Goal: Task Accomplishment & Management: Manage account settings

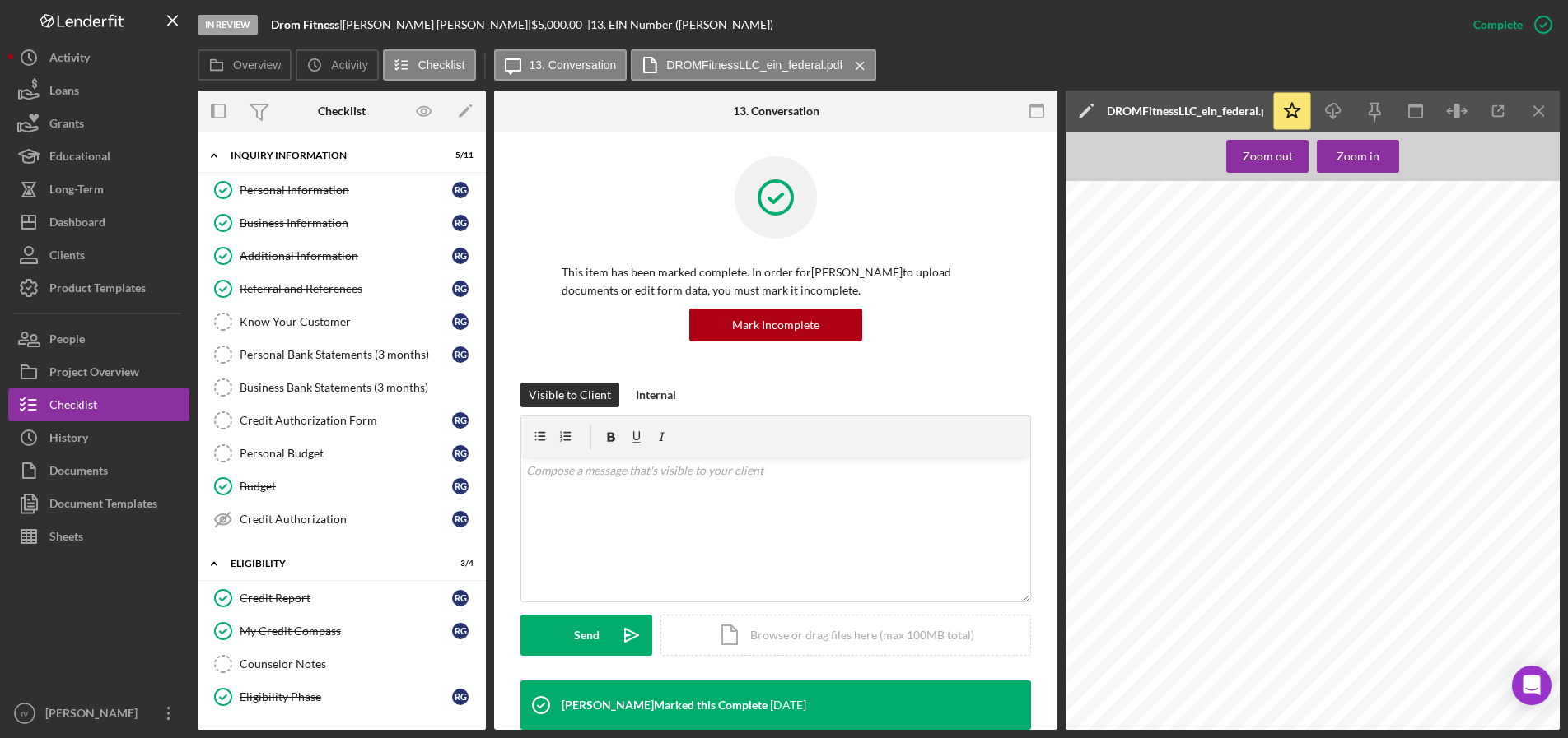
scroll to position [0, 24]
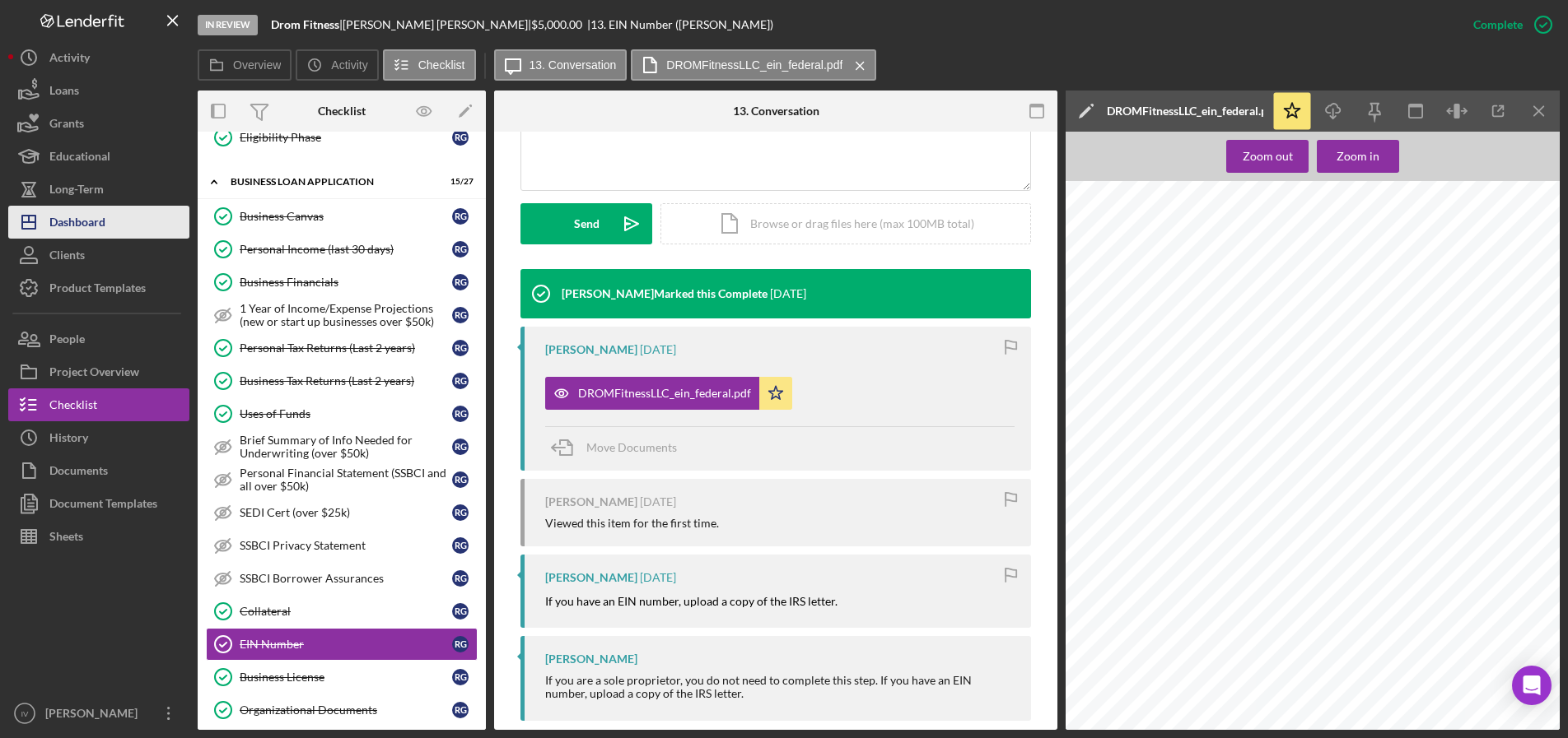
click at [80, 234] on div "Dashboard" at bounding box center [77, 224] width 56 height 37
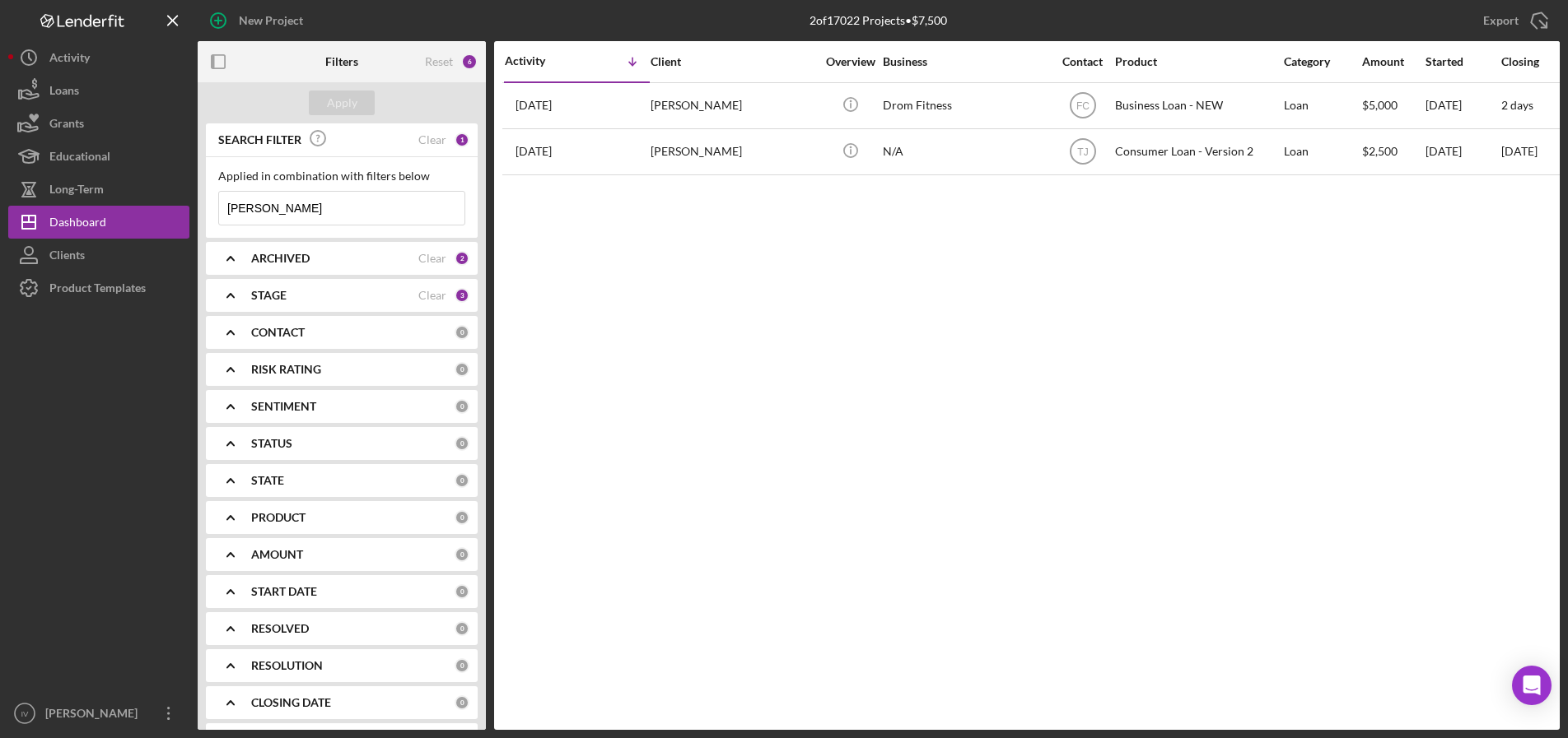
click at [300, 206] on input "[PERSON_NAME]" at bounding box center [342, 208] width 246 height 33
drag, startPoint x: 300, startPoint y: 206, endPoint x: 178, endPoint y: 205, distance: 122.0
click at [178, 205] on div "New Project 2 of 17022 Projects • $7,500 [PERSON_NAME] Export Icon/Export Filte…" at bounding box center [784, 365] width 1551 height 730
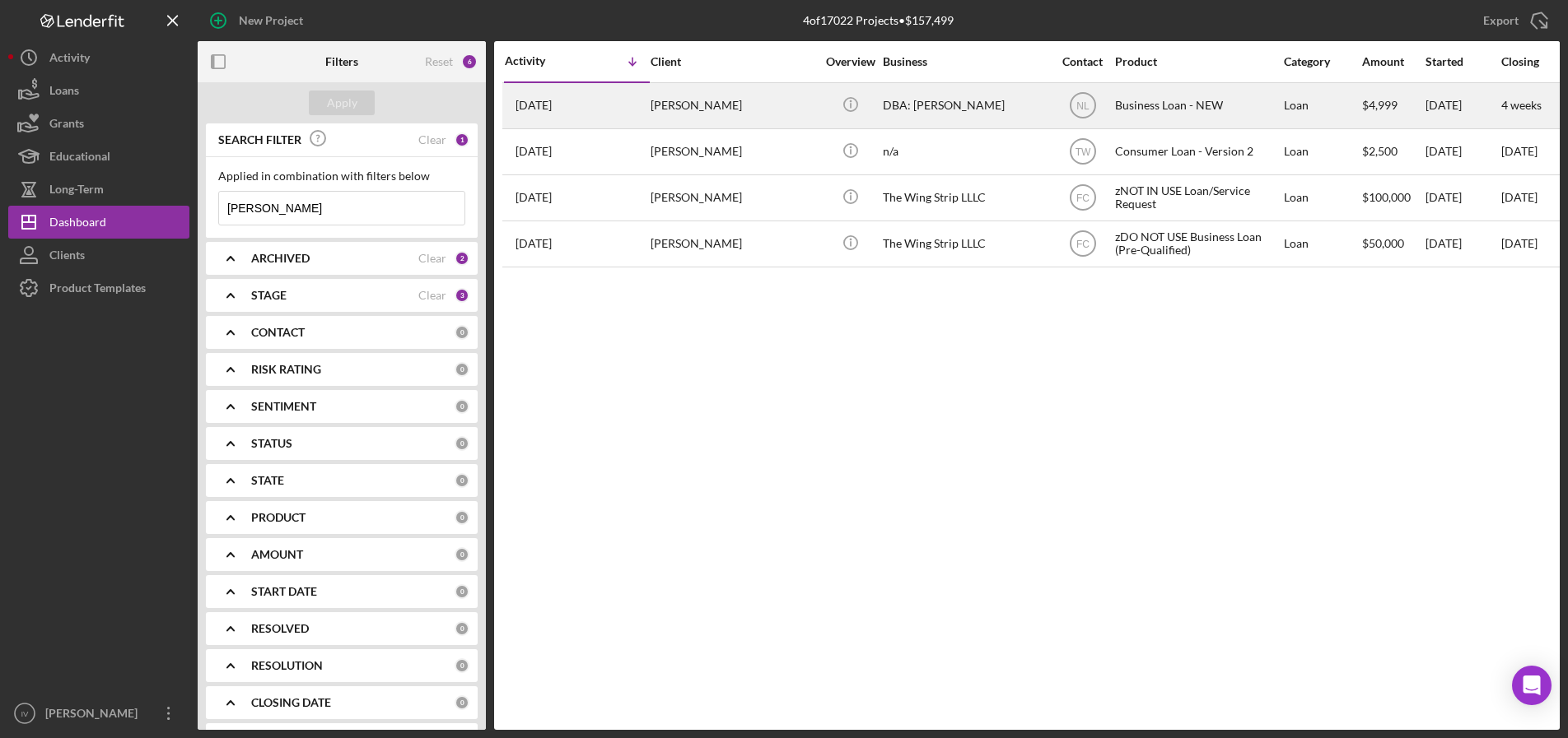
type input "[PERSON_NAME]"
click at [951, 119] on div "DBA: [PERSON_NAME]" at bounding box center [965, 105] width 165 height 44
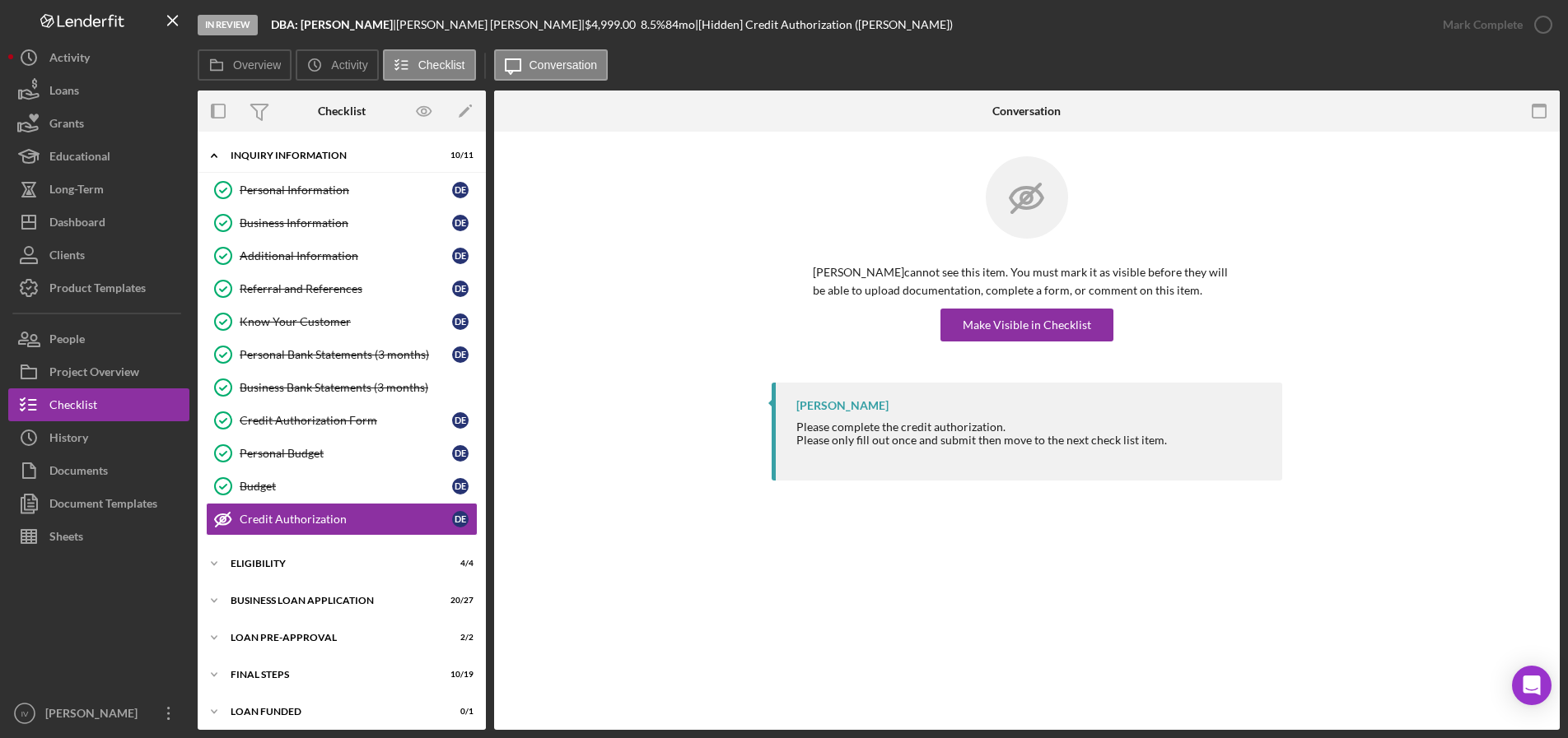
scroll to position [6, 0]
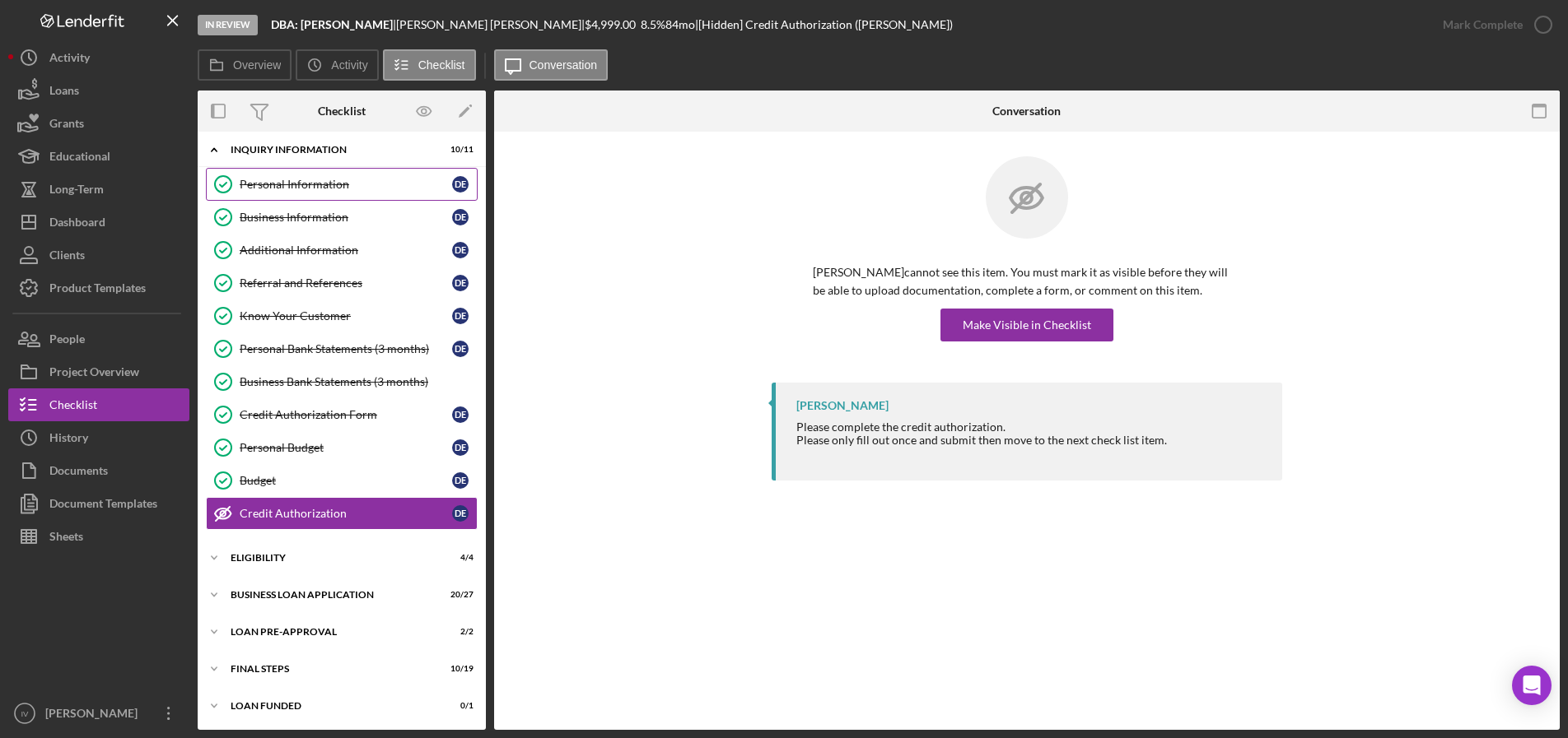
click at [284, 190] on div "Personal Information" at bounding box center [346, 184] width 212 height 13
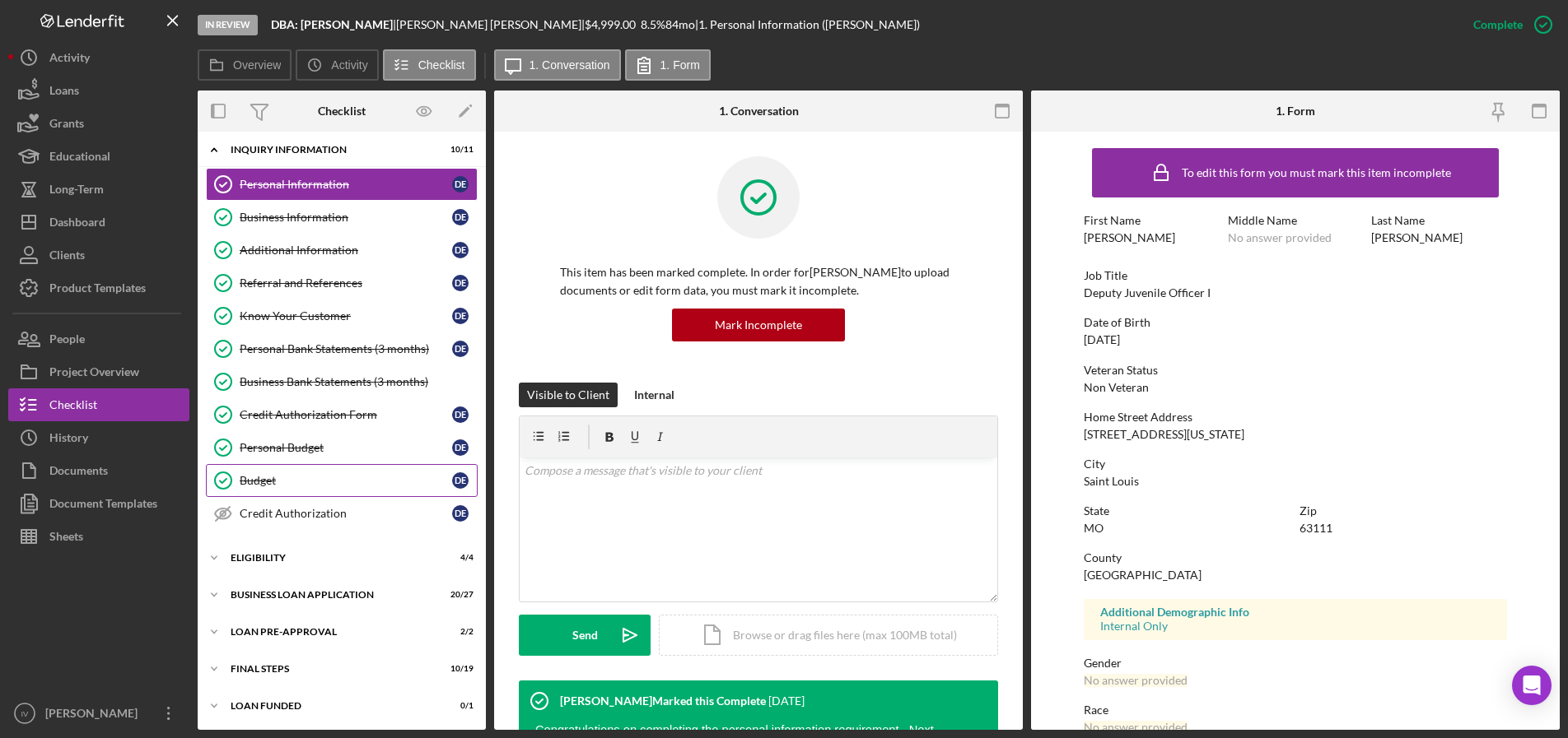
scroll to position [8, 0]
click at [322, 555] on div "ELIGIBILITY" at bounding box center [348, 556] width 235 height 10
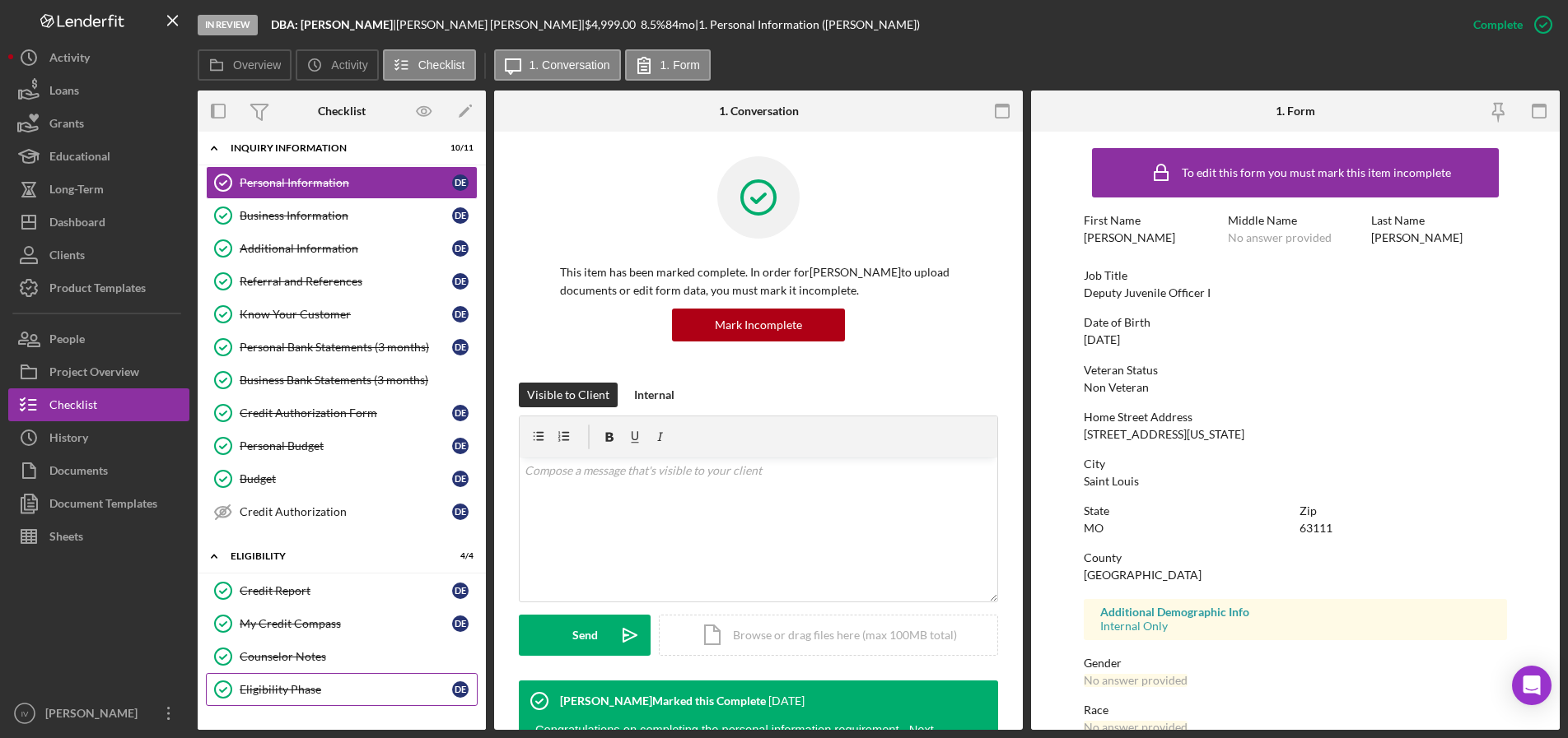
scroll to position [148, 0]
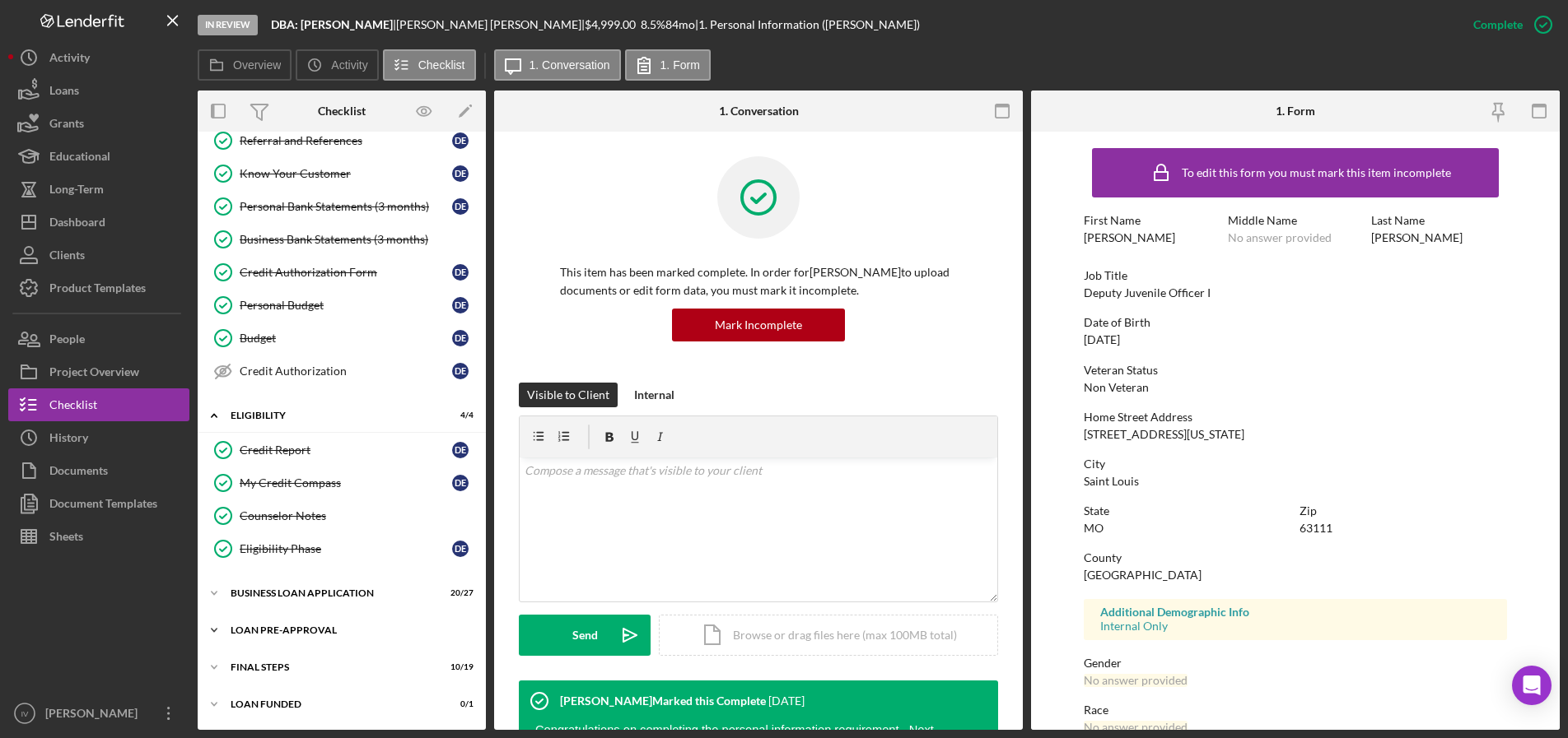
click at [321, 633] on div "LOAN PRE-APPROVAL" at bounding box center [348, 630] width 235 height 10
click at [326, 590] on div "BUSINESS LOAN APPLICATION" at bounding box center [348, 593] width 235 height 10
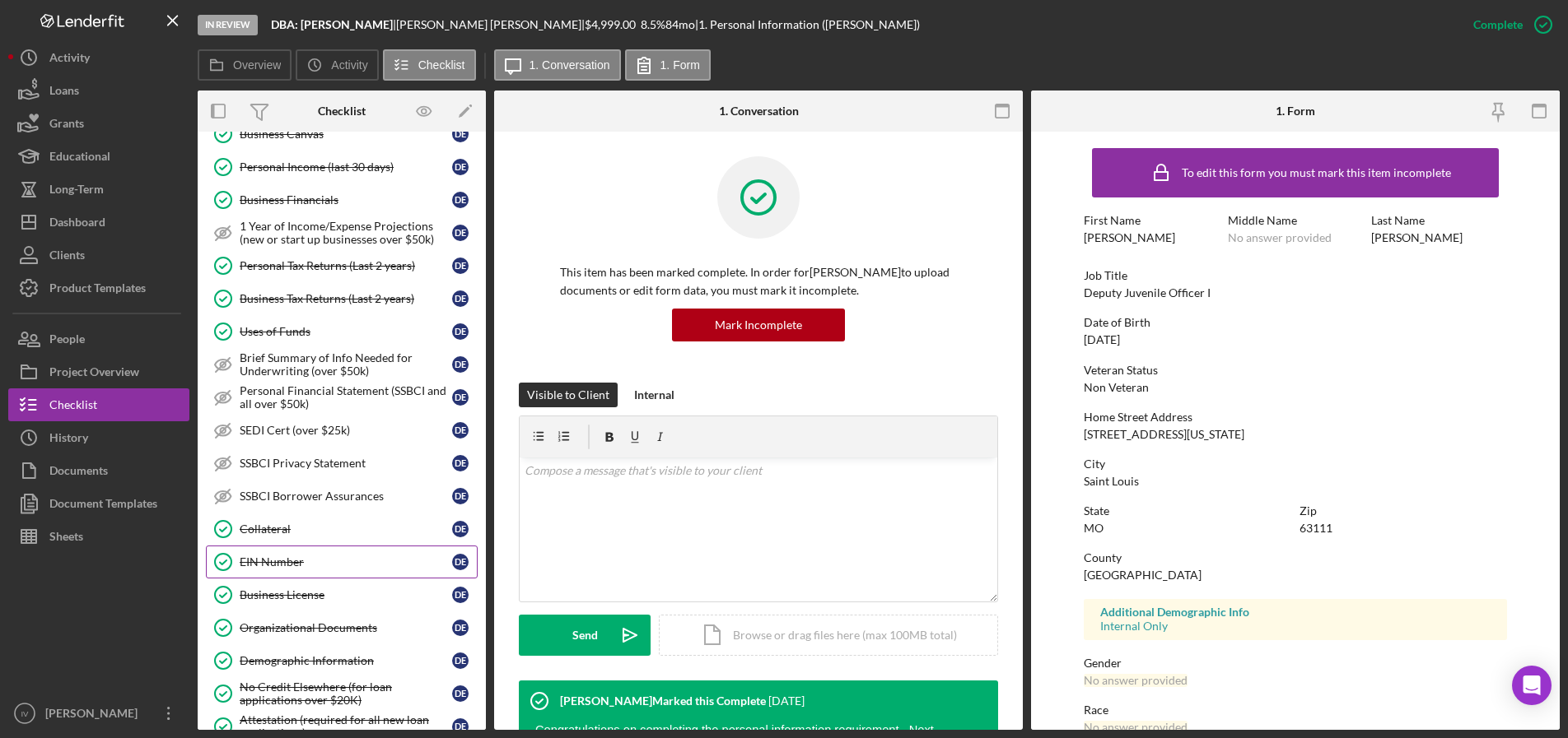
scroll to position [1121, 0]
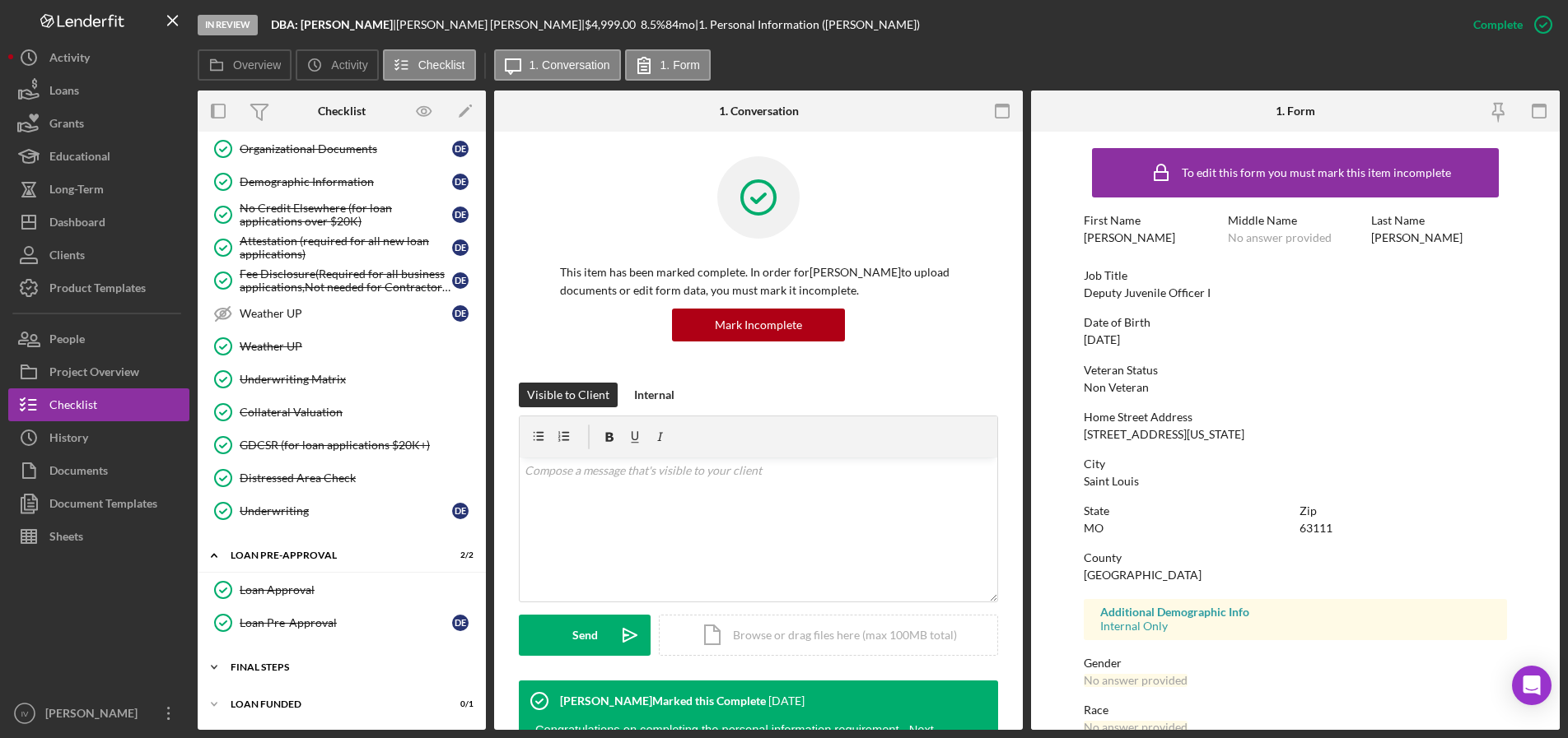
click at [268, 671] on div "FINAL STEPS" at bounding box center [348, 667] width 235 height 10
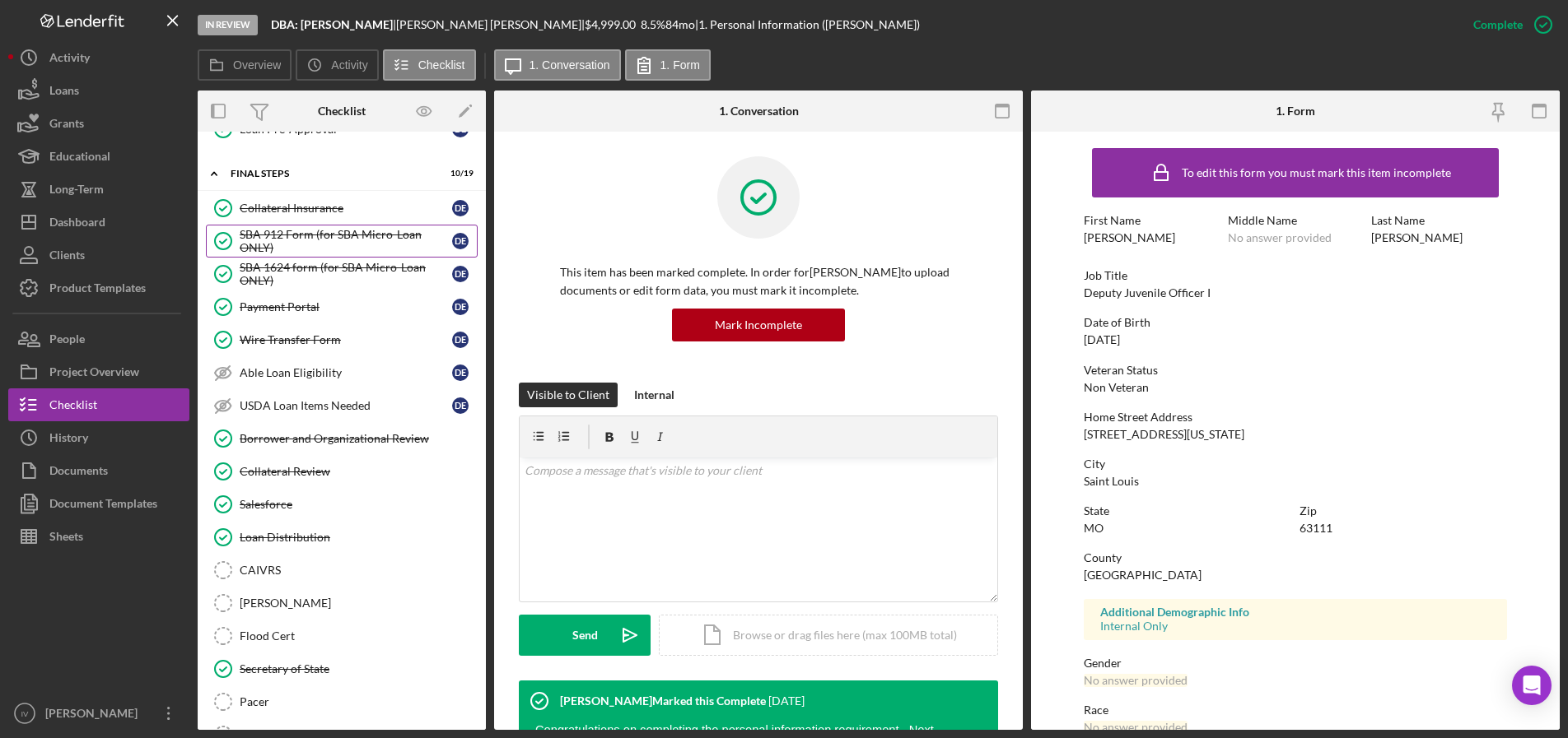
click at [327, 235] on div "SBA 912 Form (for SBA Micro-Loan ONLY)" at bounding box center [346, 241] width 212 height 26
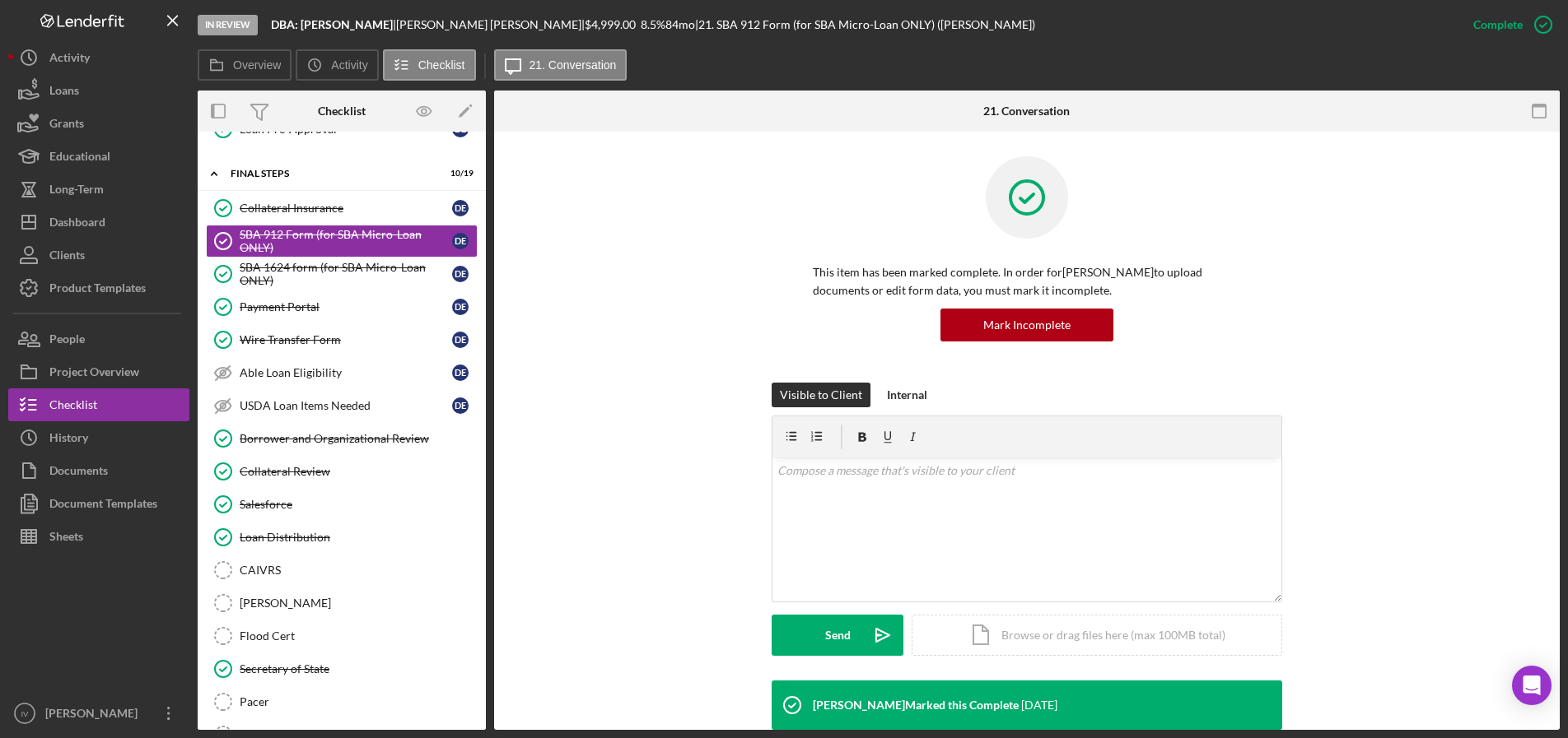
scroll to position [412, 0]
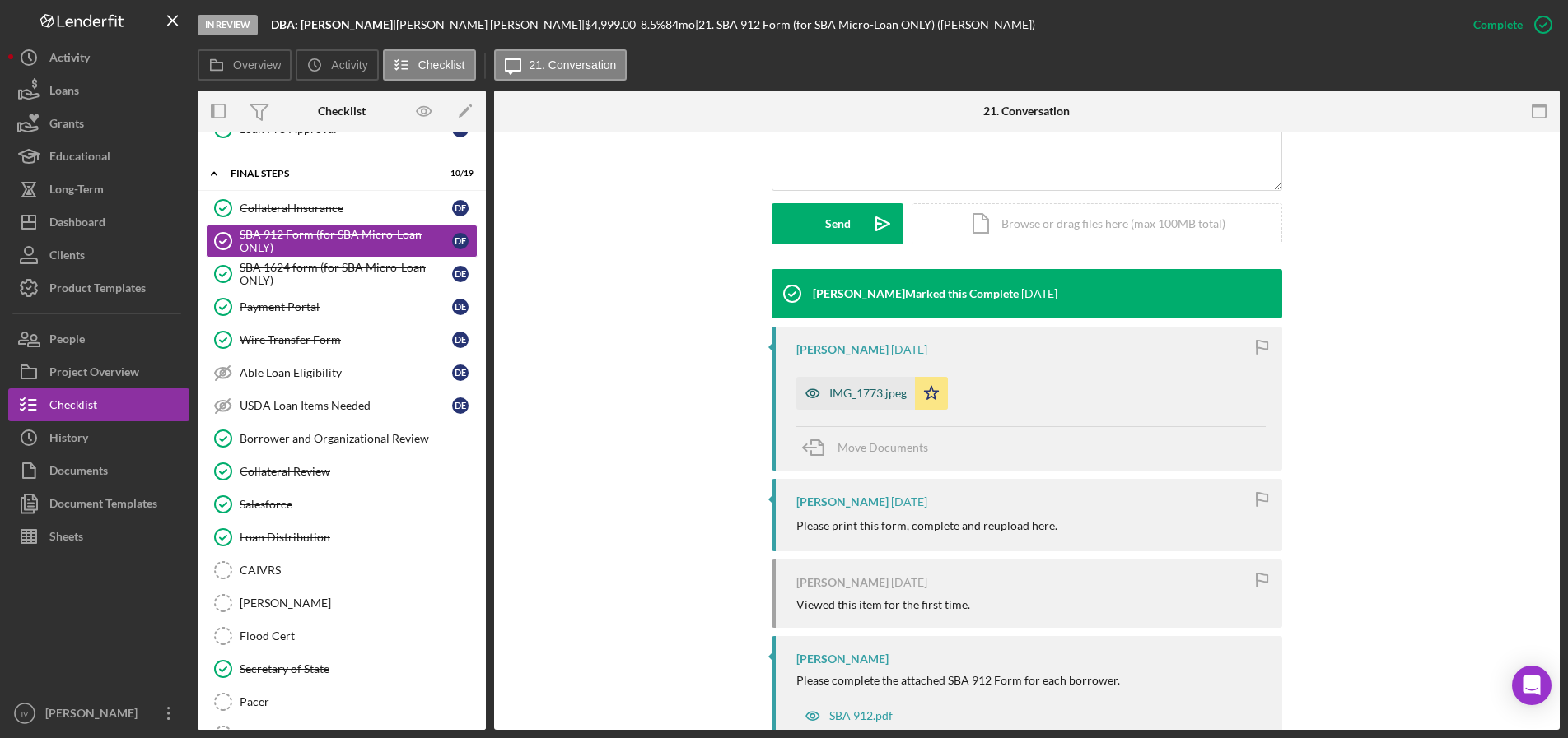
click at [878, 396] on div "IMG_1773.jpeg" at bounding box center [867, 392] width 77 height 13
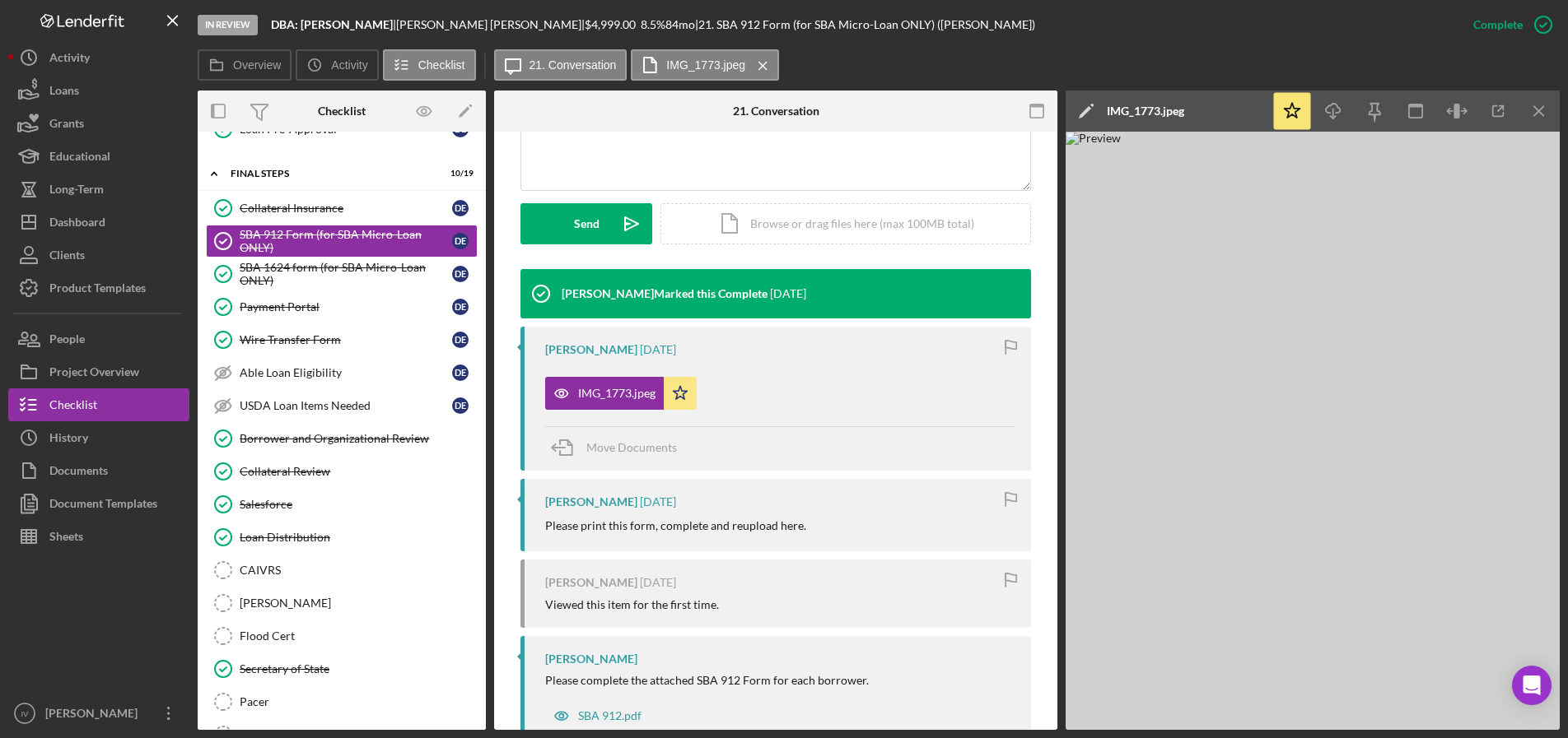
click at [1269, 400] on img at bounding box center [1312, 430] width 494 height 598
click at [281, 271] on div "SBA 1624 form (for SBA Micro-Loan ONLY)" at bounding box center [346, 274] width 212 height 26
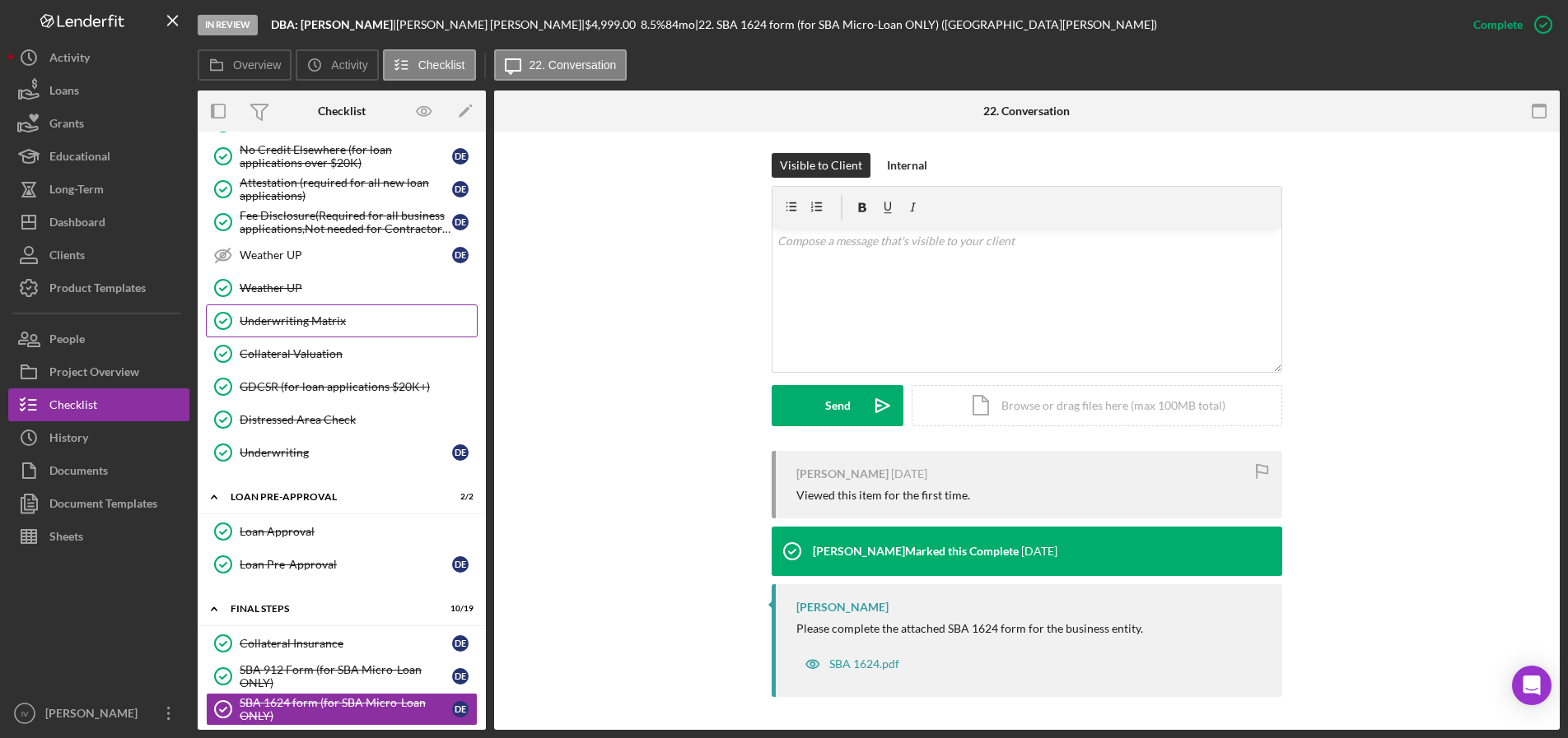
scroll to position [768, 0]
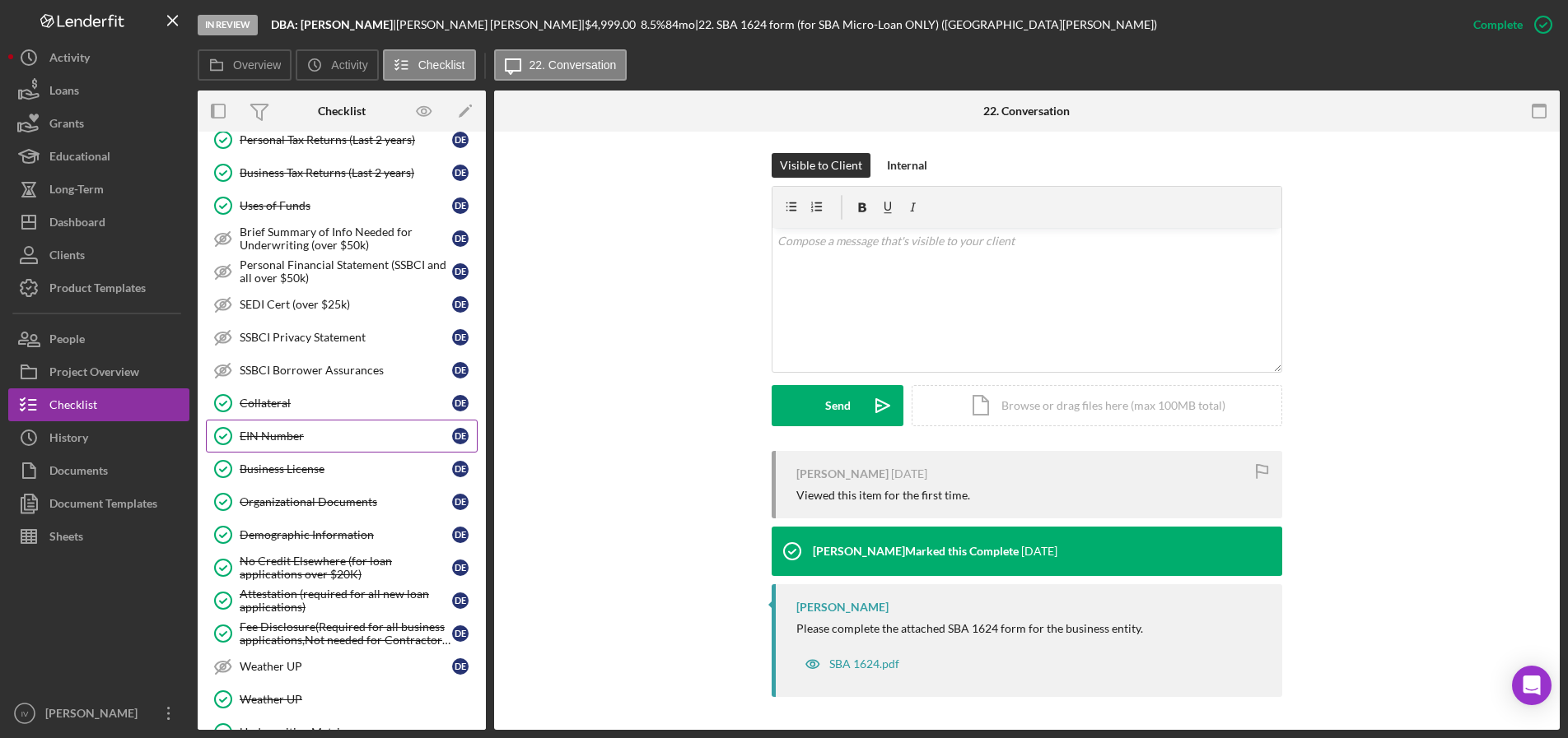
click at [274, 432] on div "EIN Number" at bounding box center [346, 436] width 212 height 13
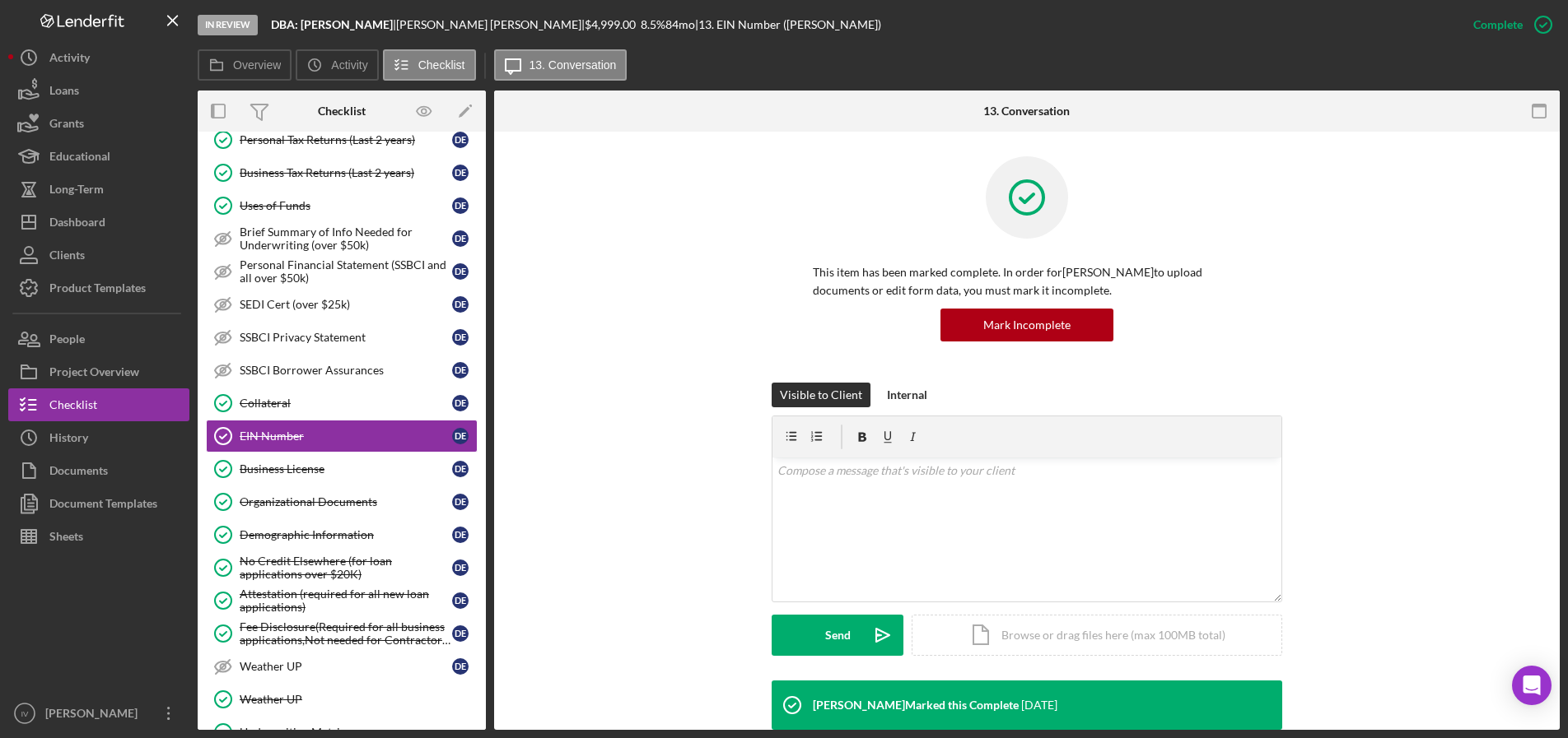
scroll to position [354, 0]
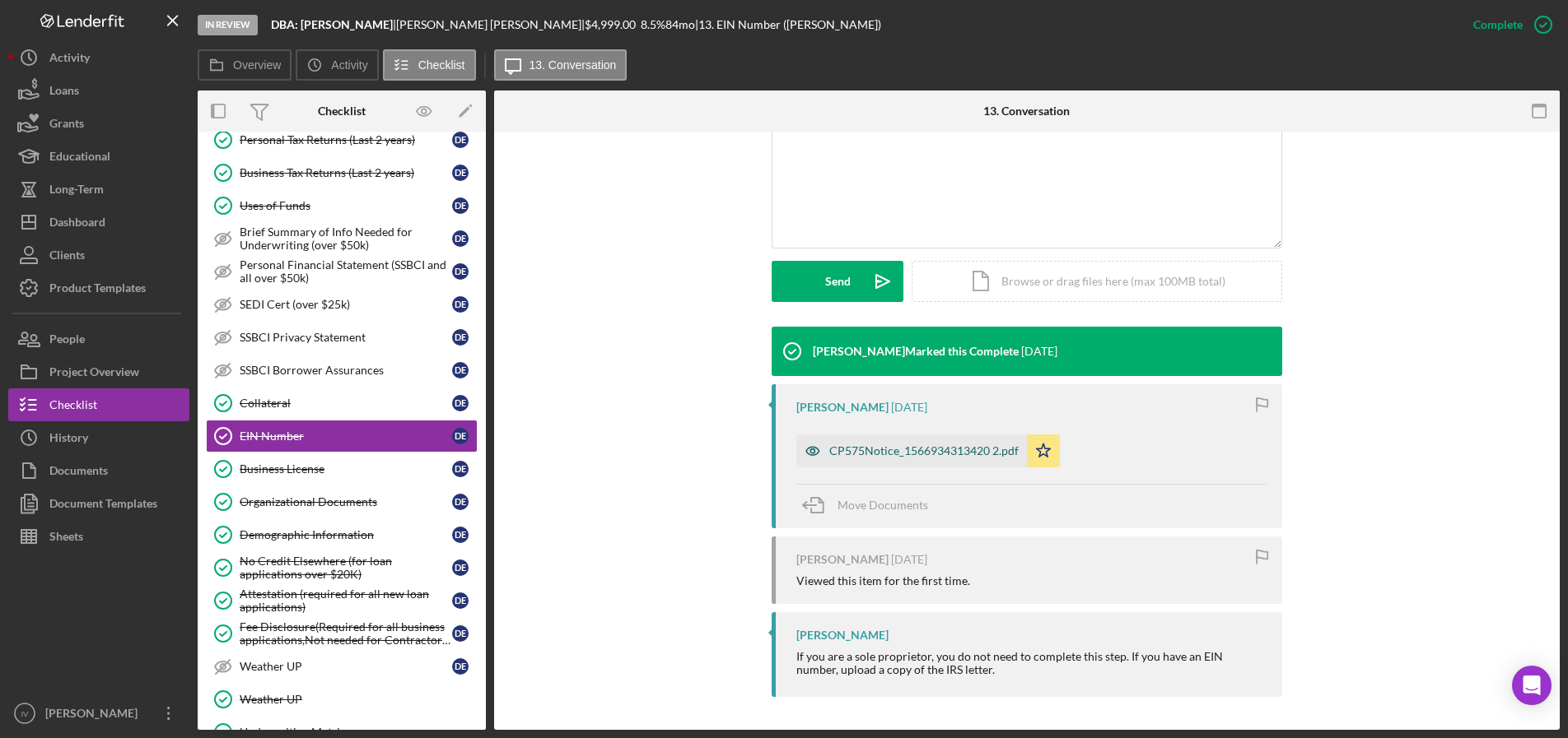
click at [903, 445] on div "CP575Notice_1566934313420 2.pdf" at bounding box center [924, 451] width 190 height 13
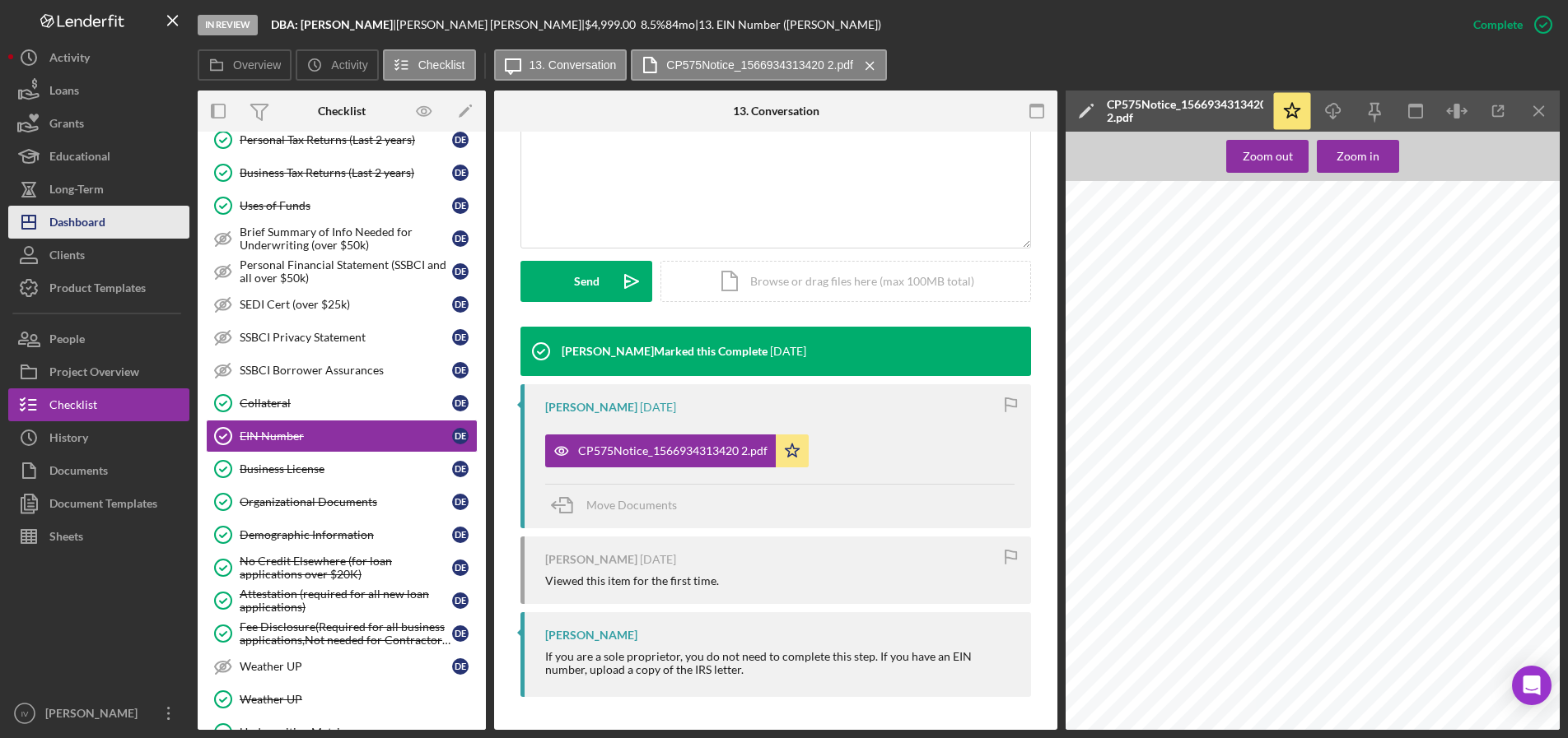
click at [67, 225] on div "Dashboard" at bounding box center [77, 224] width 56 height 37
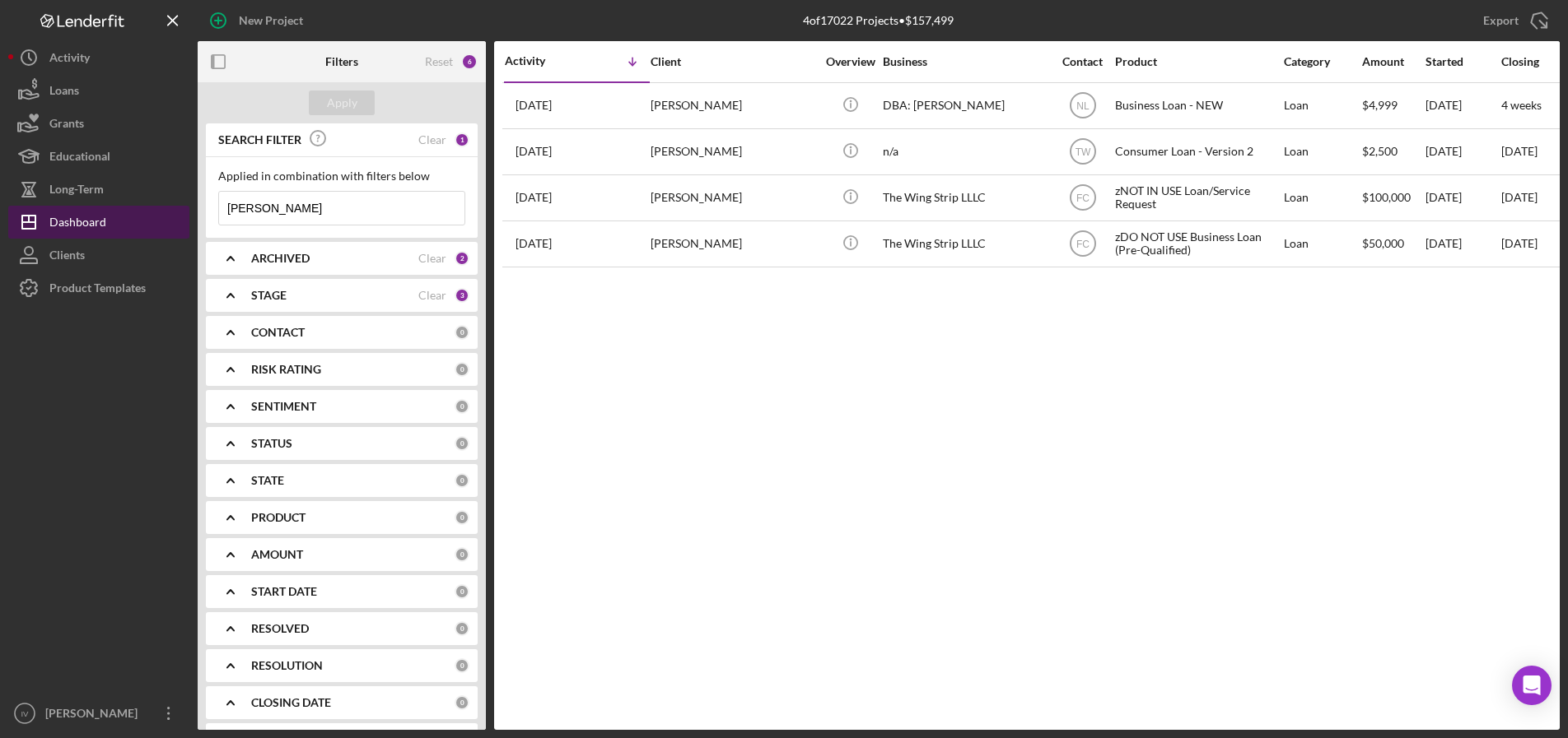
drag, startPoint x: 259, startPoint y: 207, endPoint x: 146, endPoint y: 208, distance: 113.0
click at [146, 208] on div "New Project 4 of 17022 Projects • $157,499 [PERSON_NAME] Export Icon/Export Fil…" at bounding box center [784, 365] width 1551 height 730
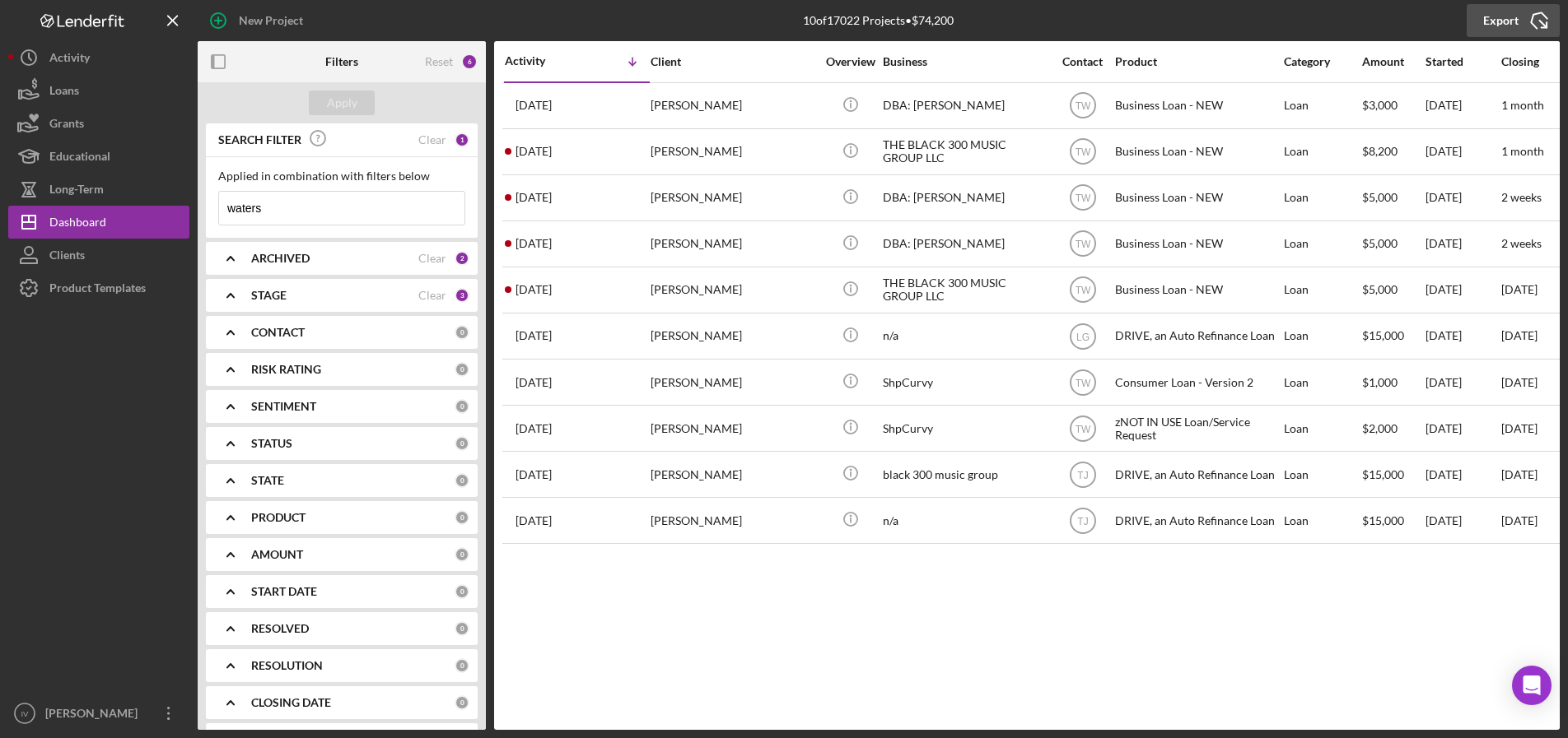
type input "waters"
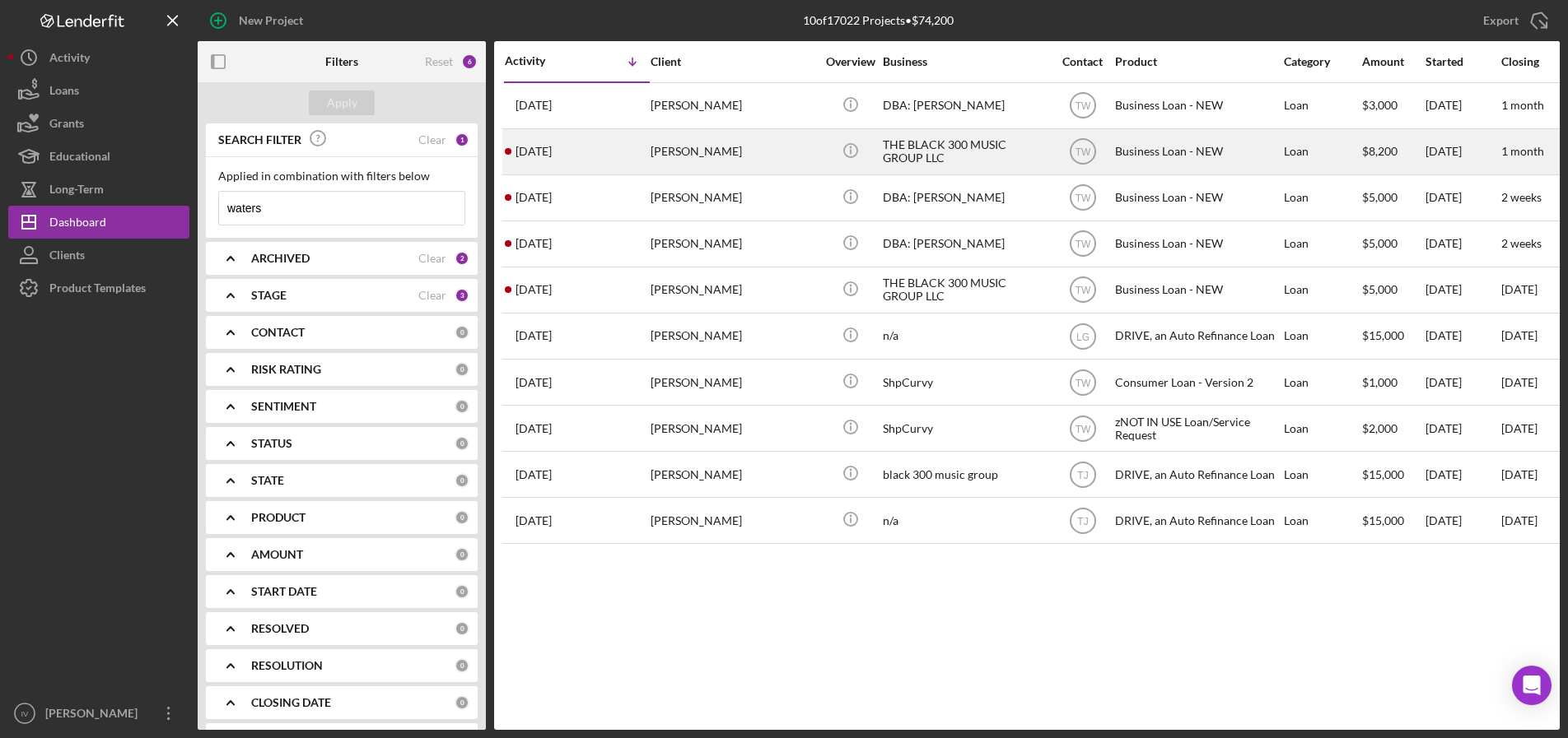
click at [960, 148] on div "THE BLACK 300 MUSIC GROUP LLC" at bounding box center [965, 151] width 165 height 44
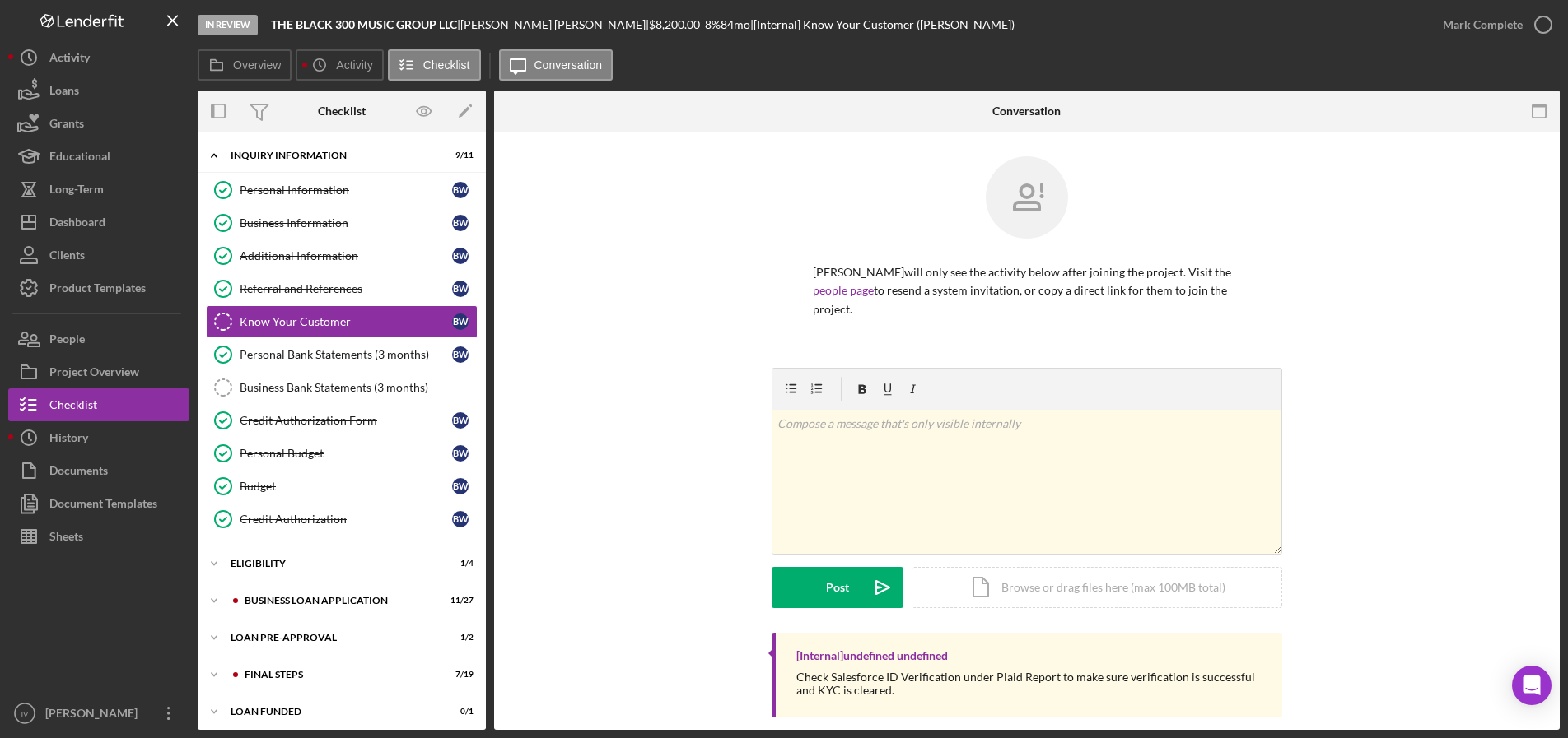
click at [912, 158] on div at bounding box center [1026, 210] width 428 height 107
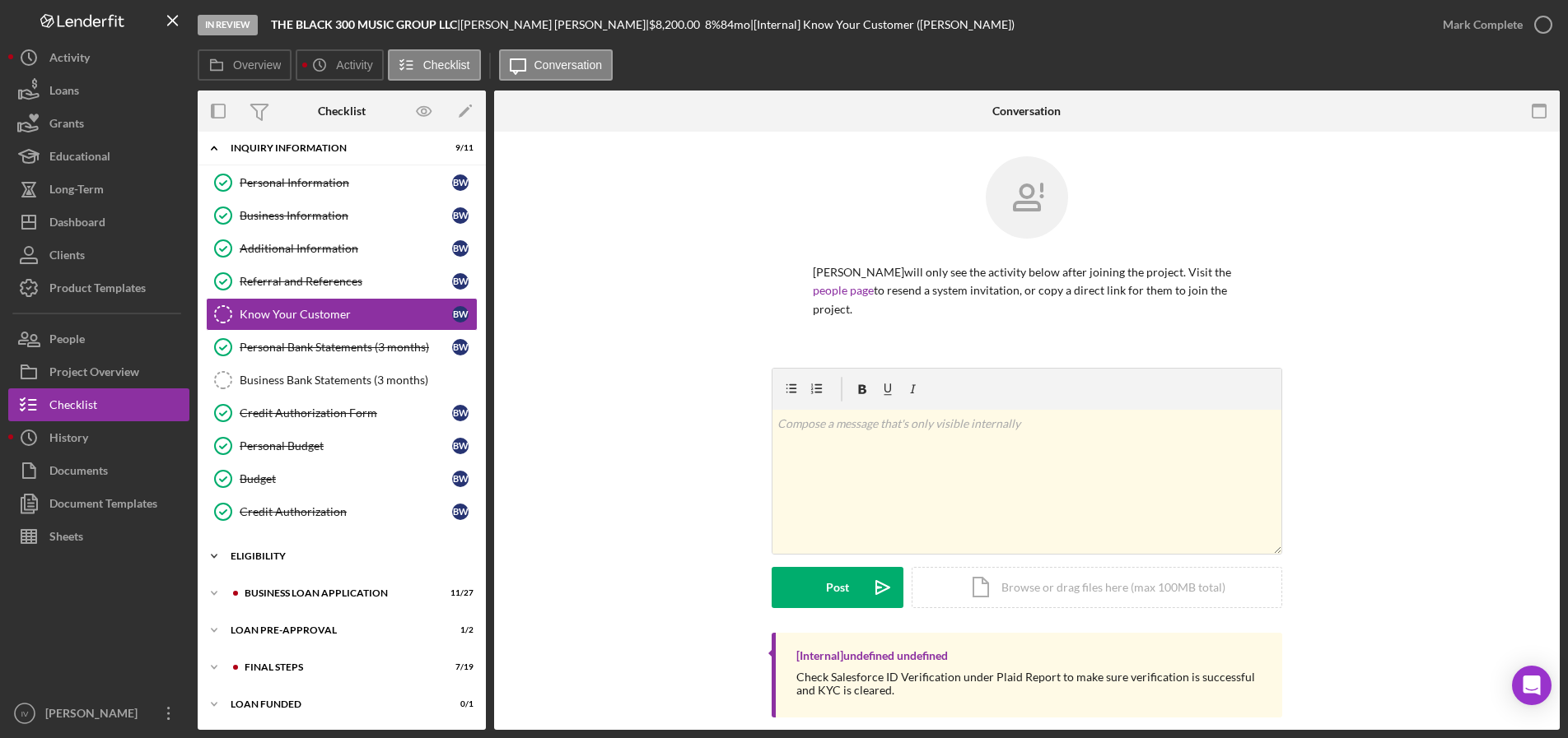
click at [258, 559] on div "ELIGIBILITY" at bounding box center [348, 556] width 235 height 10
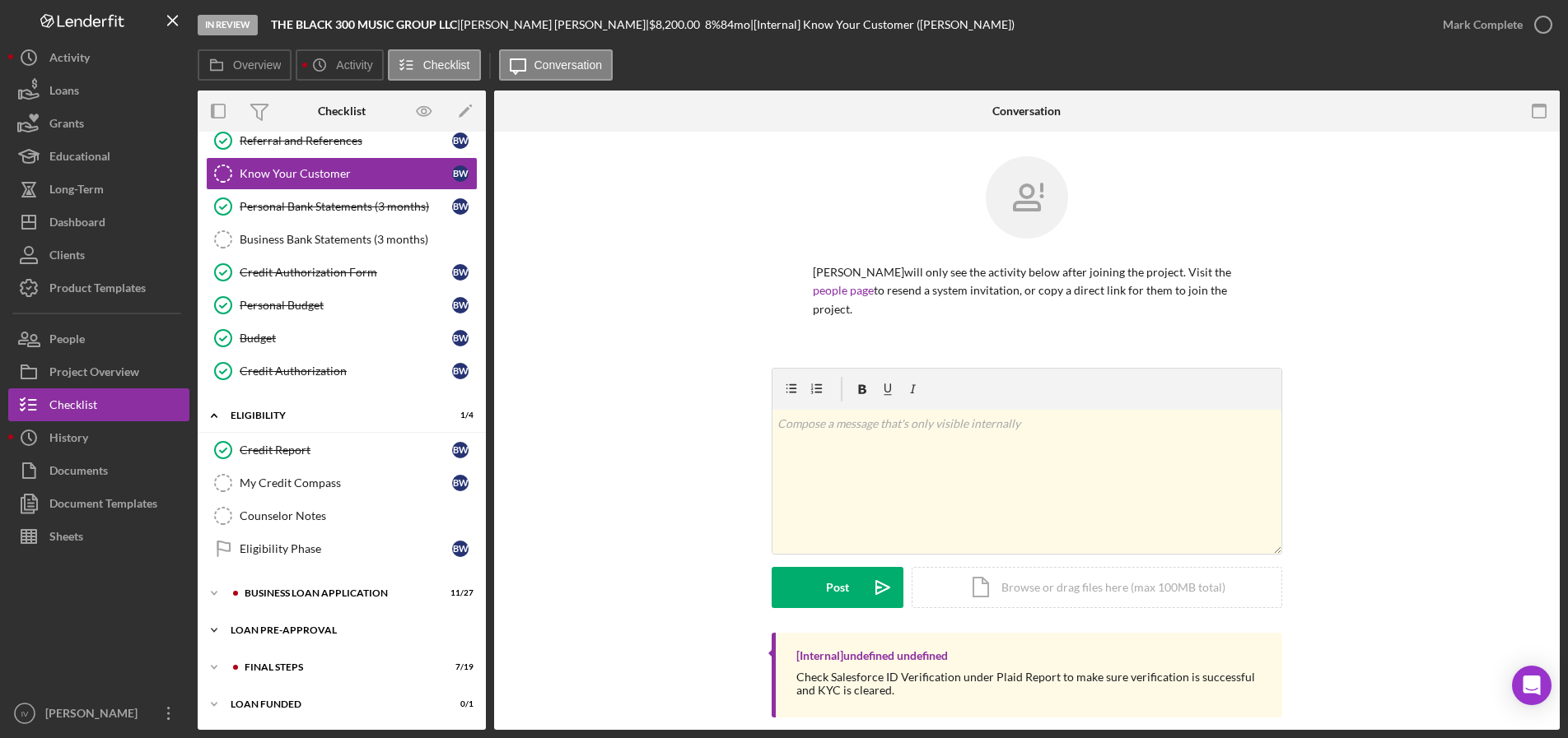
click at [269, 631] on div "LOAN PRE-APPROVAL" at bounding box center [348, 630] width 235 height 10
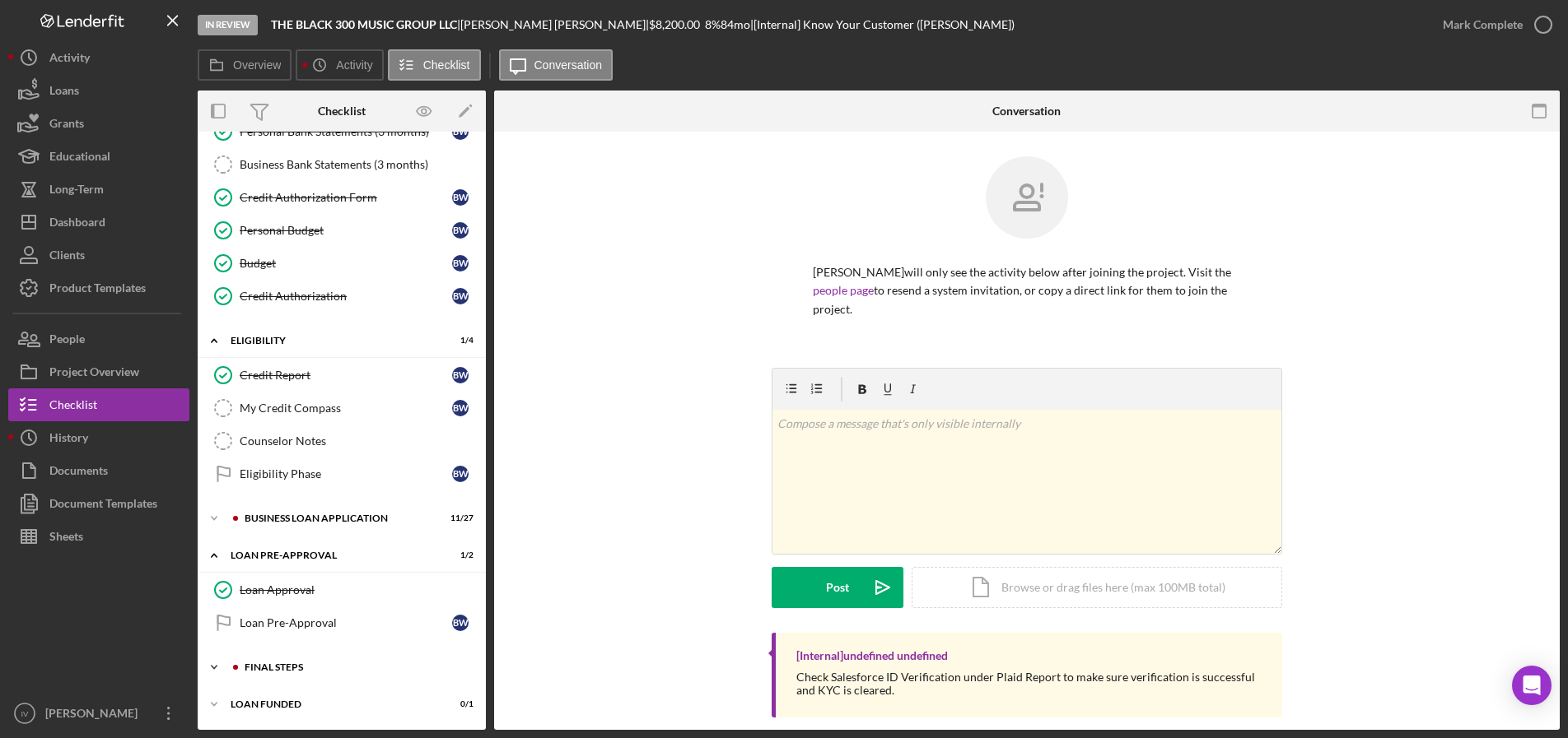
click at [273, 671] on div "FINAL STEPS" at bounding box center [354, 667] width 220 height 10
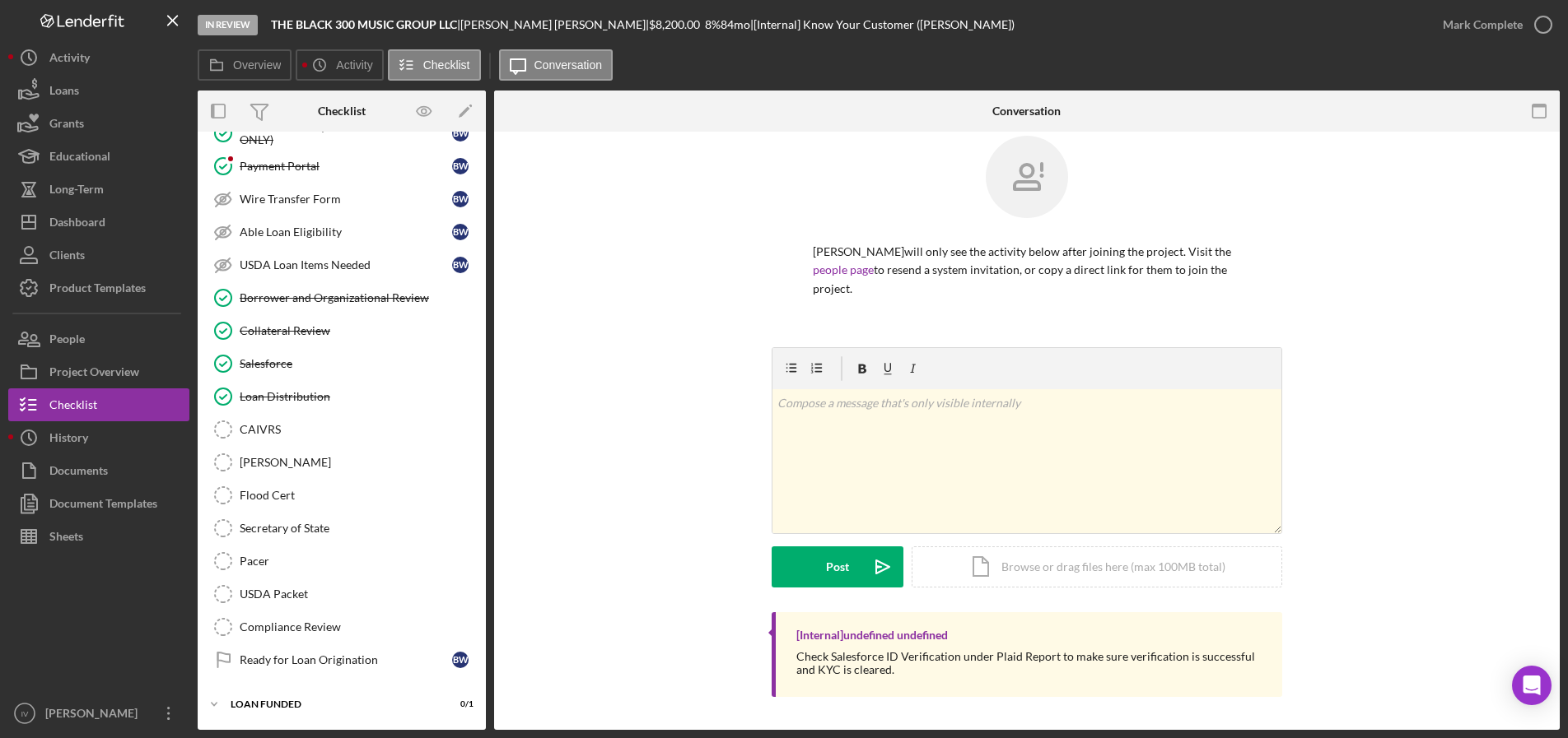
scroll to position [364, 0]
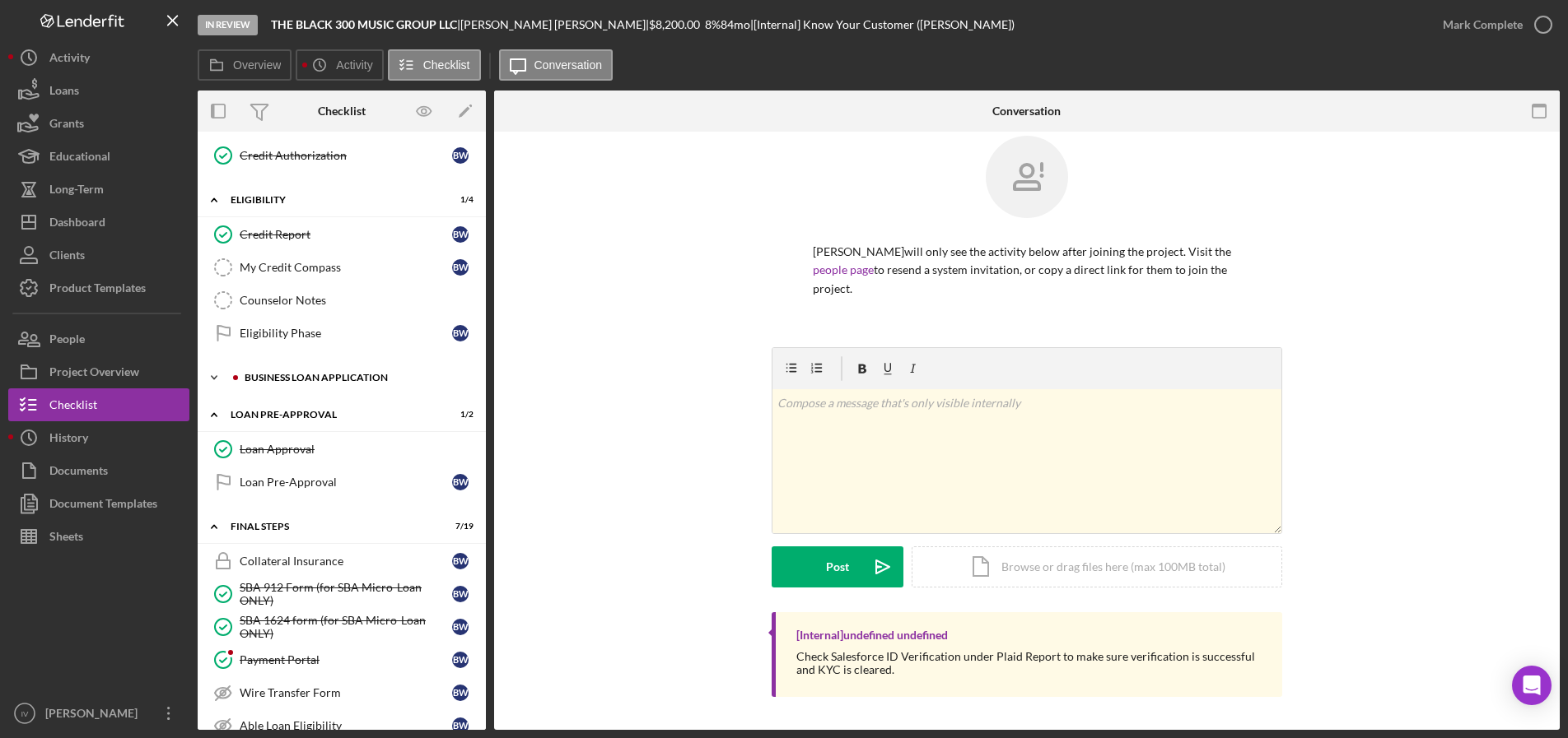
click at [311, 386] on div "Icon/Expander BUSINESS LOAN APPLICATION 11 / 27" at bounding box center [341, 378] width 288 height 33
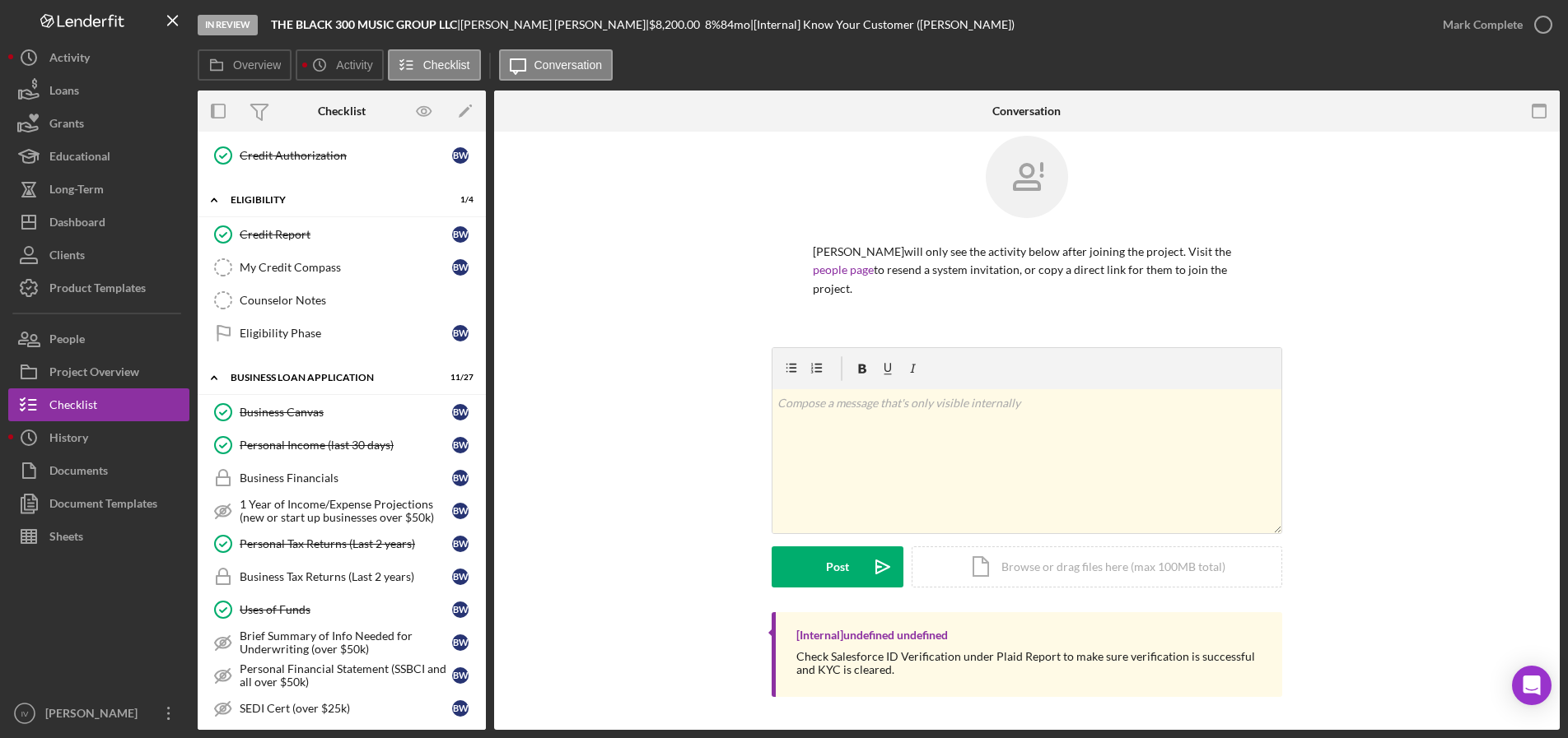
scroll to position [693, 0]
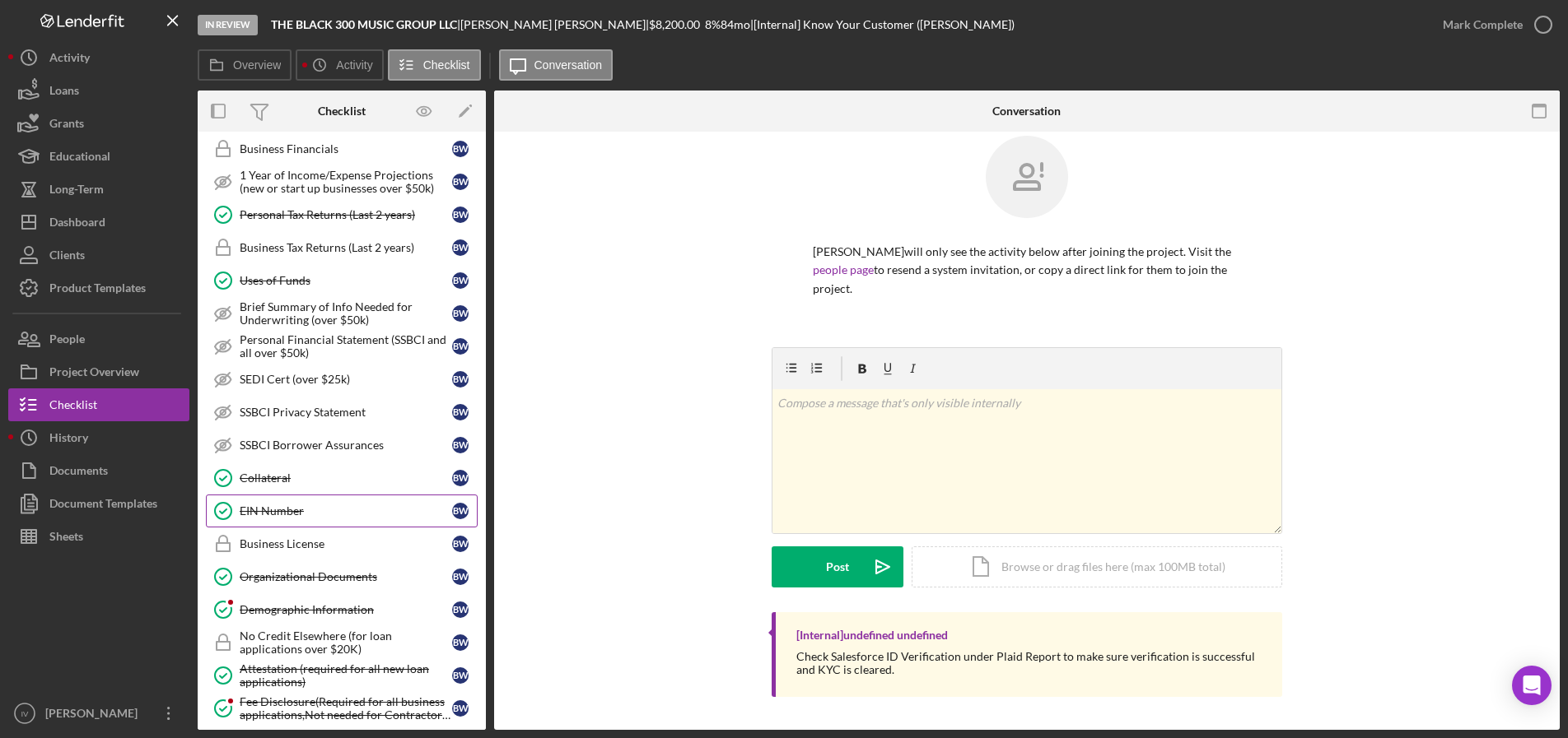
click at [266, 505] on div "EIN Number" at bounding box center [346, 511] width 212 height 13
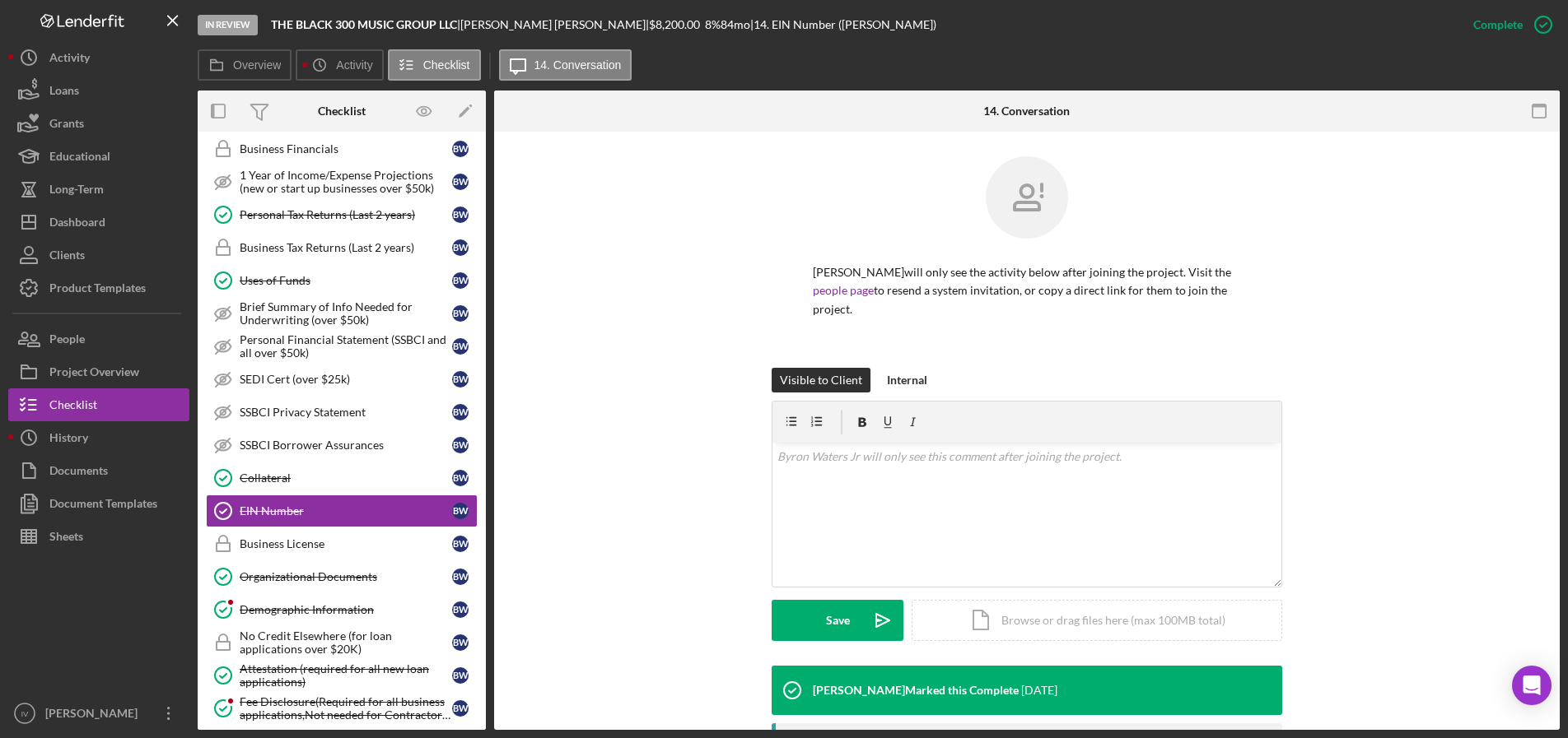
scroll to position [265, 0]
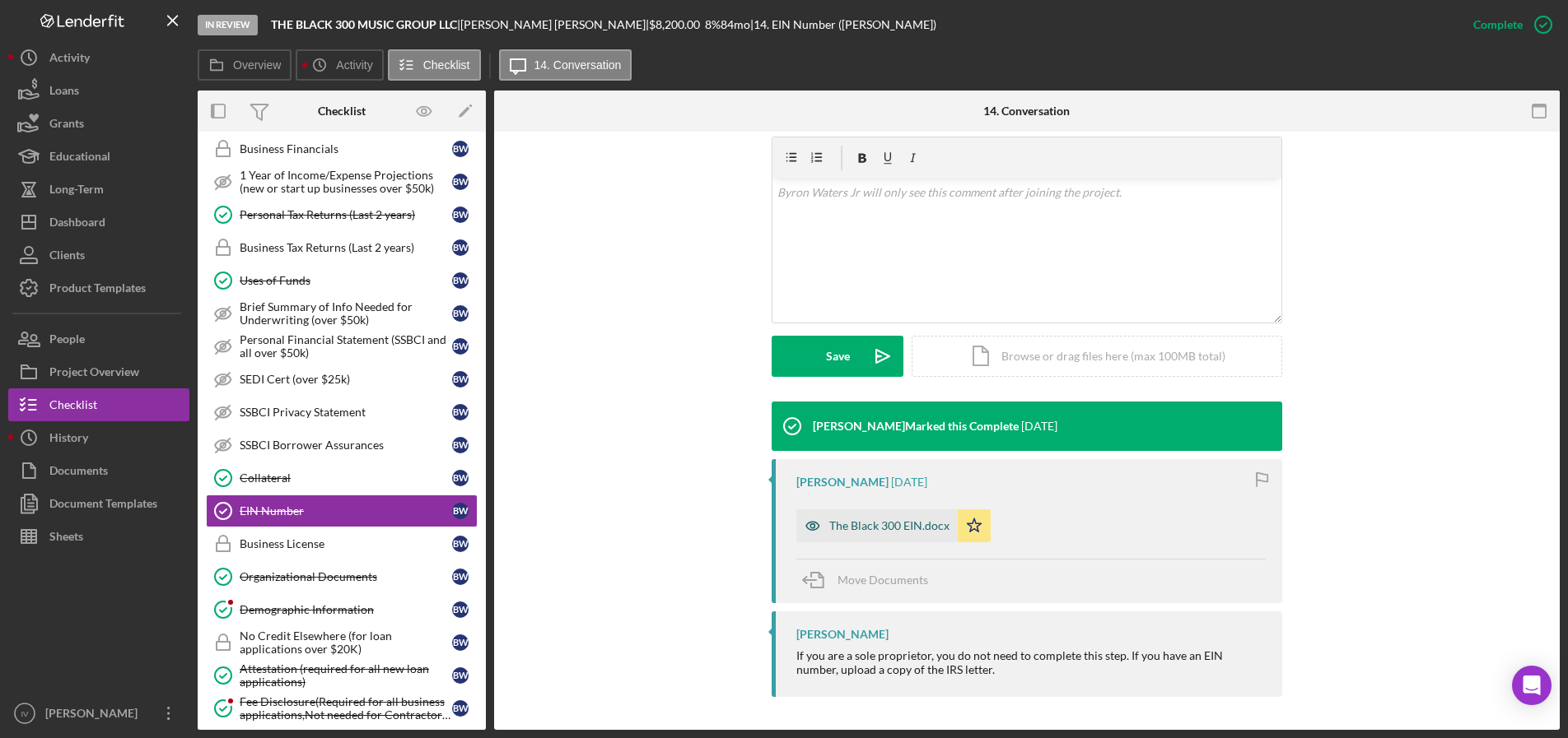
click at [939, 539] on div "The Black 300 EIN.docx" at bounding box center [876, 526] width 161 height 33
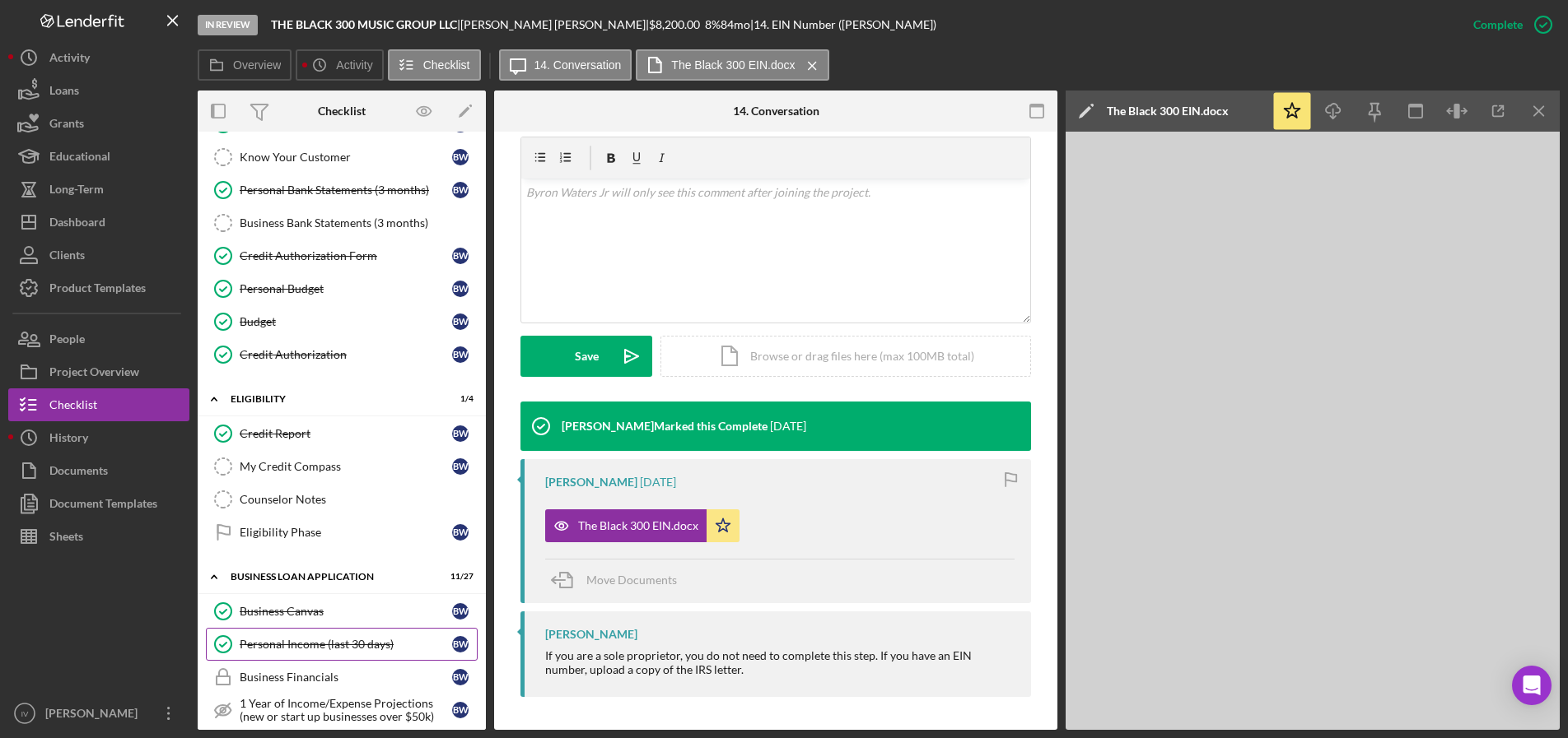
scroll to position [412, 0]
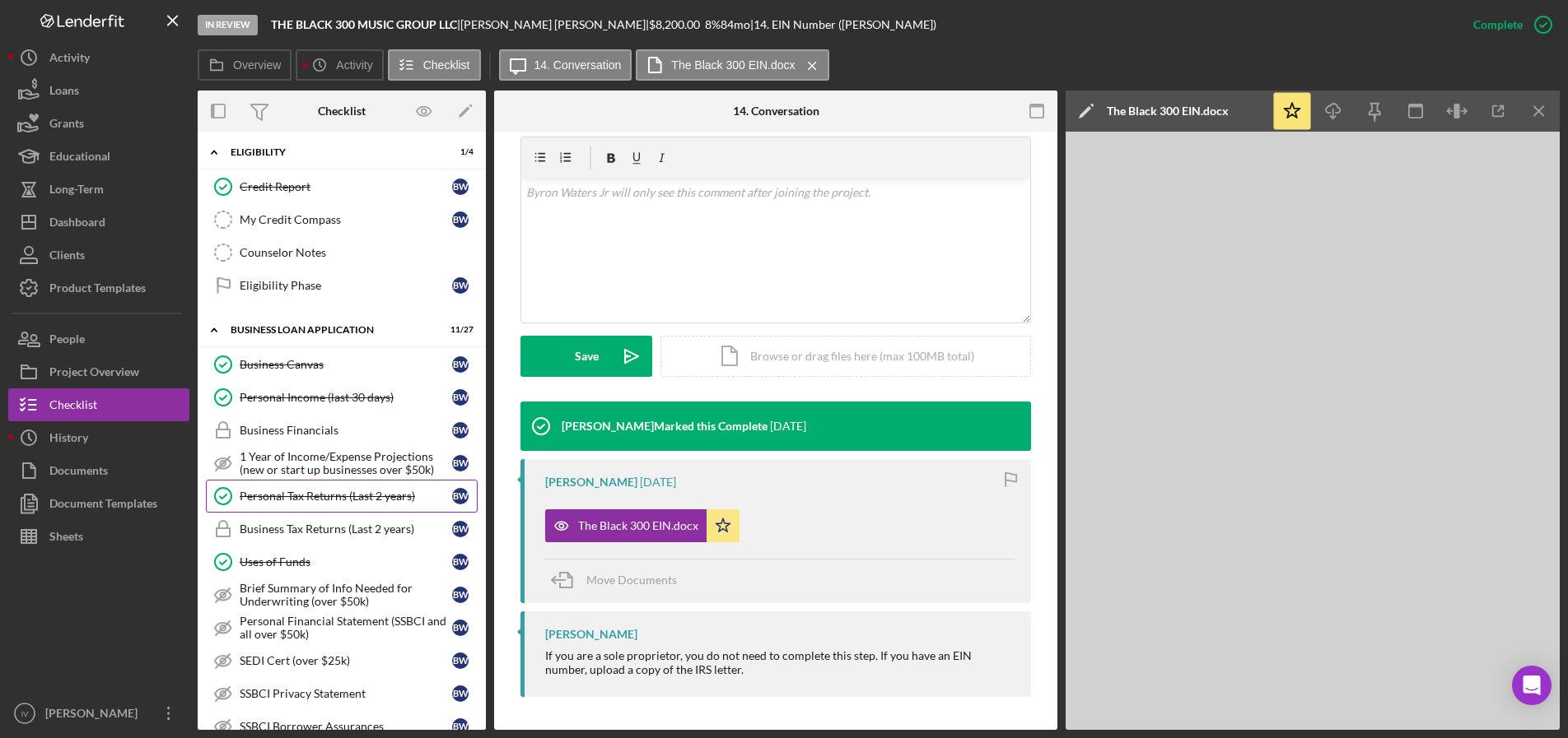
click at [340, 498] on div "Personal Tax Returns (Last 2 years)" at bounding box center [346, 496] width 212 height 13
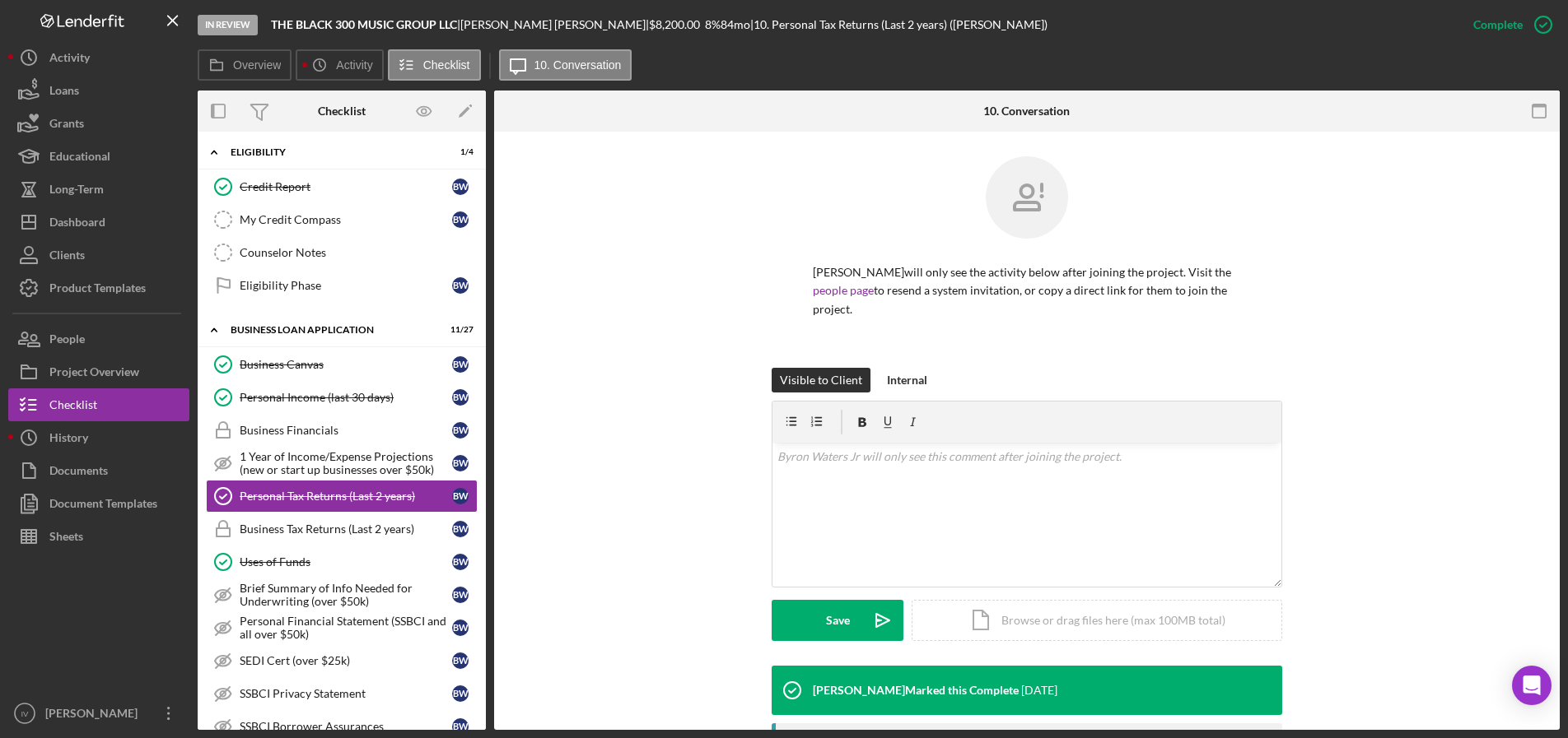
scroll to position [251, 0]
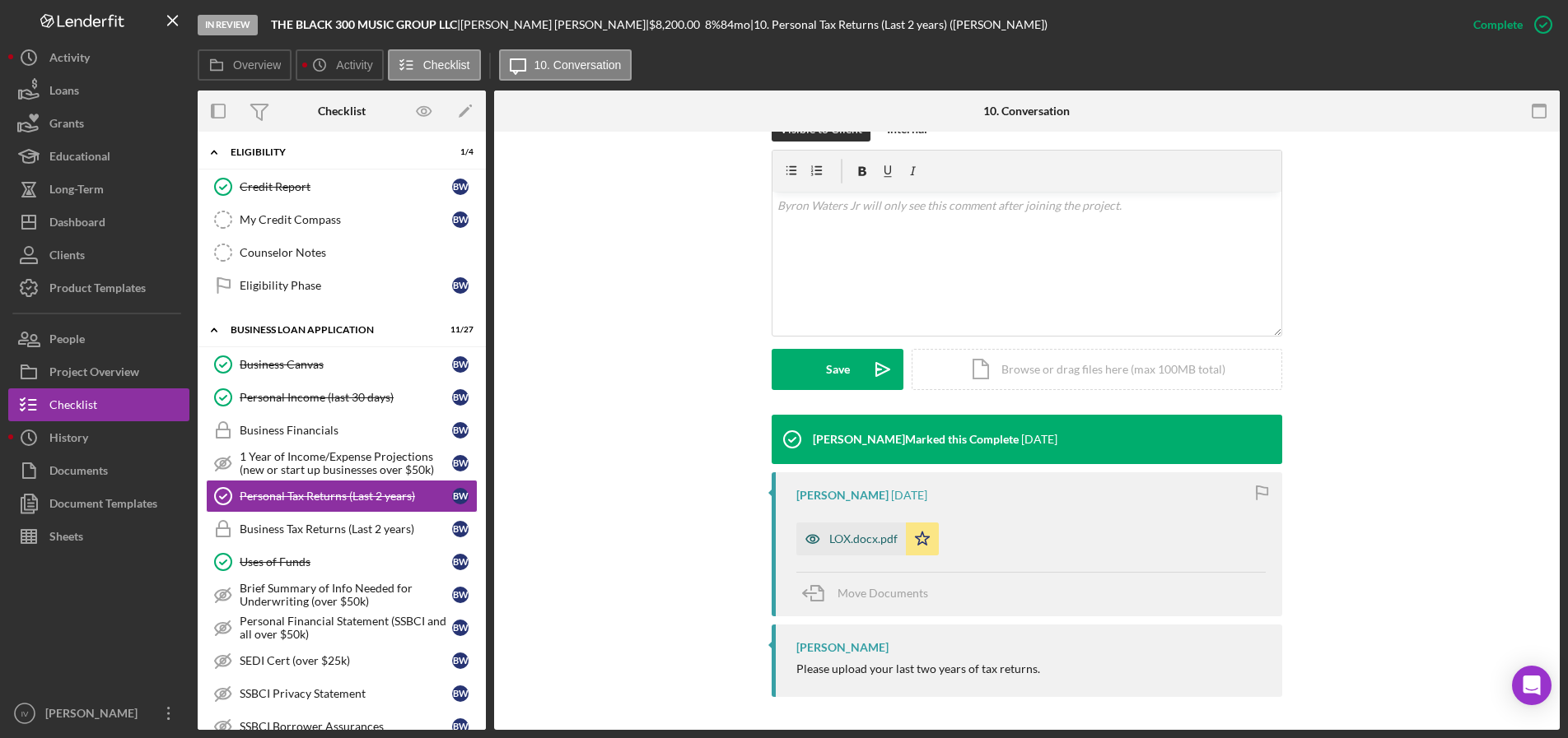
click at [863, 541] on div "LOX.docx.pdf" at bounding box center [863, 539] width 68 height 13
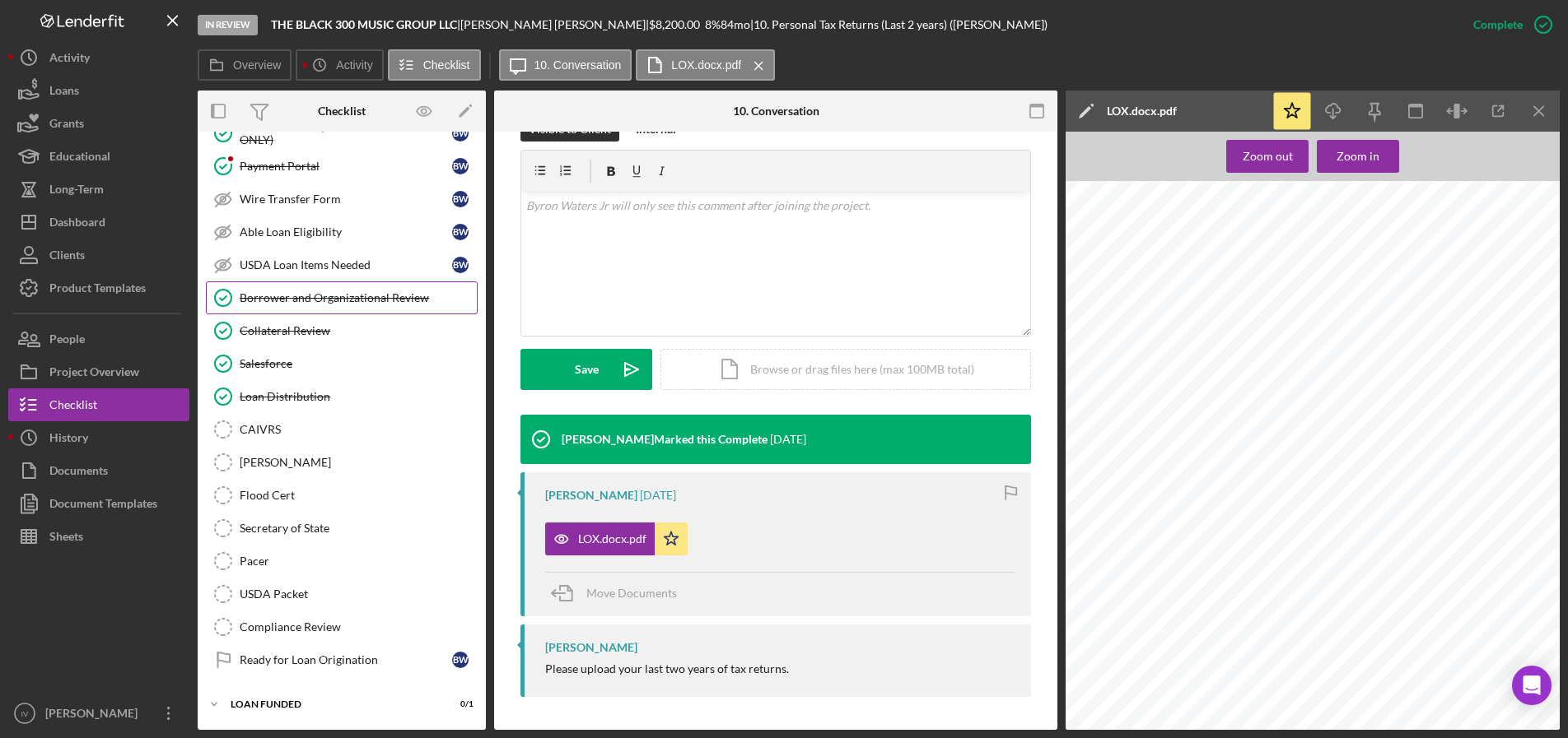
scroll to position [1591, 0]
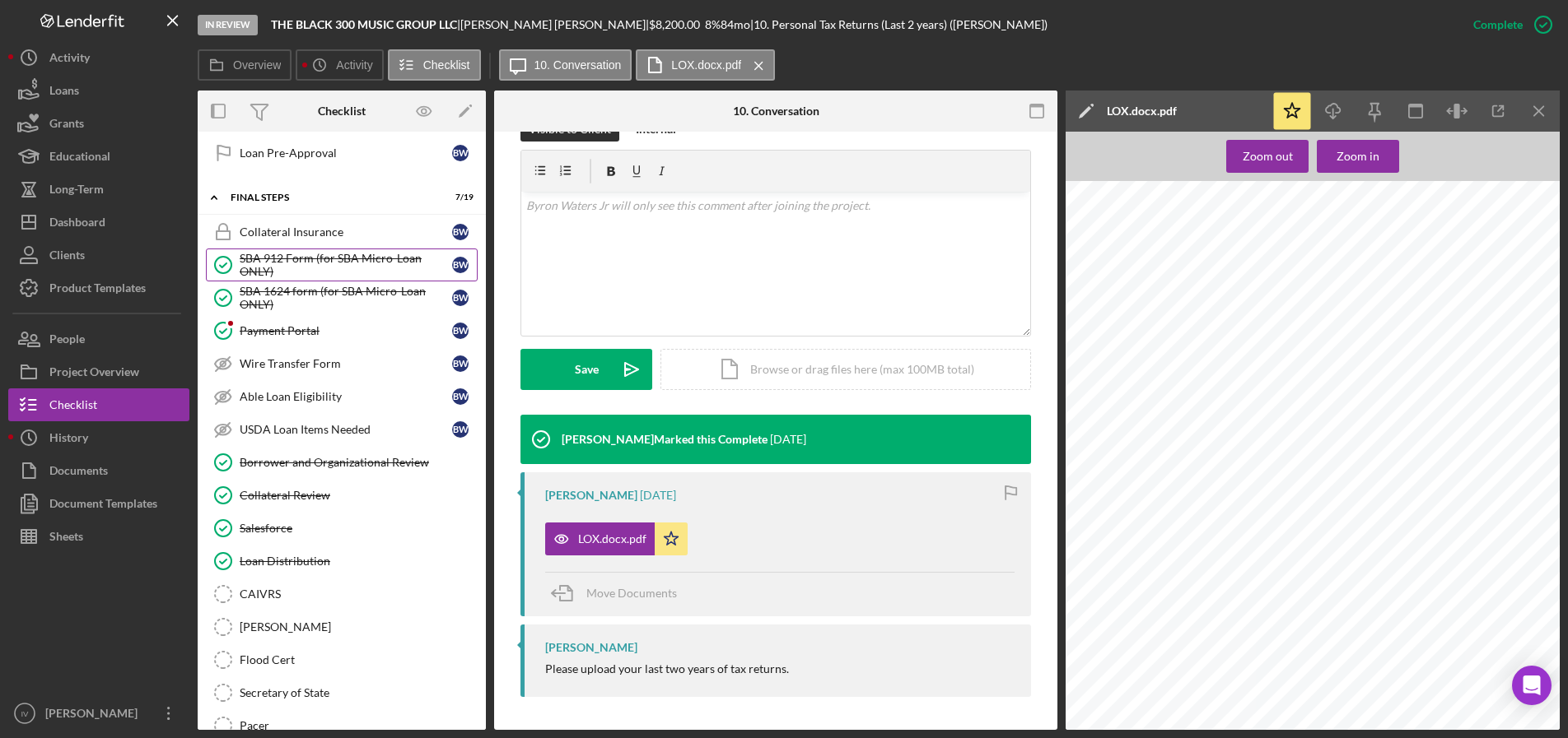
click at [319, 264] on div "SBA 912 Form (for SBA Micro-Loan ONLY)" at bounding box center [346, 265] width 212 height 26
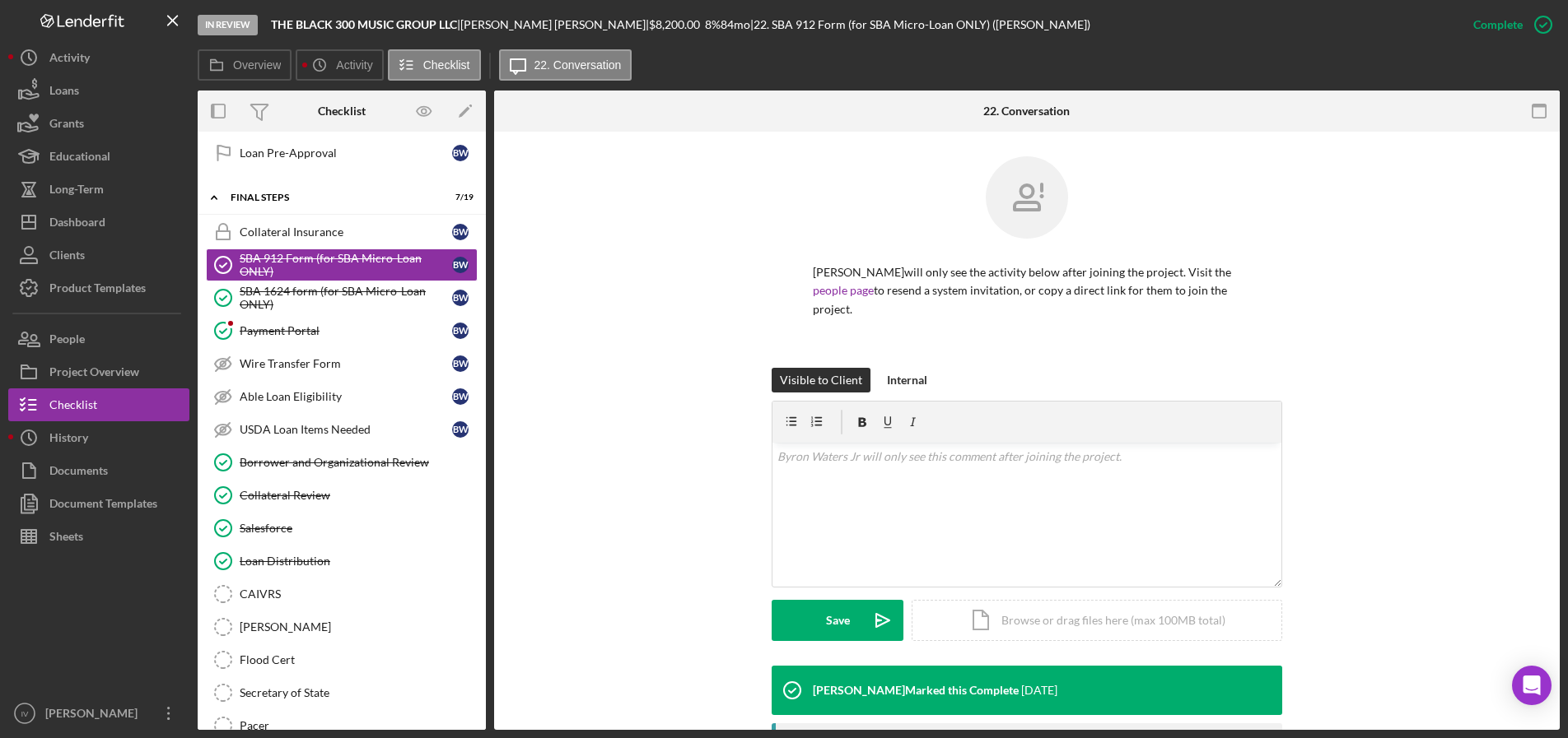
scroll to position [292, 0]
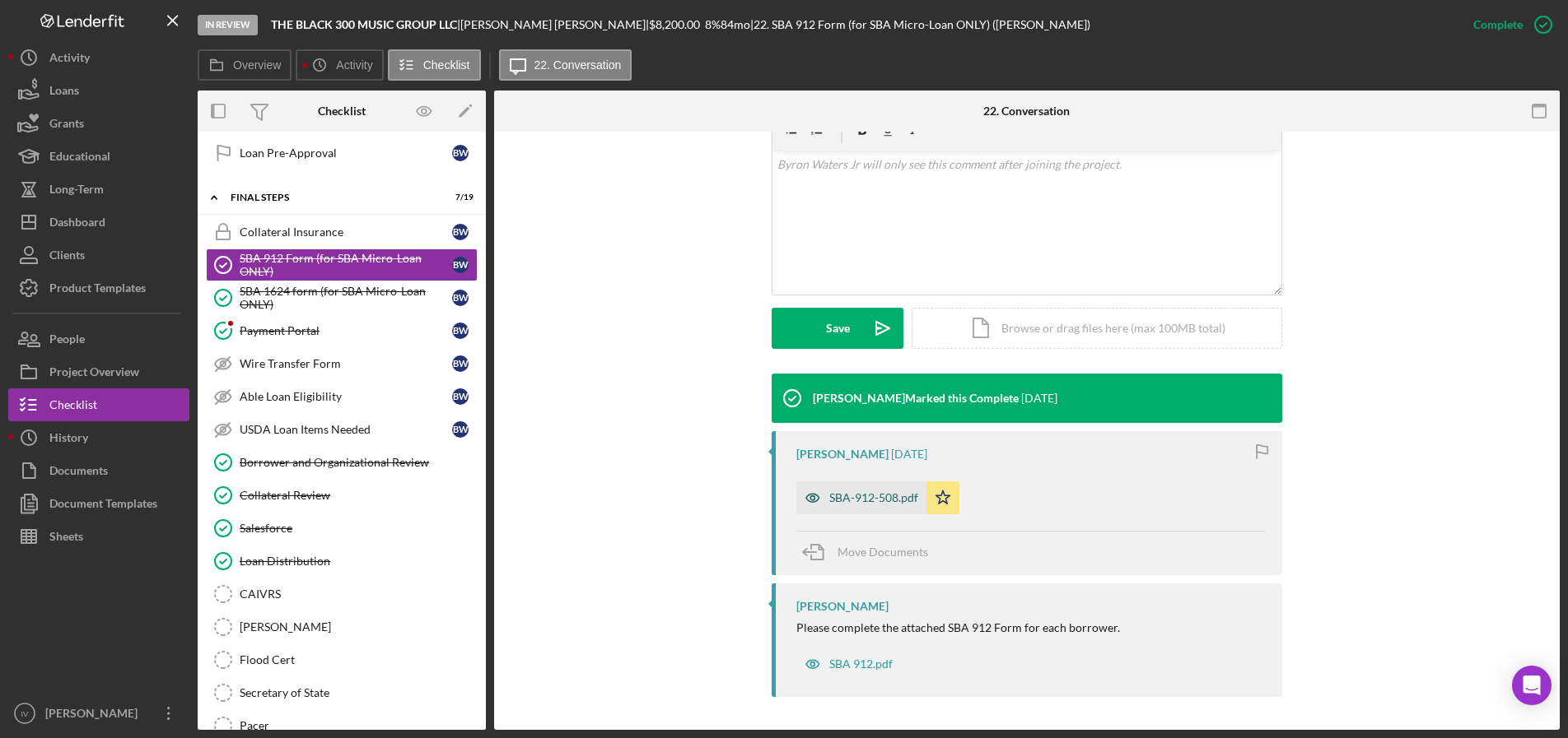
click at [872, 500] on div "SBA-912-508.pdf" at bounding box center [873, 498] width 89 height 13
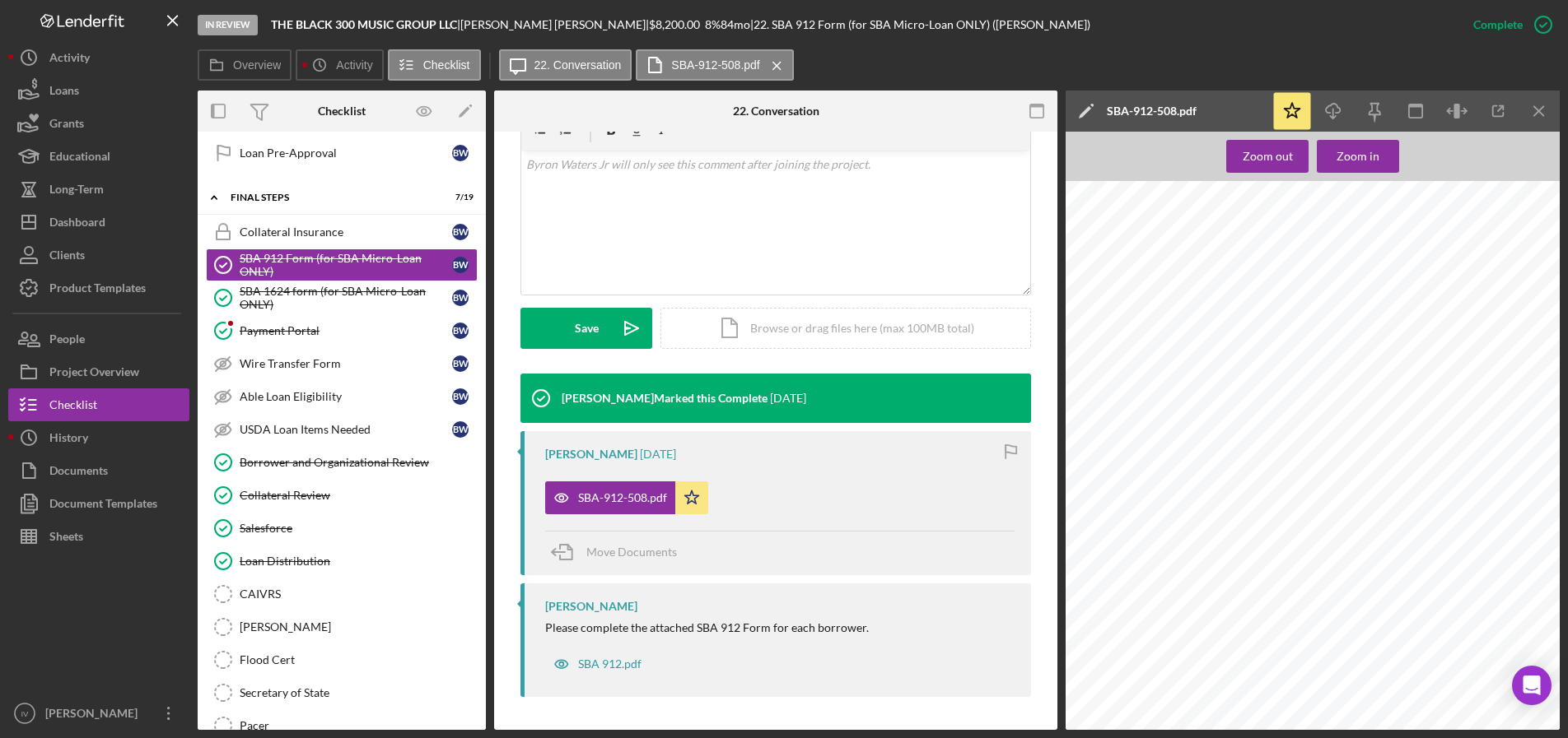
scroll to position [83, 0]
click at [273, 285] on div "SBA 1624 form (for SBA Micro-Loan ONLY)" at bounding box center [346, 298] width 212 height 26
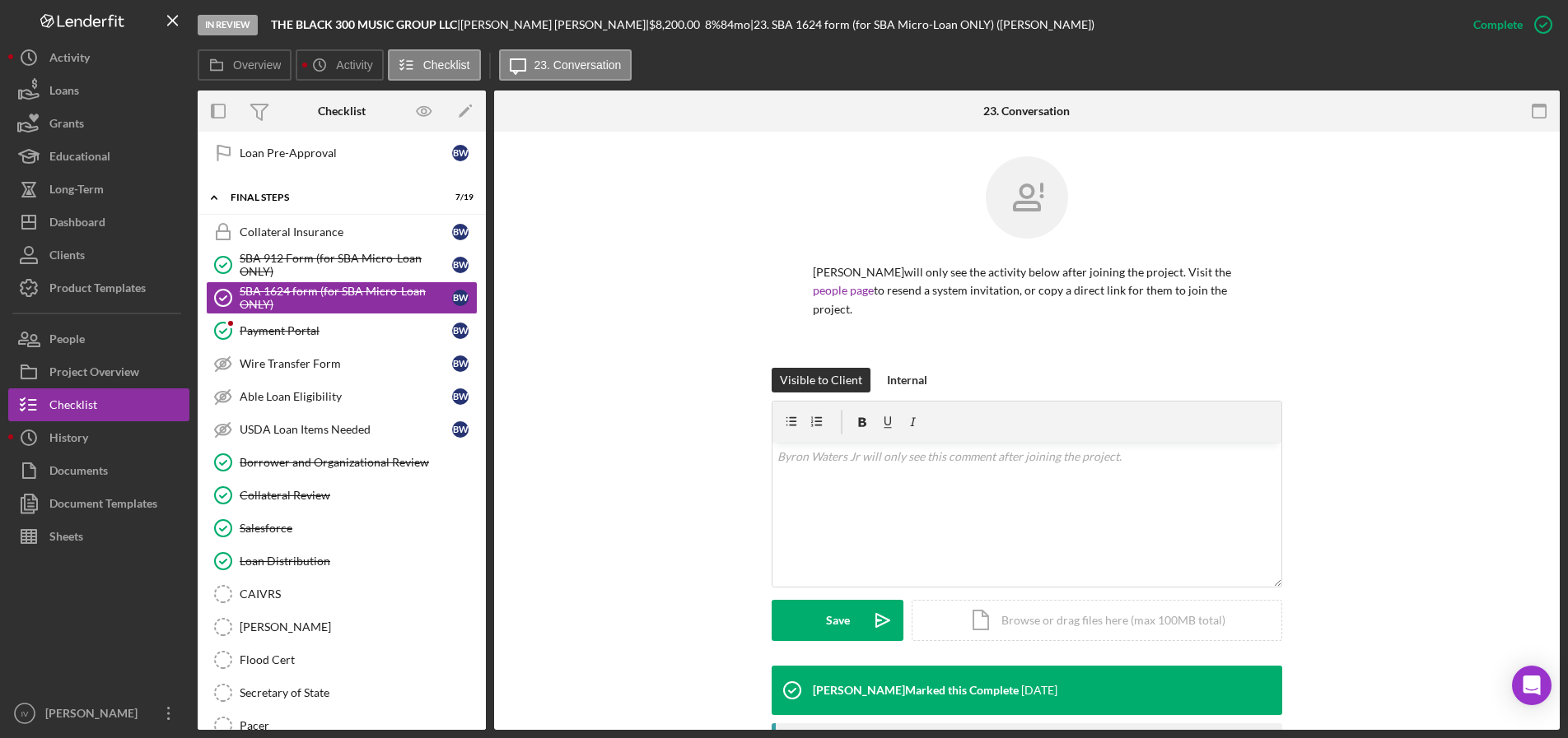
scroll to position [292, 0]
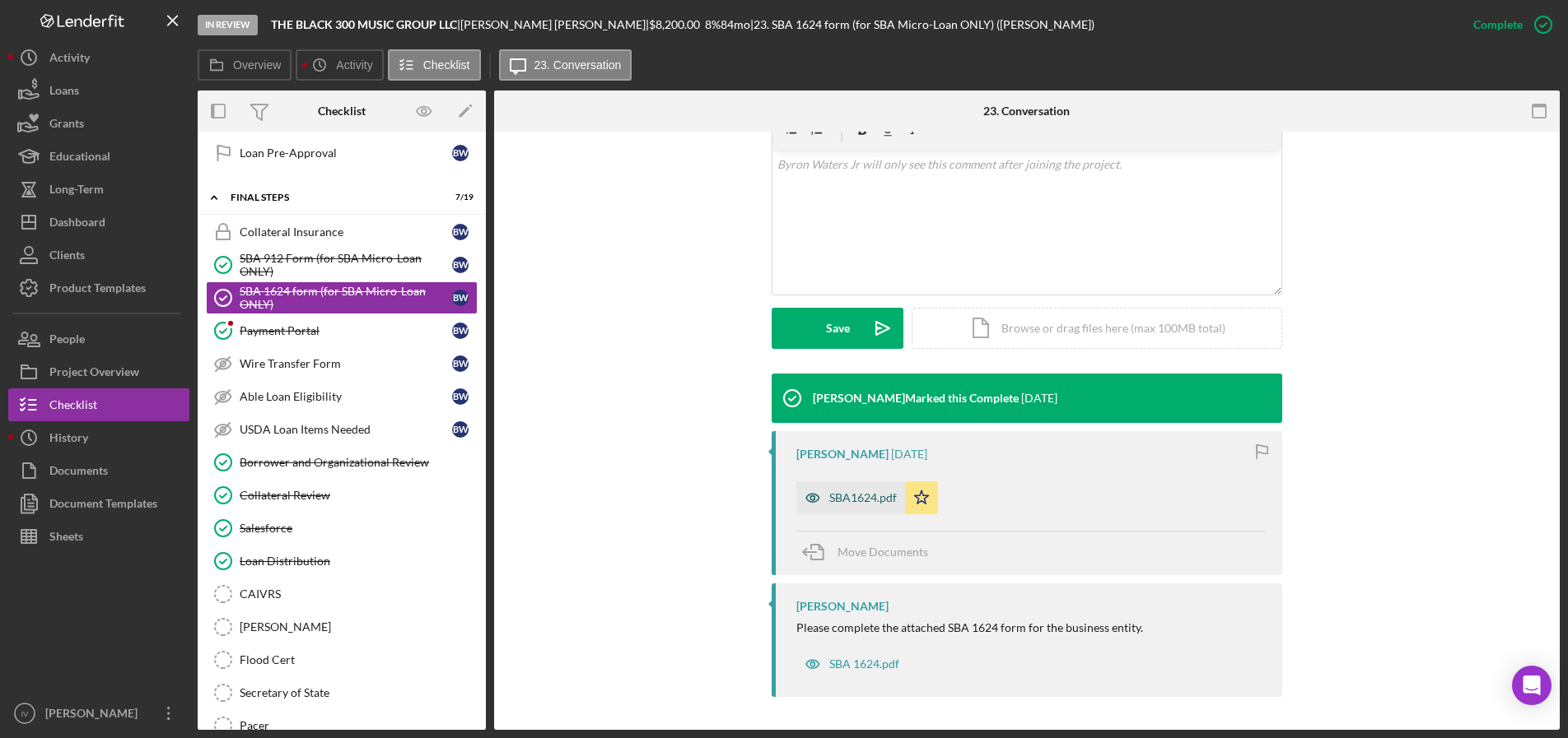
click at [823, 493] on icon "button" at bounding box center [812, 498] width 33 height 33
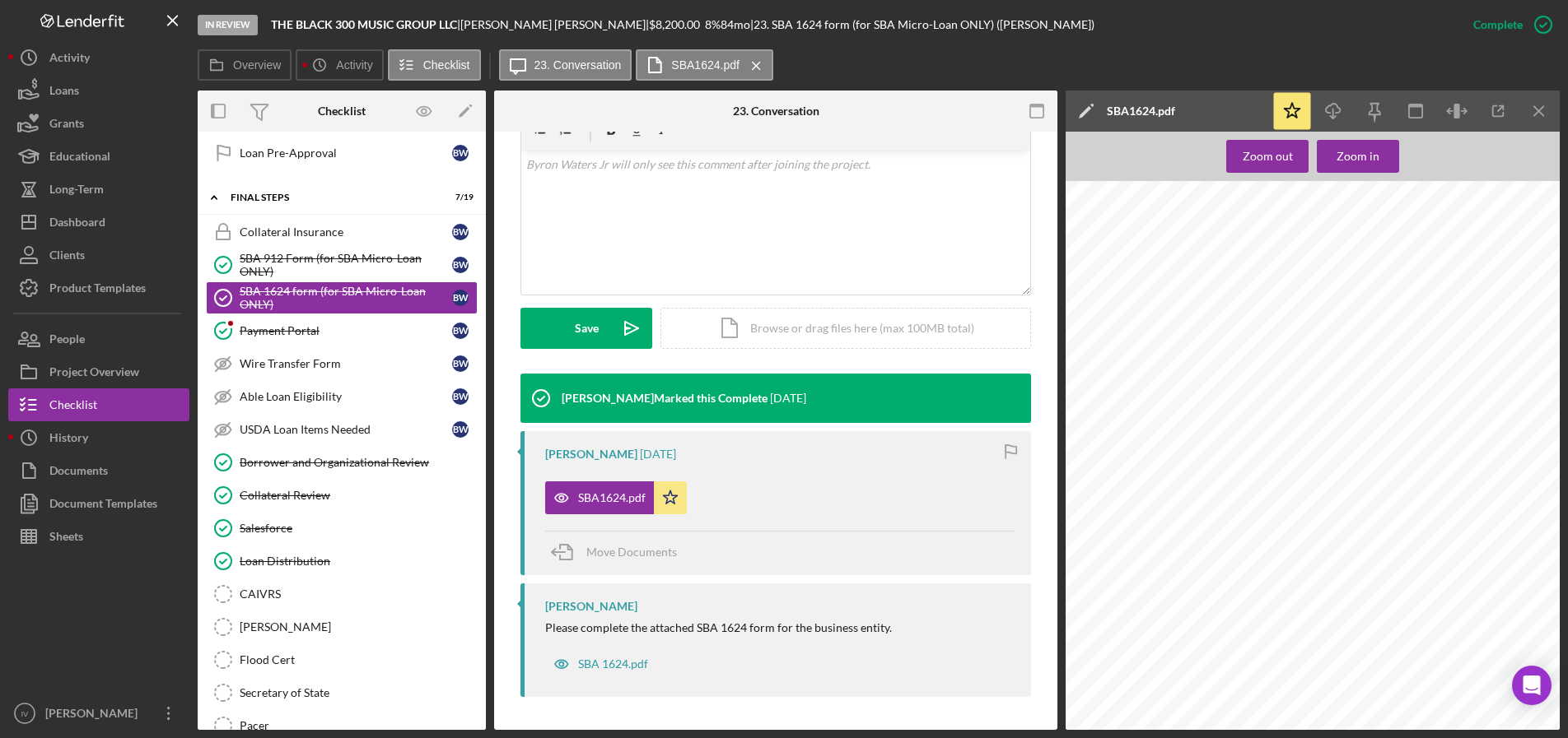
scroll to position [83, 0]
click at [86, 225] on div "Dashboard" at bounding box center [77, 224] width 56 height 37
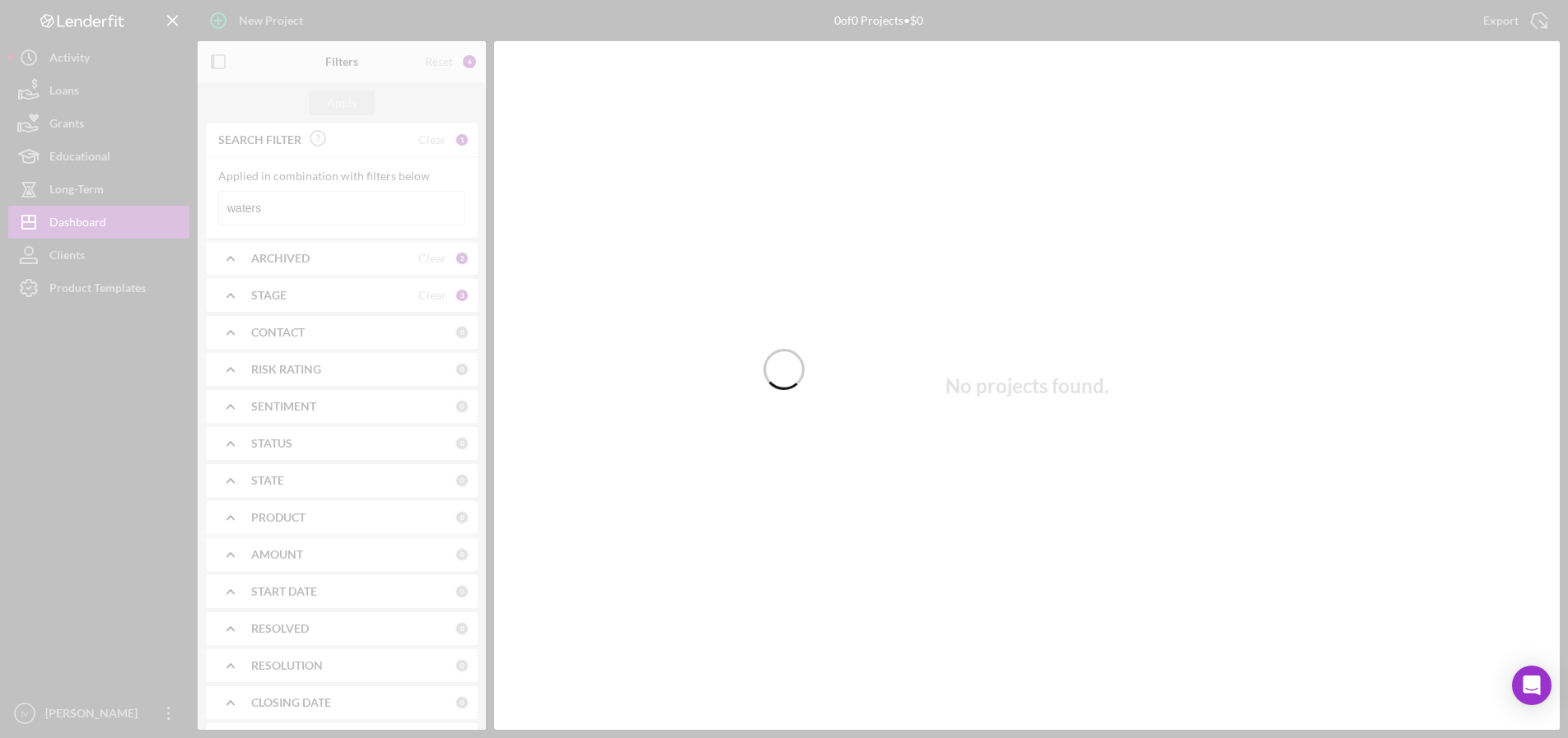
click at [302, 209] on div at bounding box center [784, 369] width 1568 height 738
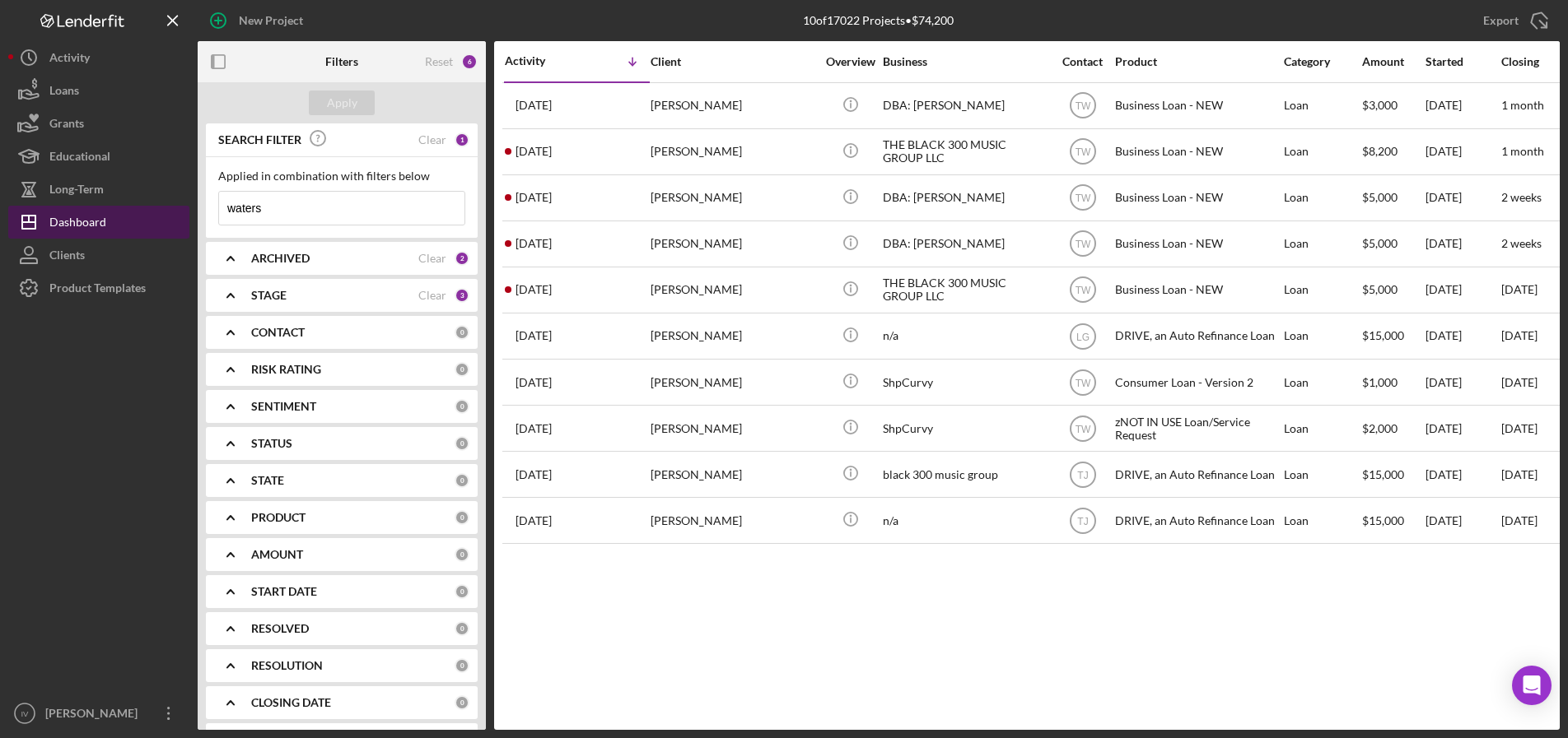
drag, startPoint x: 239, startPoint y: 213, endPoint x: 129, endPoint y: 211, distance: 110.0
click at [129, 211] on div "New Project 10 of 17022 Projects • $74,200 waters Export Icon/Export Filters Re…" at bounding box center [784, 365] width 1551 height 730
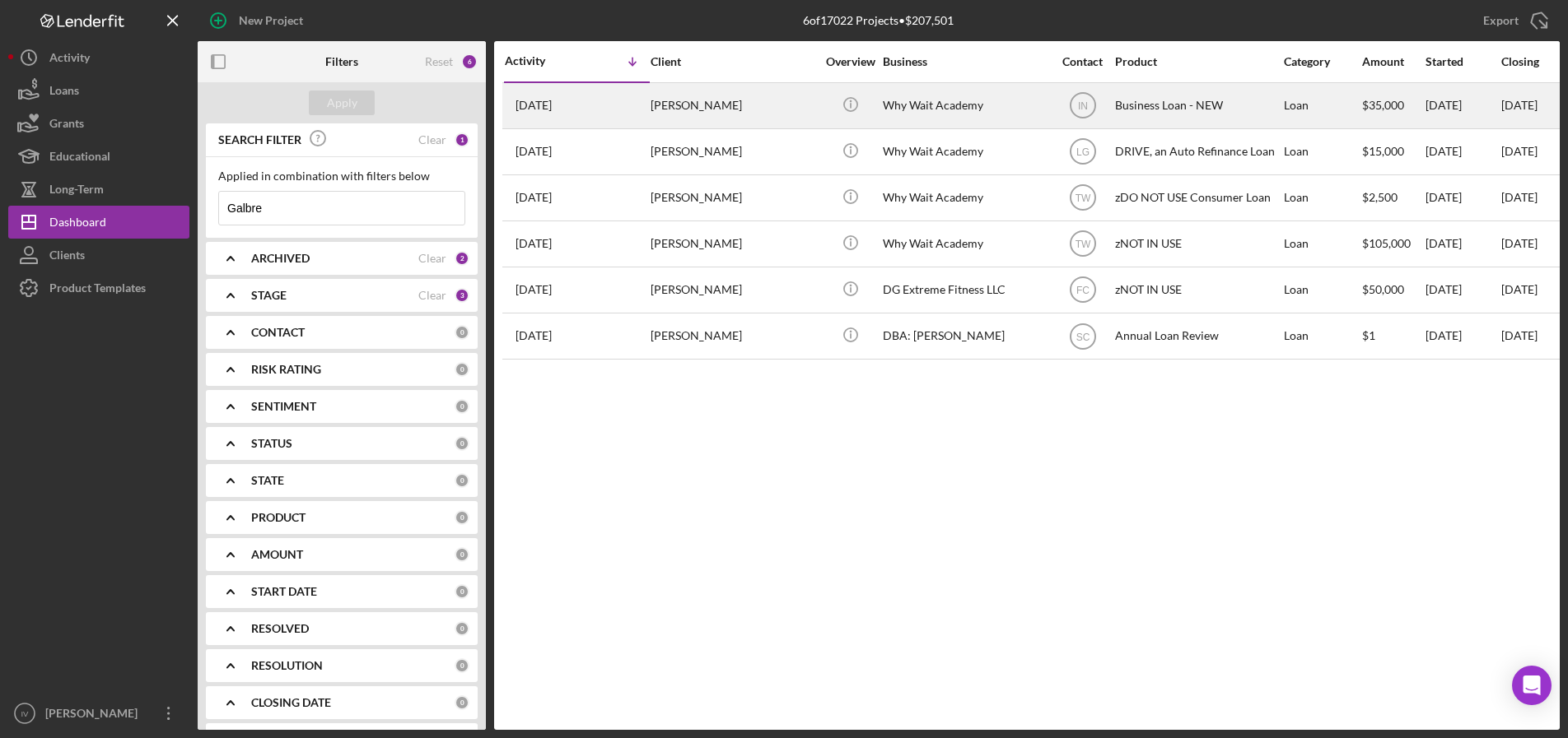
type input "Galbre"
click at [961, 102] on div "Why Wait Academy" at bounding box center [965, 105] width 165 height 44
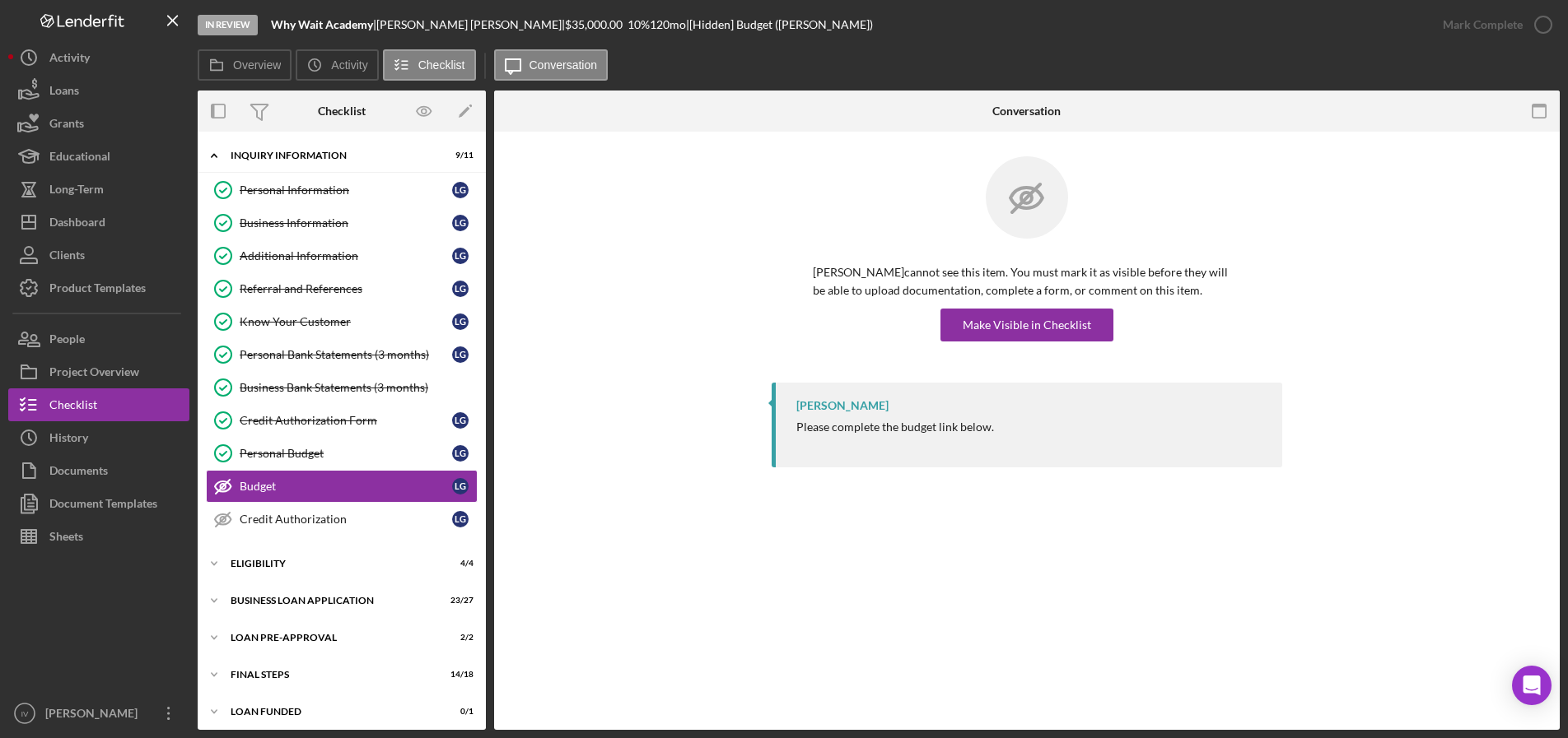
scroll to position [6, 0]
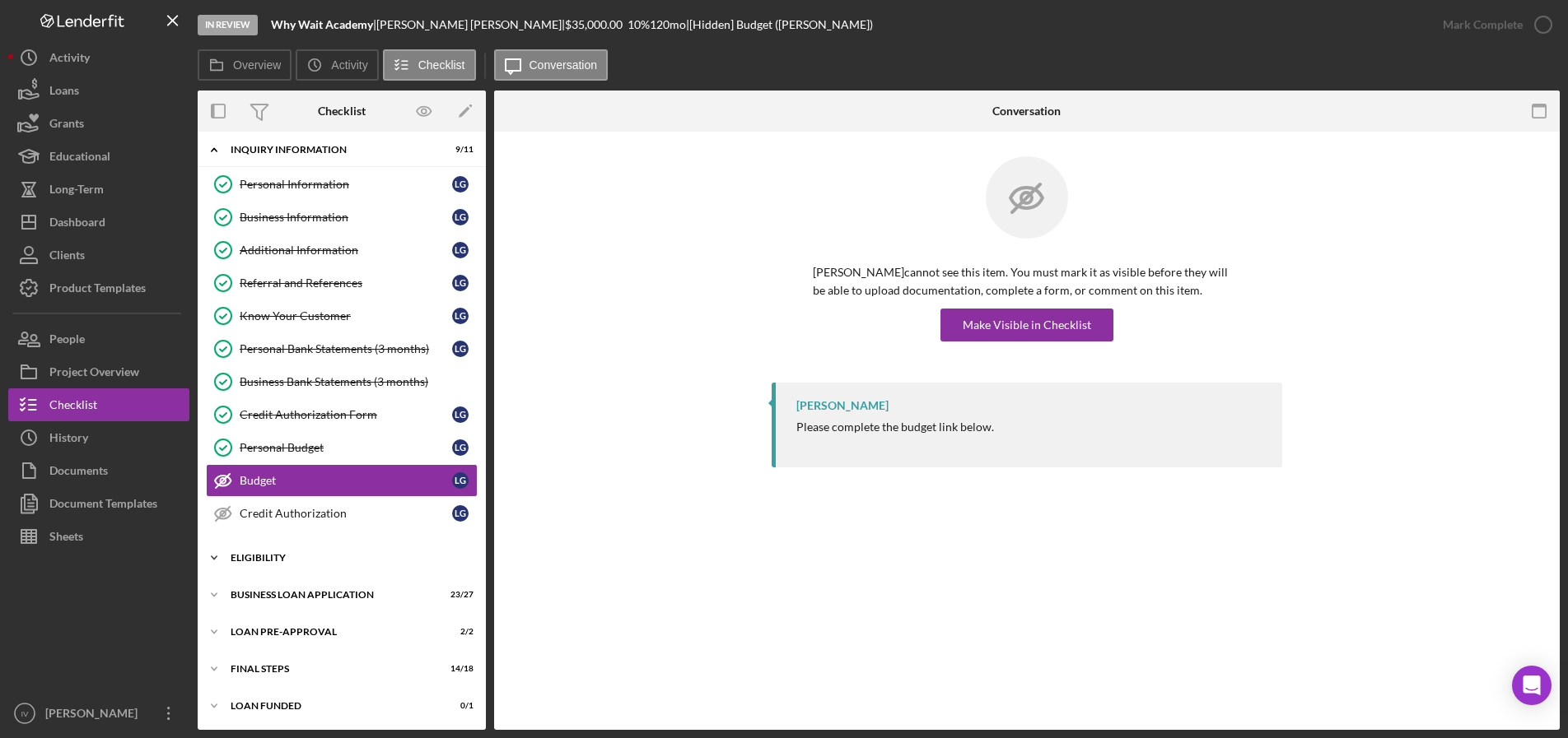
click at [286, 571] on div "Icon/Expander ELIGIBILITY 4 / 4" at bounding box center [341, 558] width 288 height 33
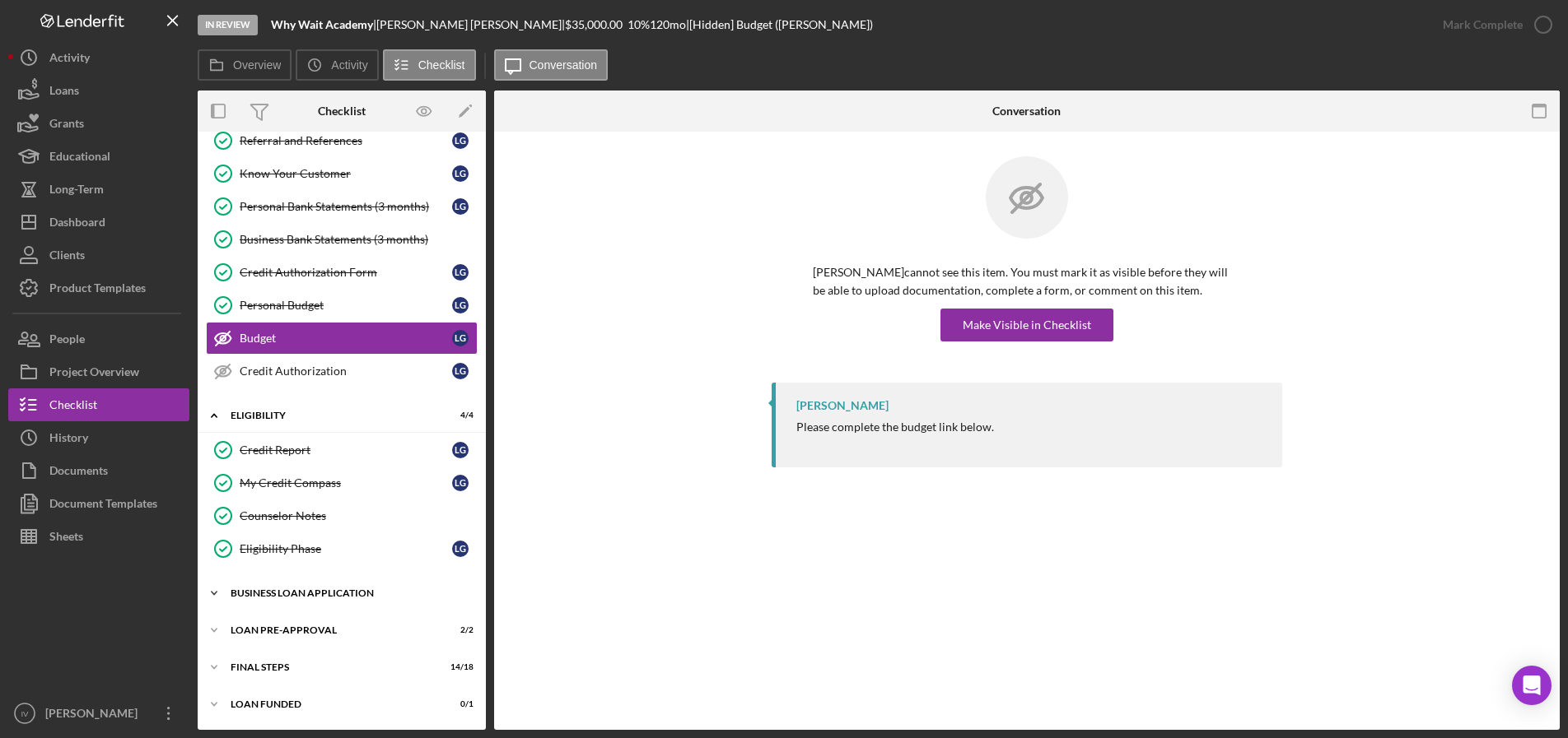
click at [306, 597] on div "BUSINESS LOAN APPLICATION" at bounding box center [348, 593] width 235 height 10
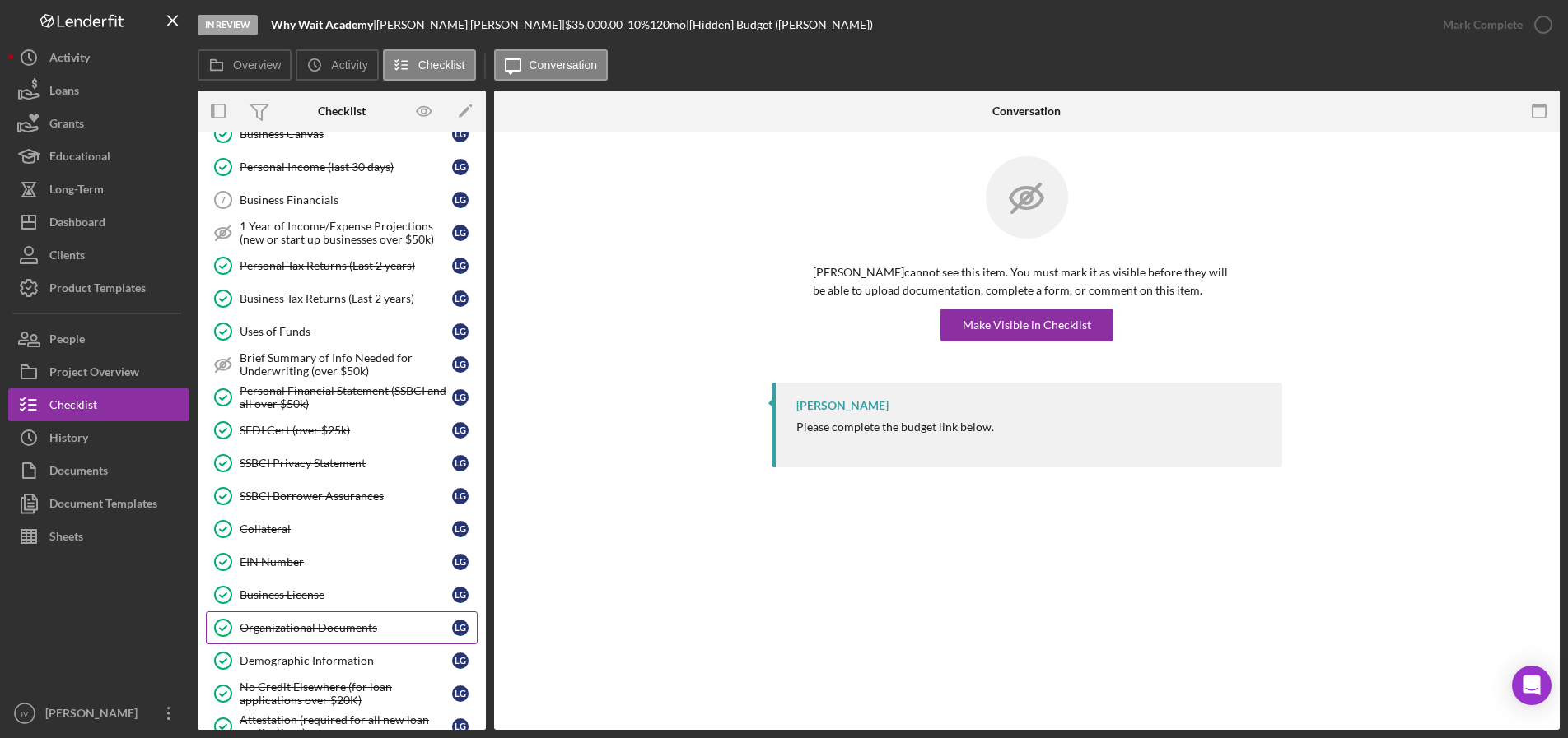
click at [291, 628] on div "Organizational Documents" at bounding box center [346, 627] width 212 height 13
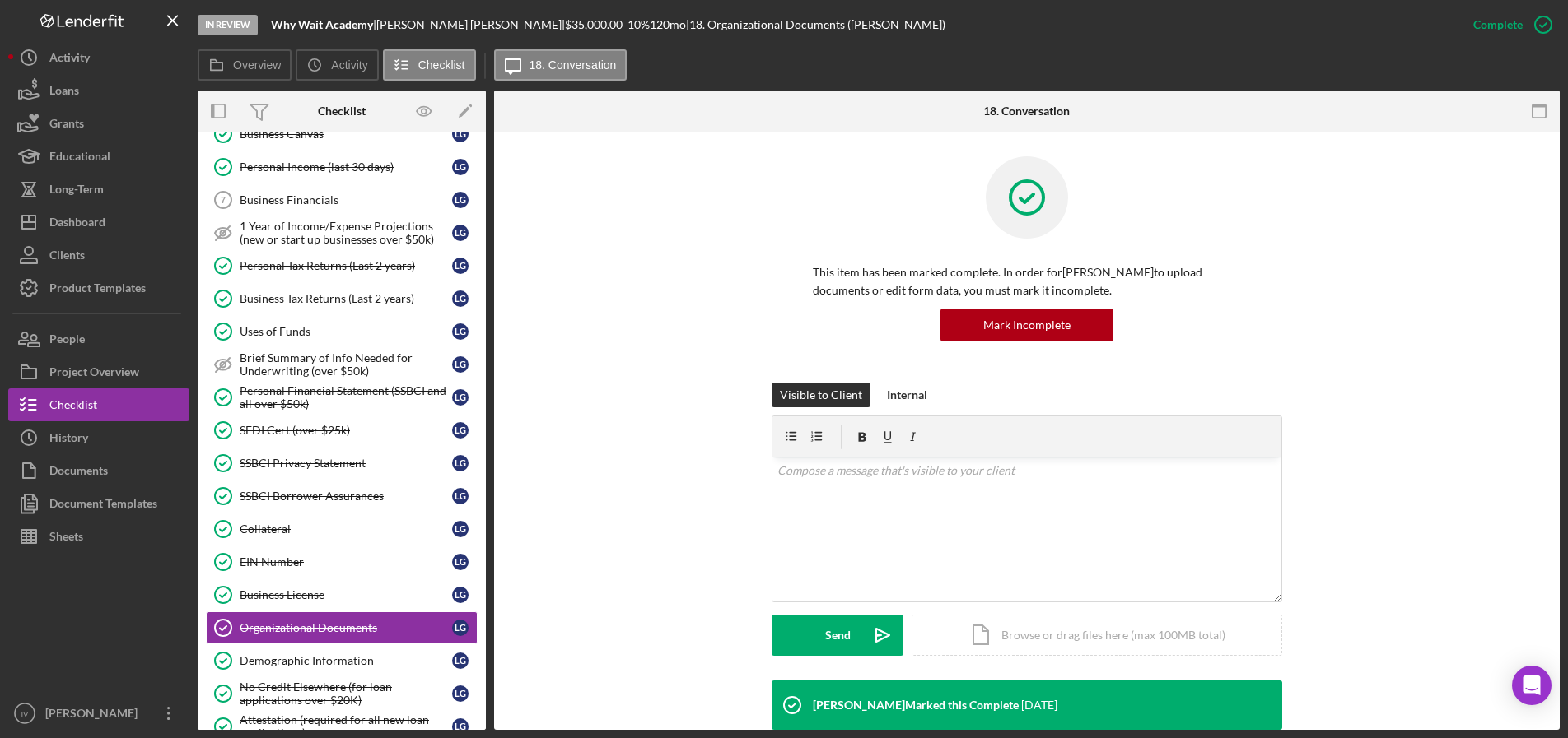
scroll to position [493, 0]
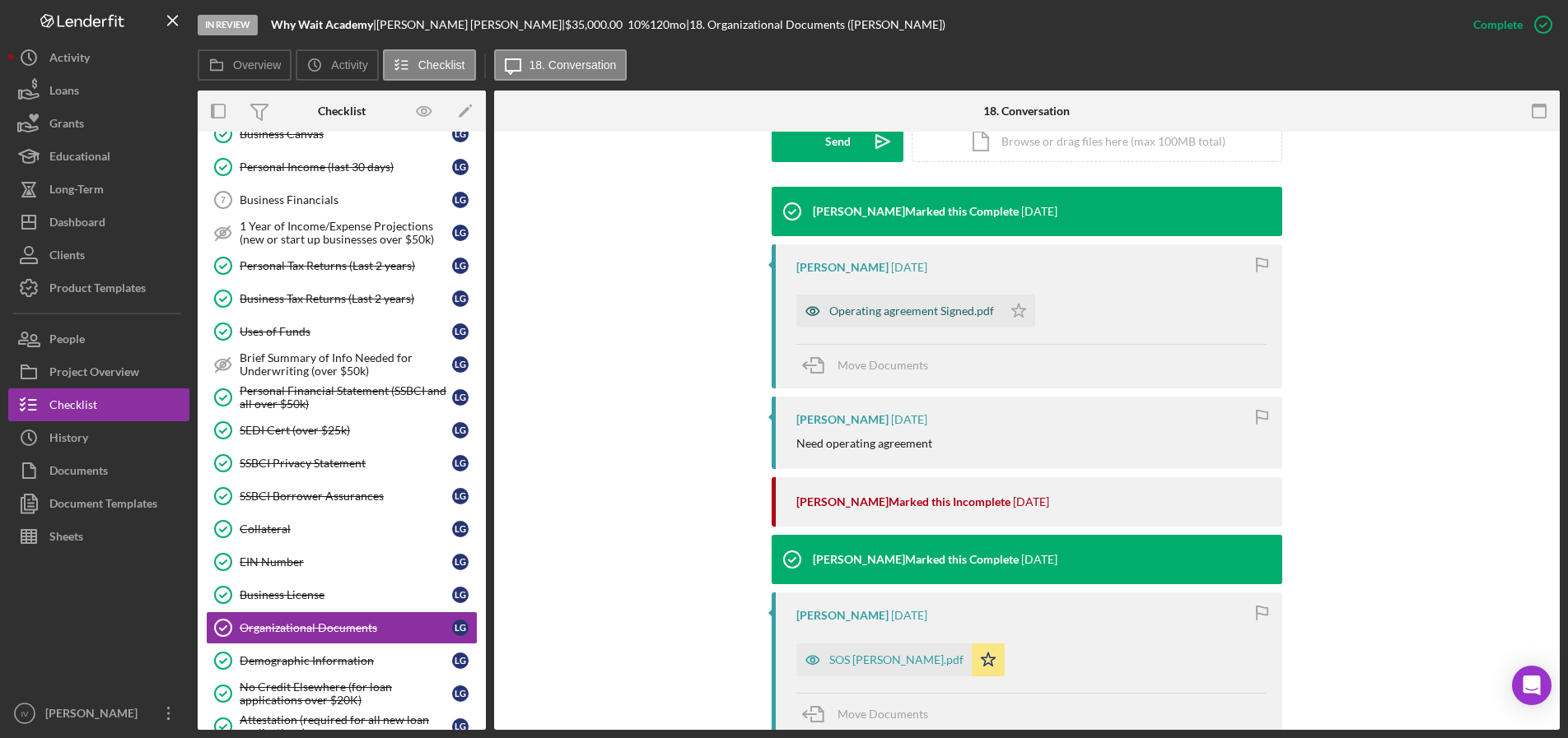
click at [885, 311] on div "Operating agreement Signed.pdf" at bounding box center [911, 311] width 165 height 13
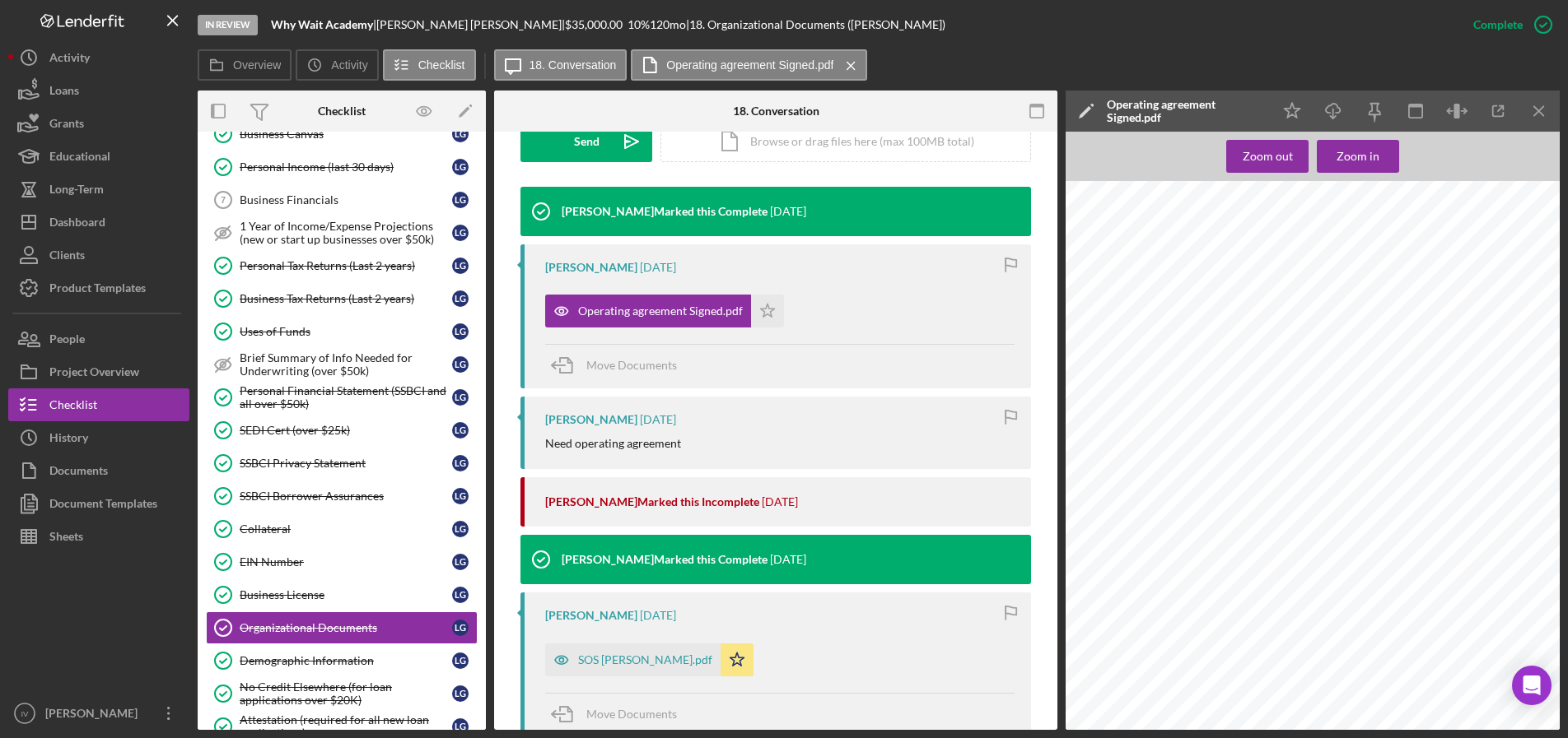
scroll to position [115, 0]
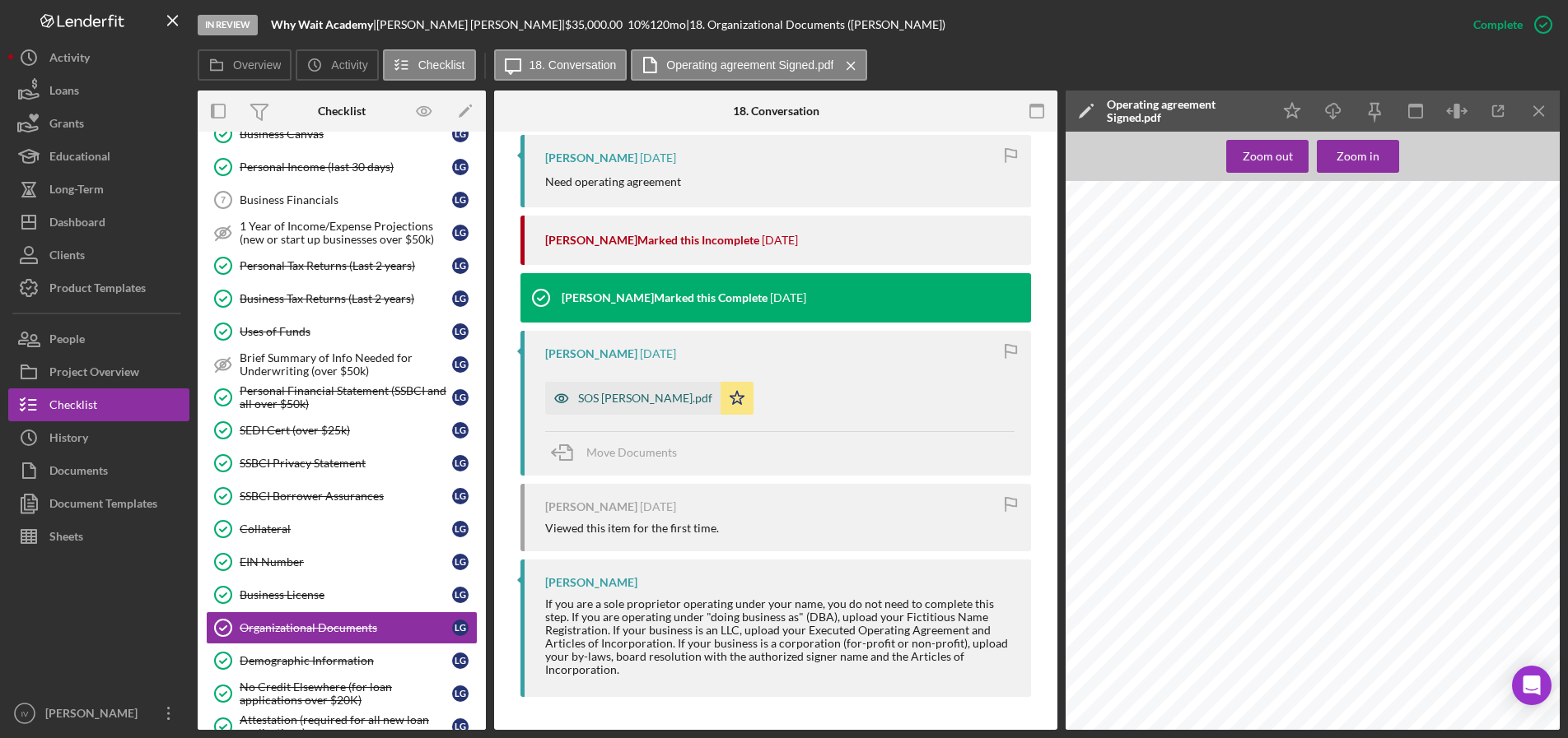
click at [611, 395] on div "SOS [PERSON_NAME].pdf" at bounding box center [645, 398] width 134 height 13
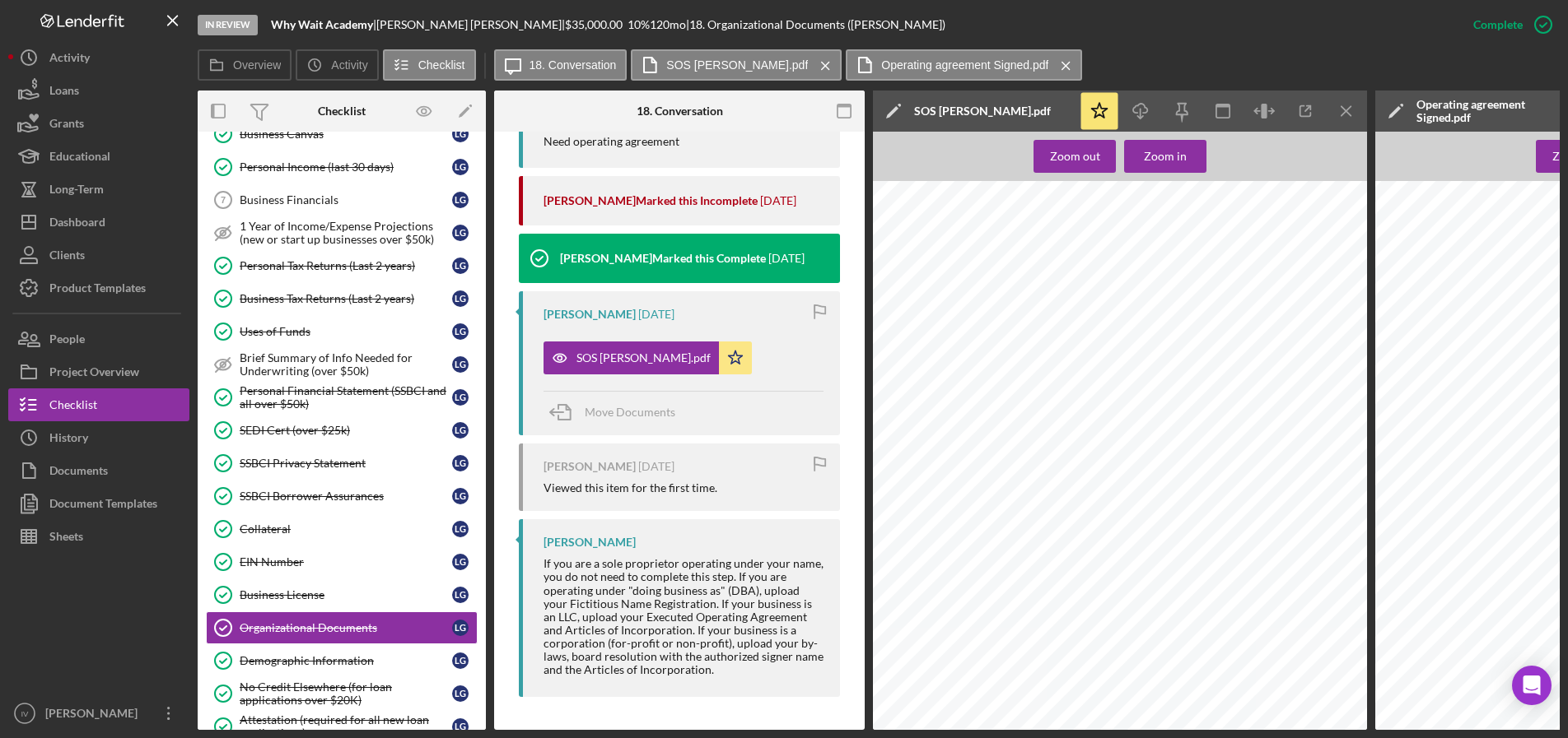
scroll to position [654, 0]
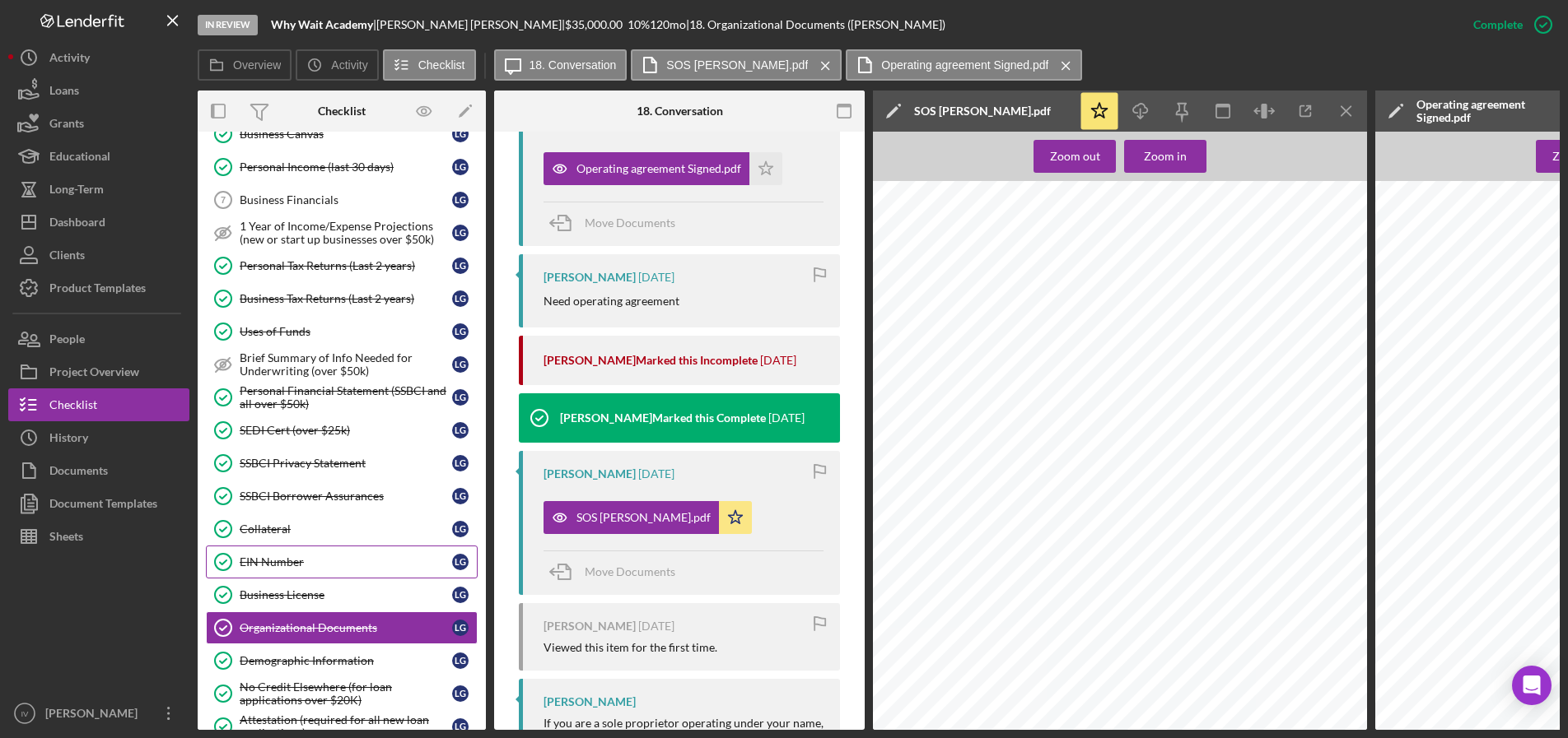
click at [275, 554] on link "EIN Number EIN Number L G" at bounding box center [341, 562] width 272 height 33
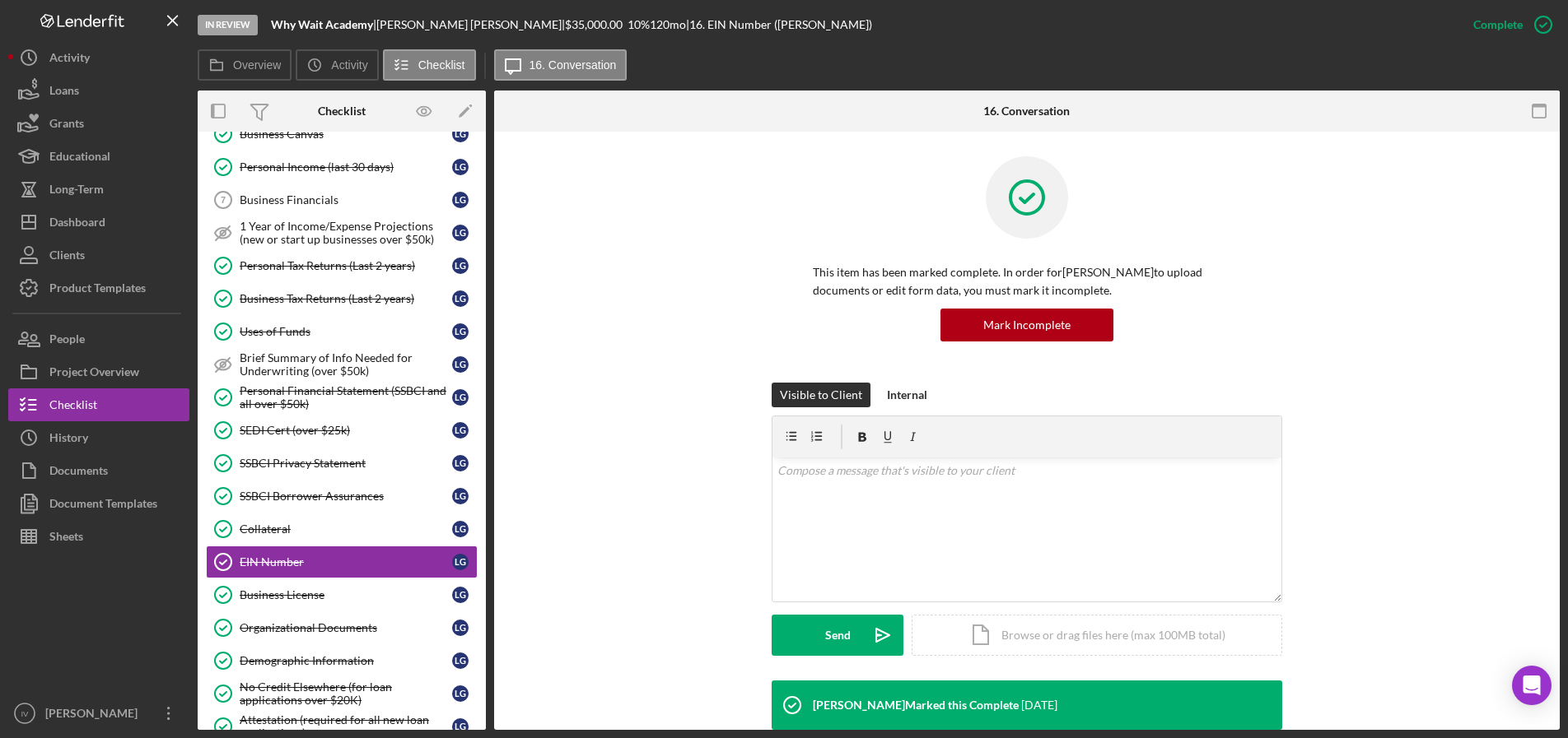
scroll to position [469, 0]
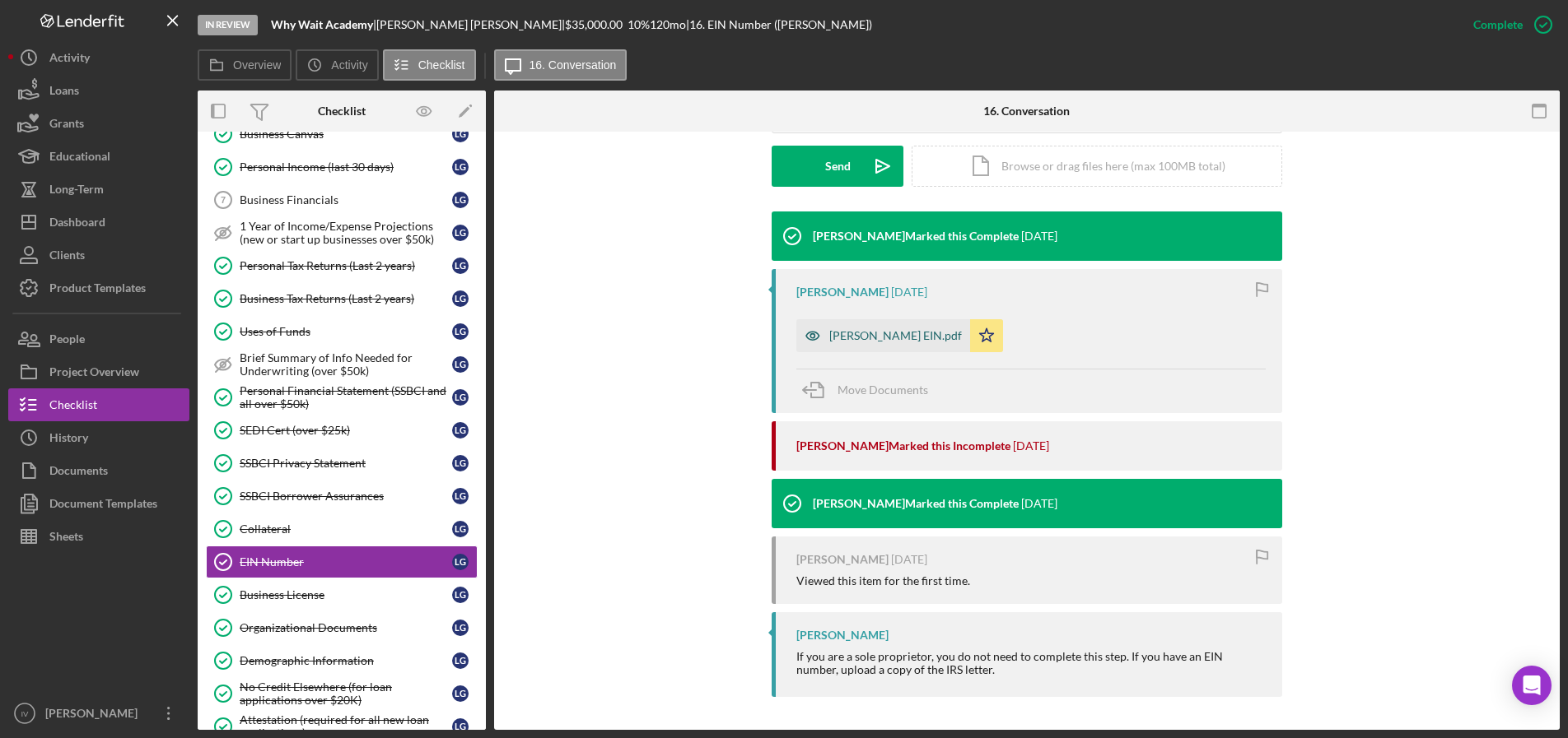
click at [865, 334] on div "[PERSON_NAME] EIN.pdf" at bounding box center [895, 335] width 132 height 13
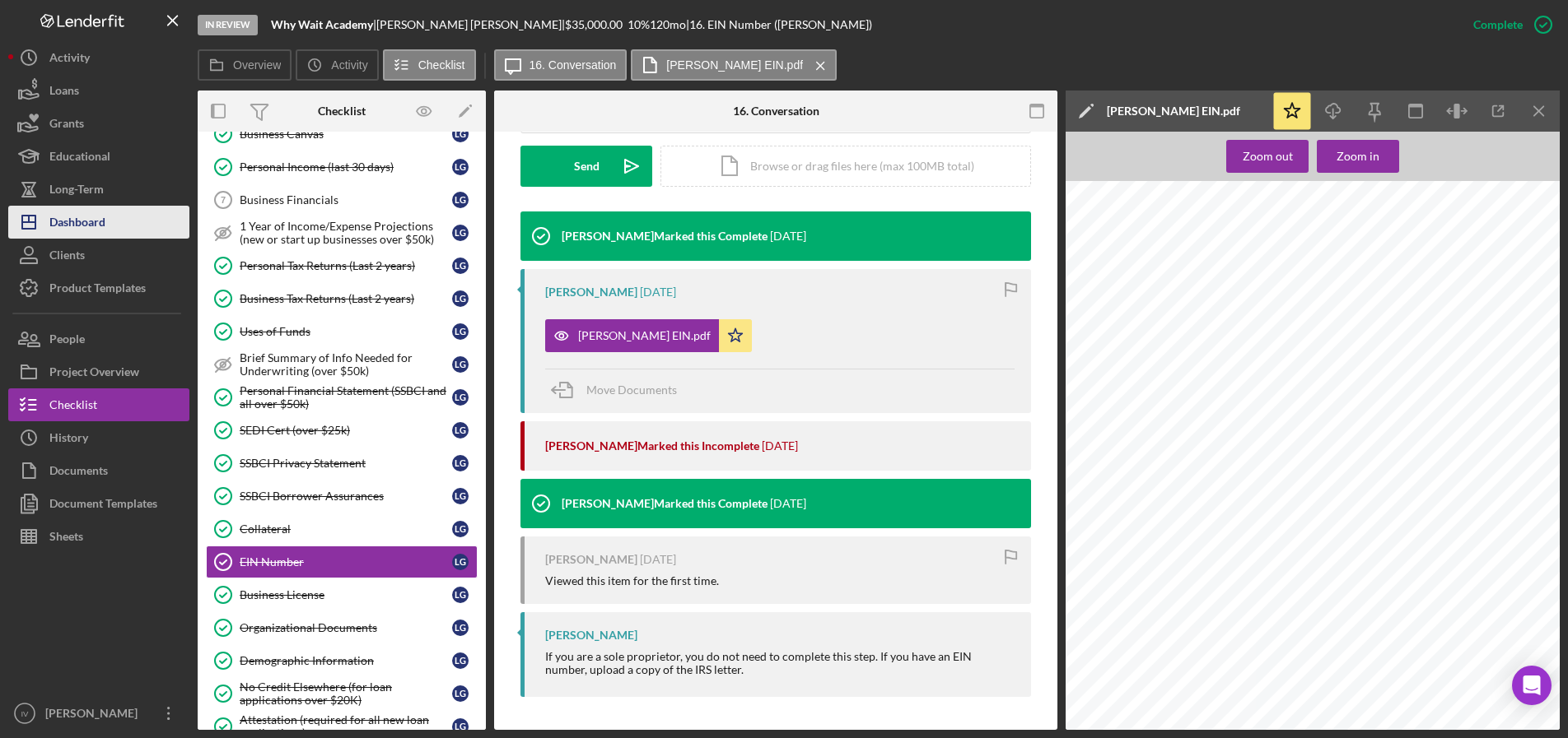
click at [85, 225] on div "Dashboard" at bounding box center [77, 224] width 56 height 37
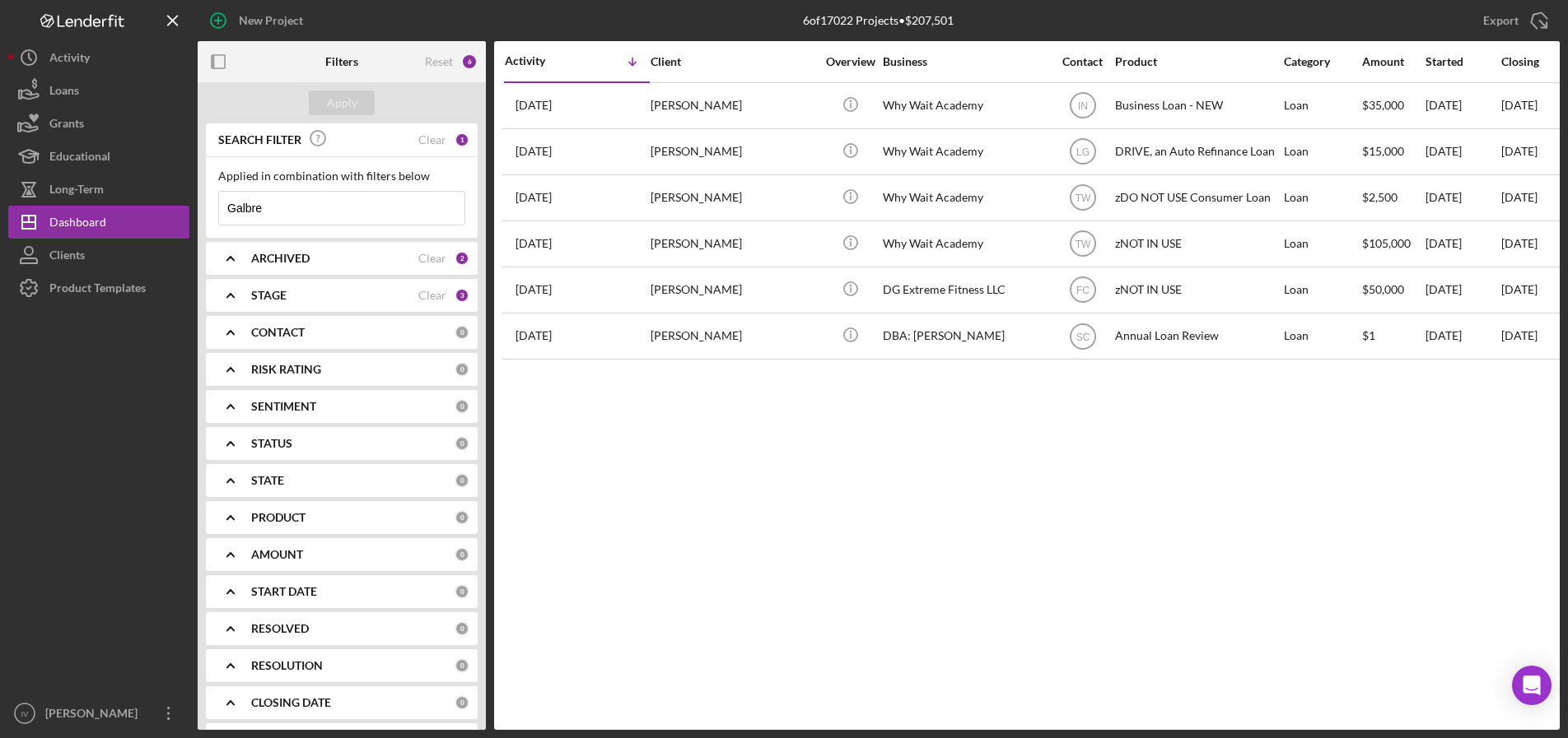
click at [280, 225] on div "Applied in combination with filters below Galbre Icon/Menu Close" at bounding box center [341, 198] width 272 height 81
drag, startPoint x: 192, startPoint y: 215, endPoint x: 109, endPoint y: 212, distance: 83.1
click at [112, 212] on div "New Project 6 of 17022 Projects • $207,501 Galbre Export Icon/Export Filters Re…" at bounding box center [784, 365] width 1551 height 730
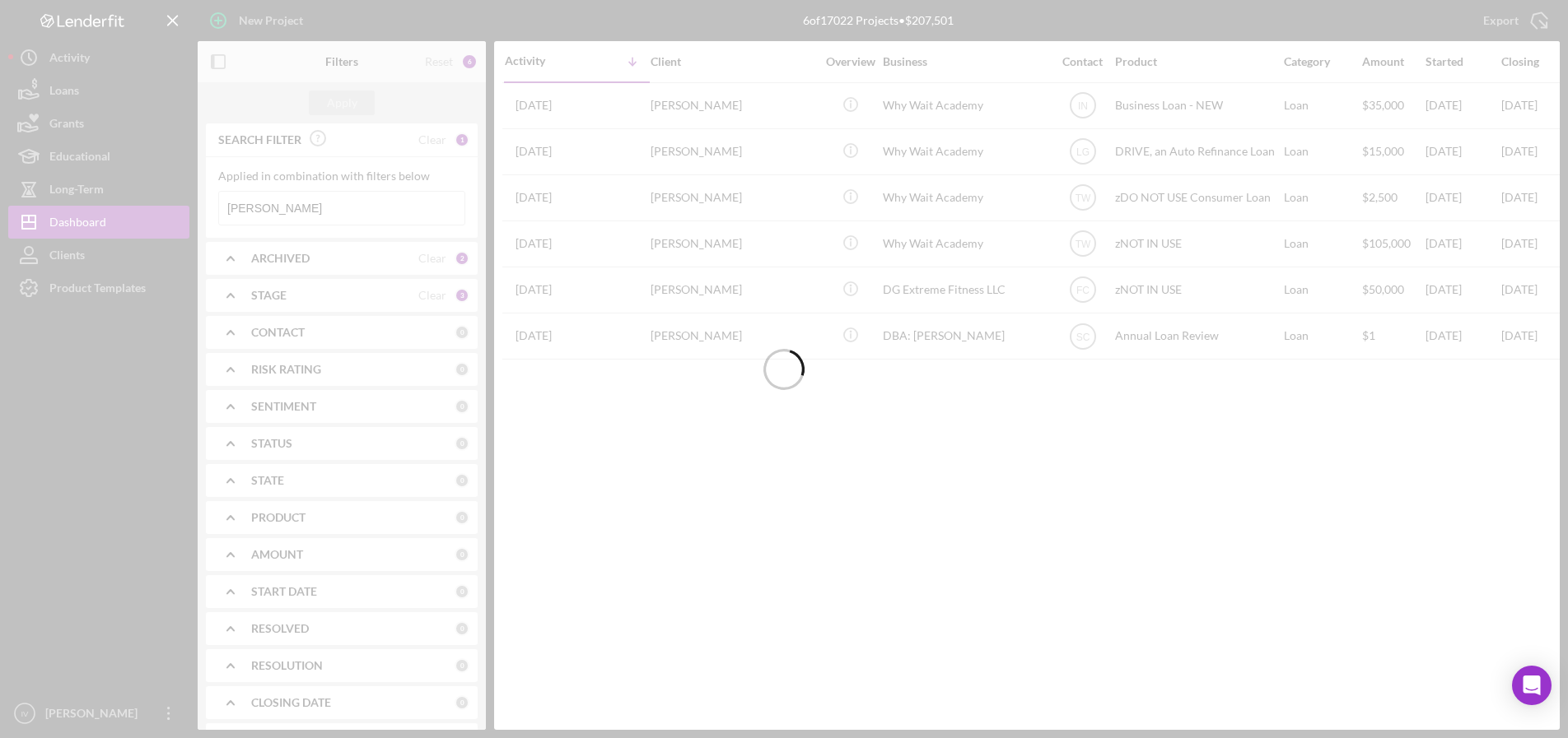
type input "[PERSON_NAME]"
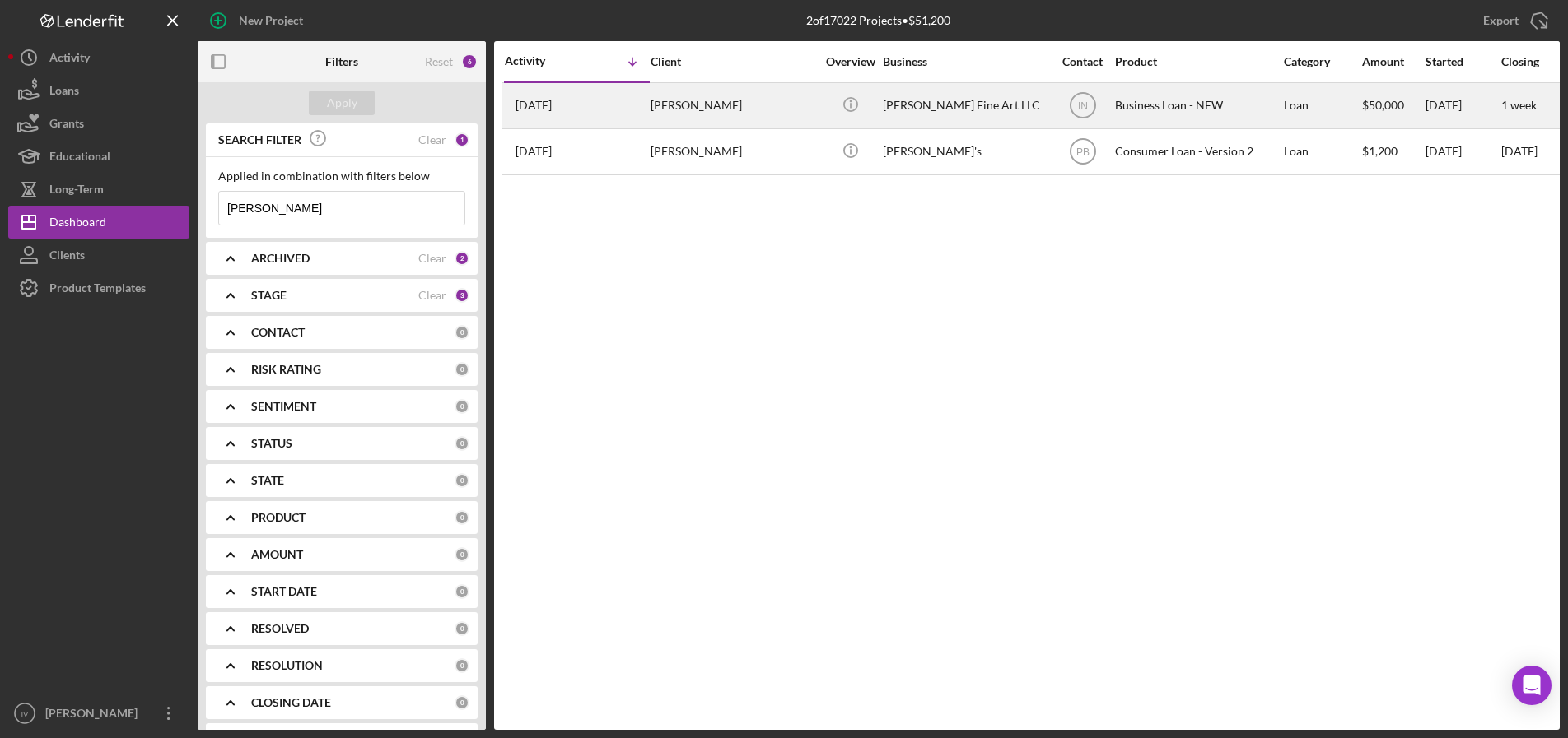
click at [714, 107] on div "[PERSON_NAME]" at bounding box center [732, 105] width 165 height 44
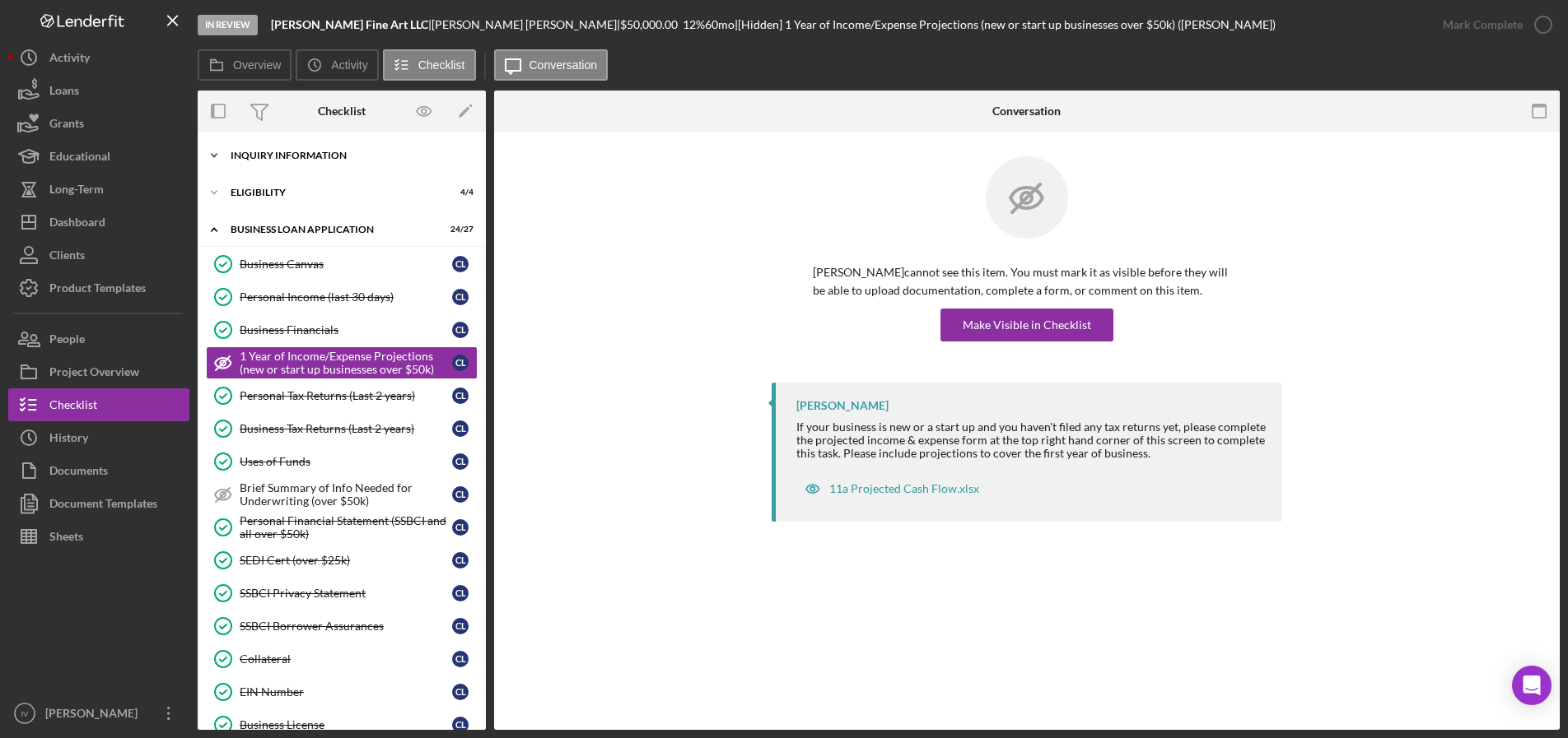
click at [277, 150] on div "Icon/Expander INQUIRY INFORMATION 11 / 11" at bounding box center [341, 156] width 288 height 33
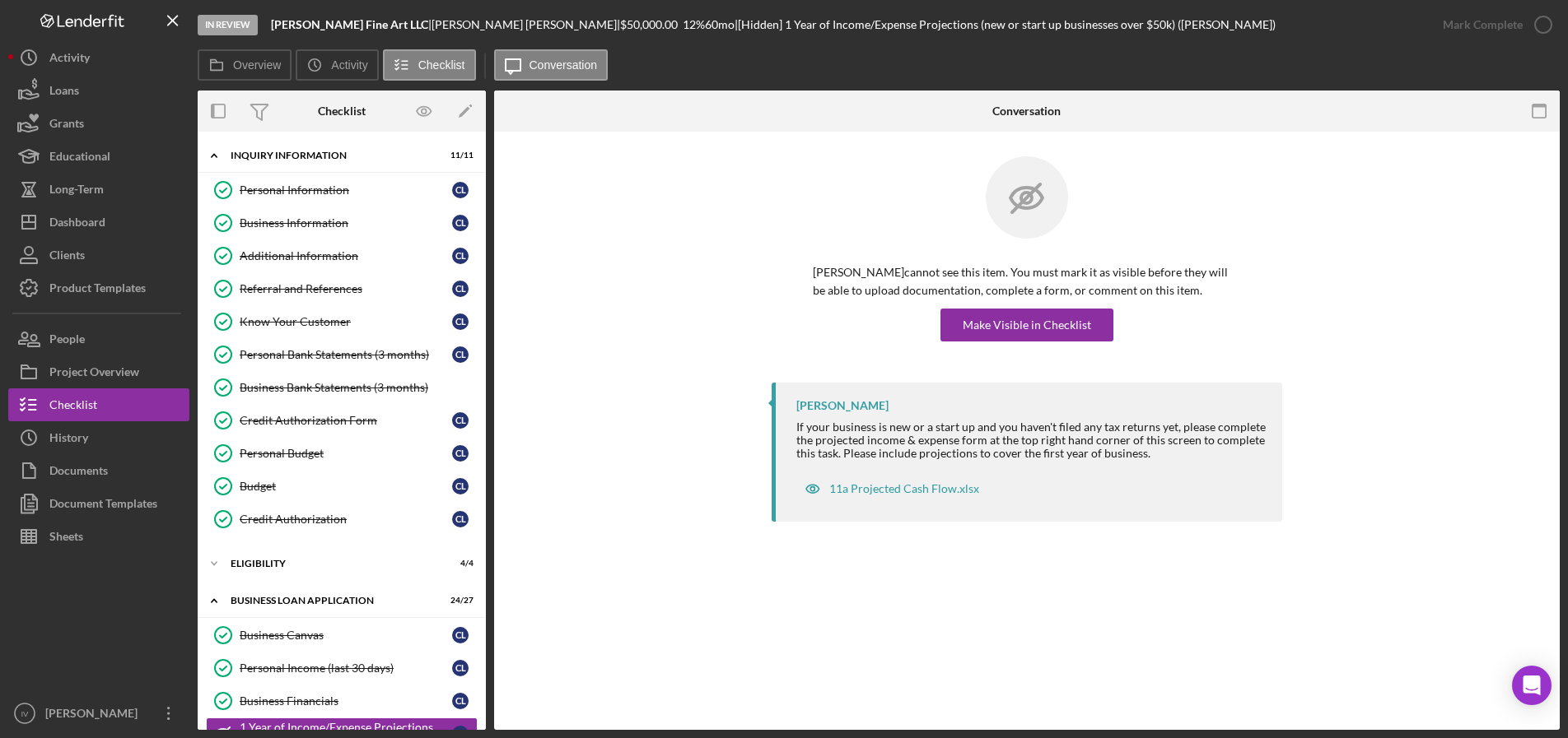
scroll to position [412, 0]
